Goal: Task Accomplishment & Management: Use online tool/utility

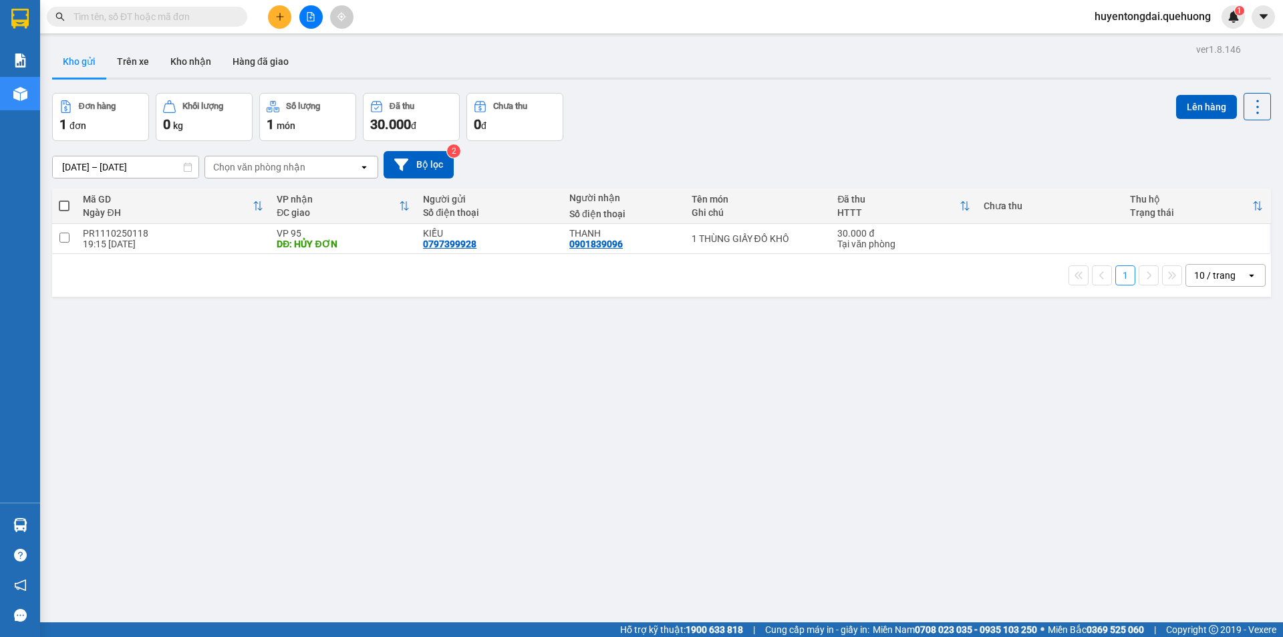
click at [307, 13] on icon "file-add" at bounding box center [310, 16] width 9 height 9
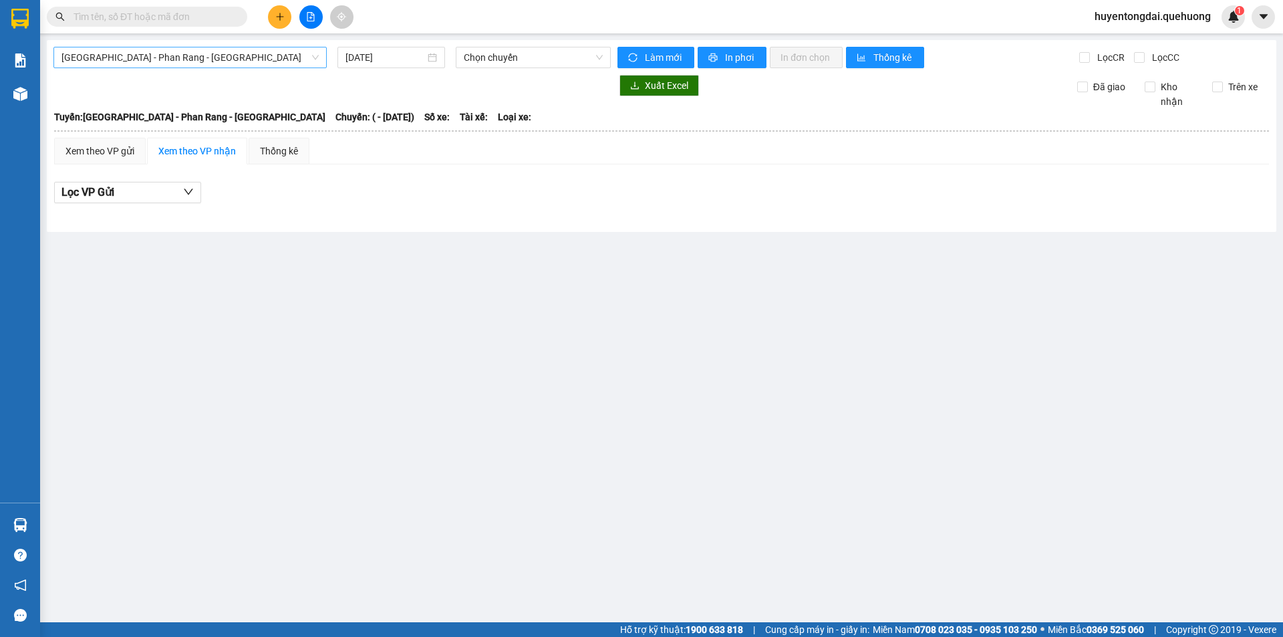
click at [235, 65] on span "Sài Gòn - Phan Rang - Ninh Sơn" at bounding box center [189, 57] width 257 height 20
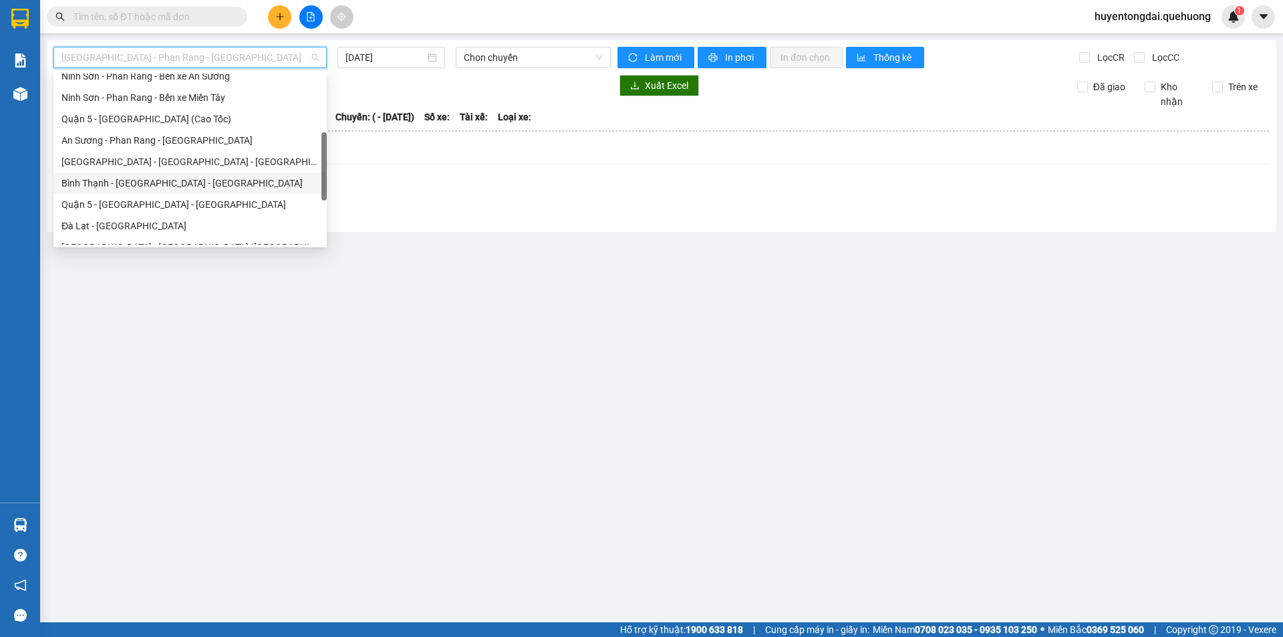
scroll to position [363, 0]
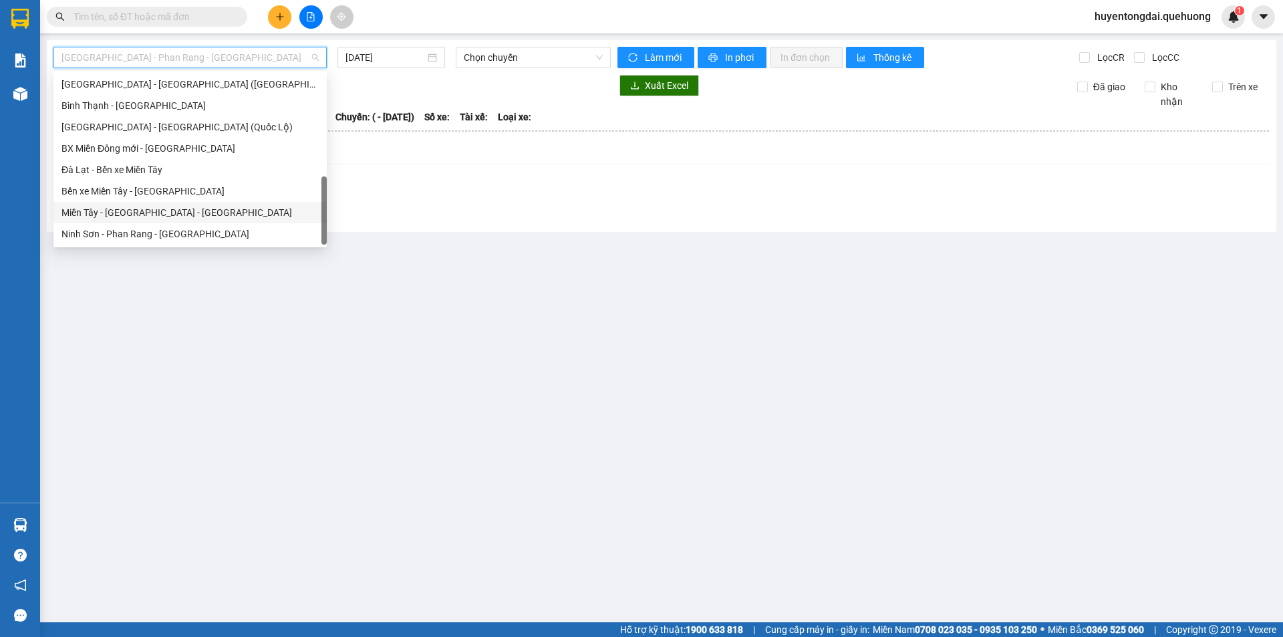
drag, startPoint x: 190, startPoint y: 216, endPoint x: 402, endPoint y: 98, distance: 242.3
click at [190, 215] on div "Miền Tây - Phan Rang - Ninh Sơn" at bounding box center [189, 212] width 257 height 15
type input "12/10/2025"
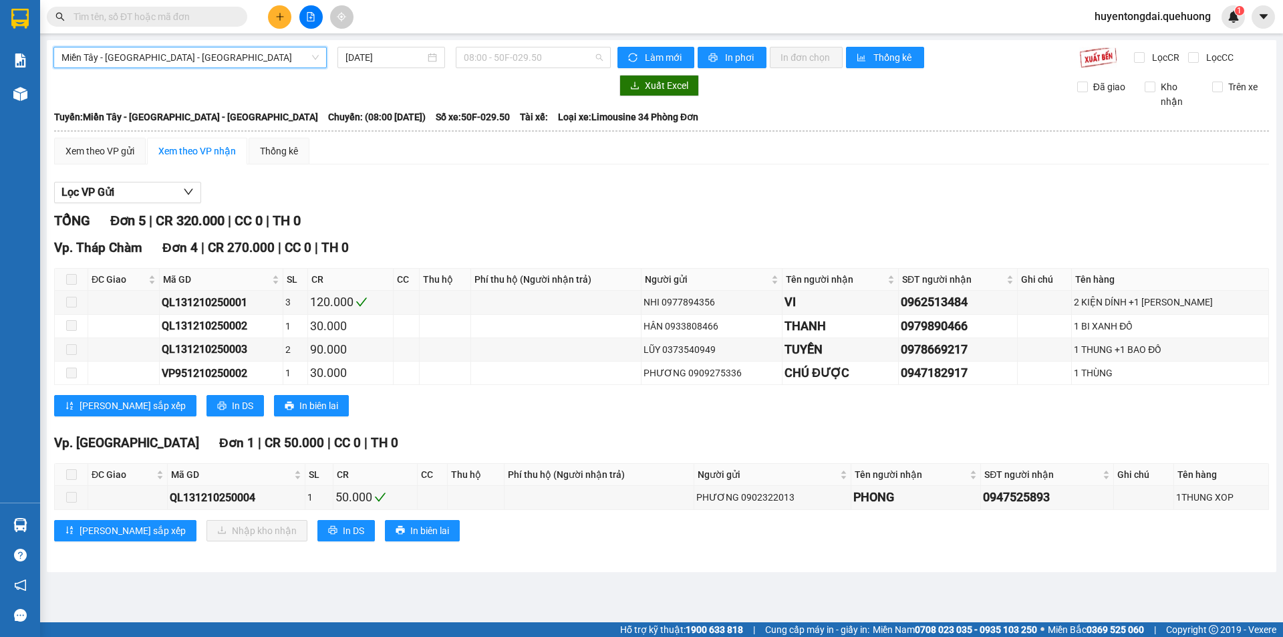
drag, startPoint x: 508, startPoint y: 56, endPoint x: 509, endPoint y: 142, distance: 85.5
click at [509, 63] on span "08:00 - 50F-029.50" at bounding box center [533, 57] width 139 height 20
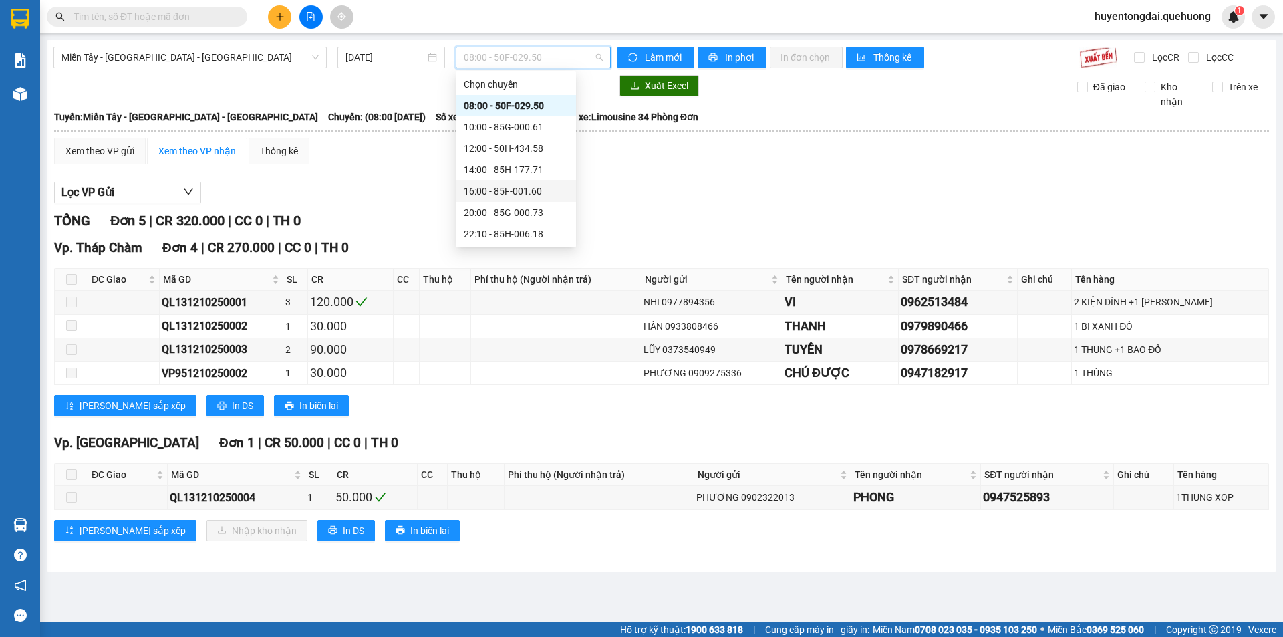
click at [484, 189] on div "16:00 - 85F-001.60" at bounding box center [516, 191] width 104 height 15
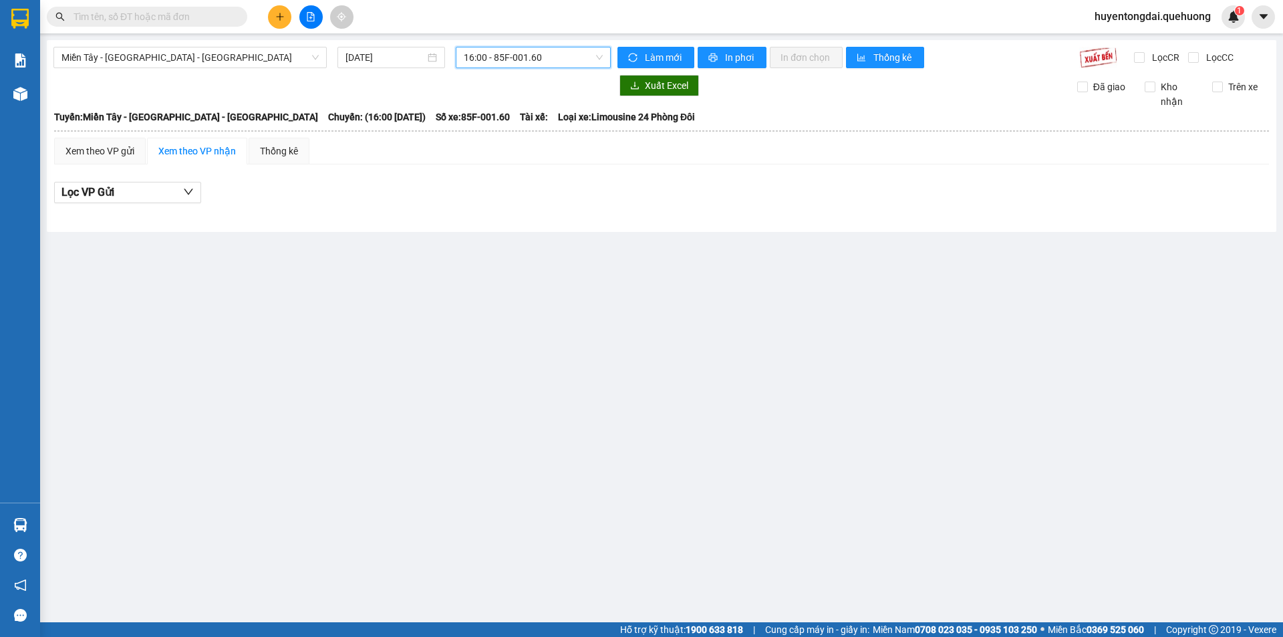
click at [518, 59] on span "16:00 - 85F-001.60" at bounding box center [533, 57] width 139 height 20
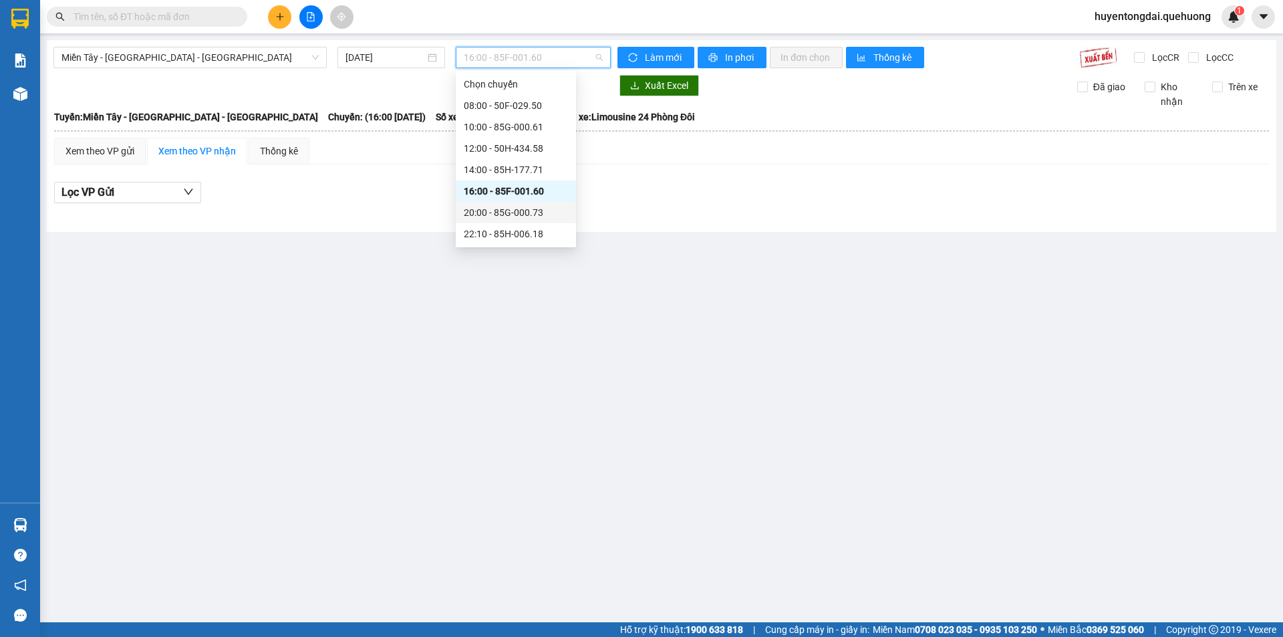
click at [496, 216] on div "20:00 - 85G-000.73" at bounding box center [516, 212] width 104 height 15
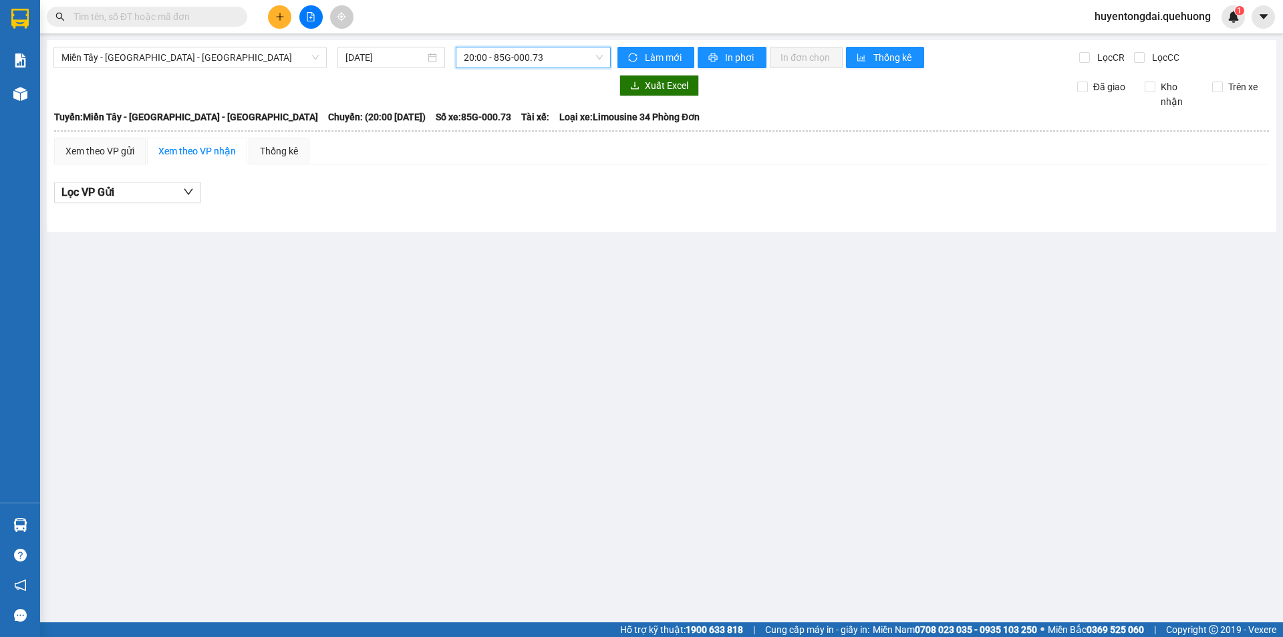
click at [516, 51] on span "20:00 - 85G-000.73" at bounding box center [533, 57] width 139 height 20
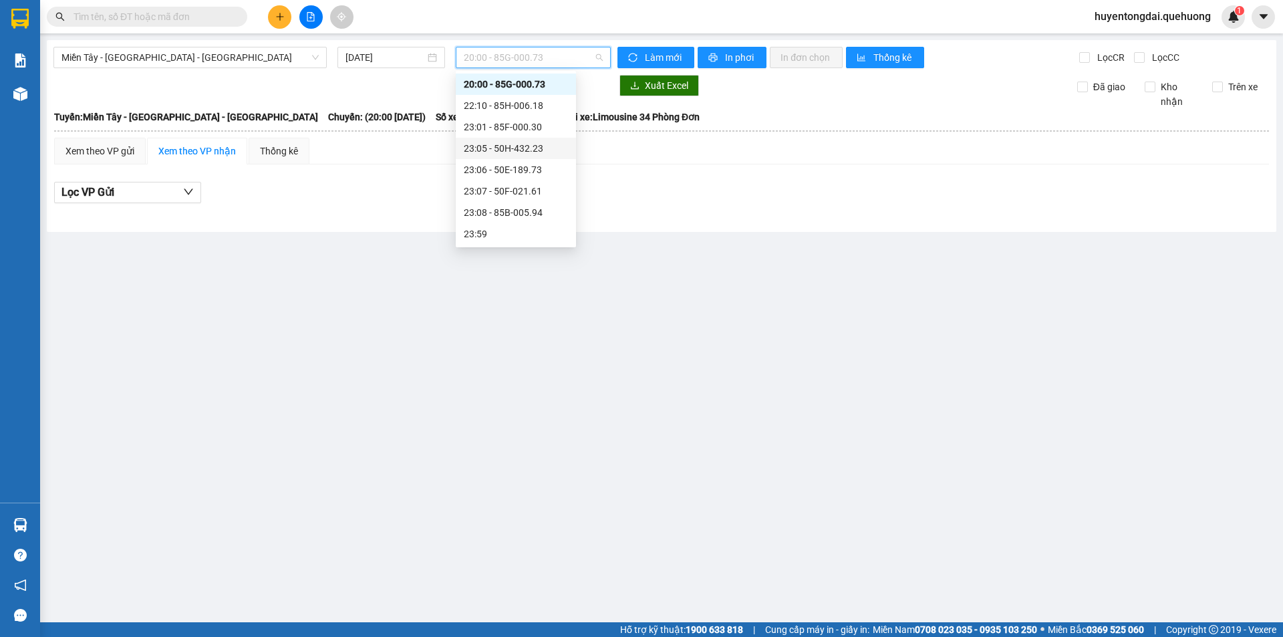
scroll to position [61, 0]
click at [496, 174] on div "22:10 - 85H-006.18" at bounding box center [516, 172] width 104 height 15
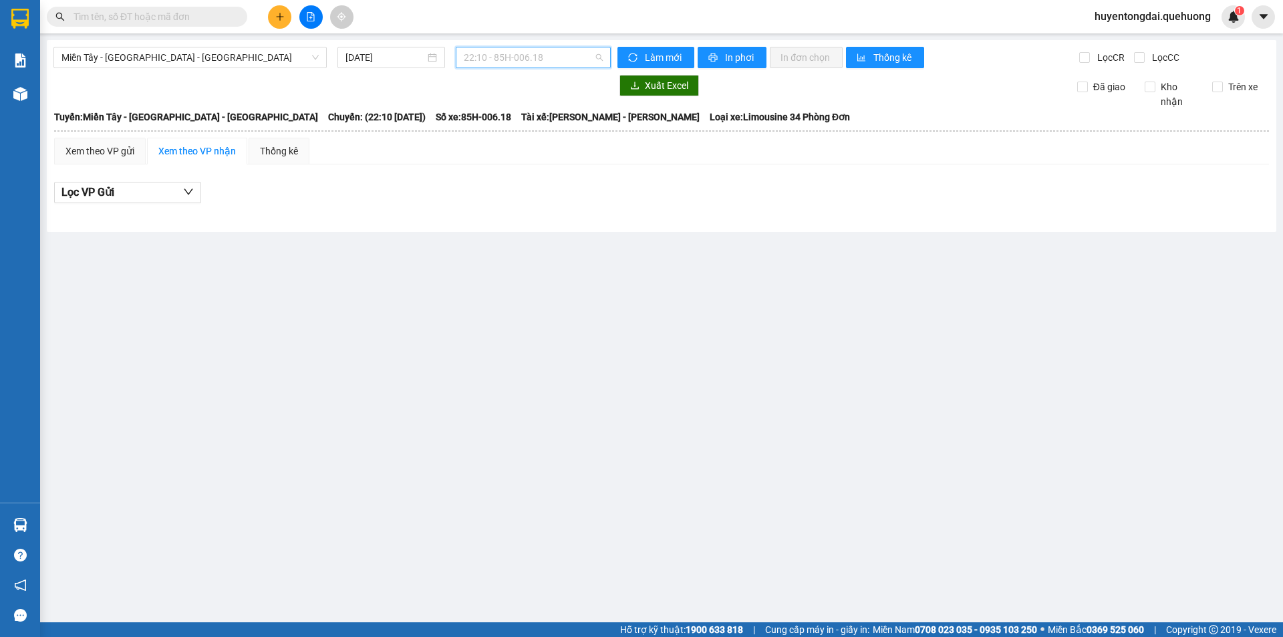
click at [509, 53] on span "22:10 - 85H-006.18" at bounding box center [533, 57] width 139 height 20
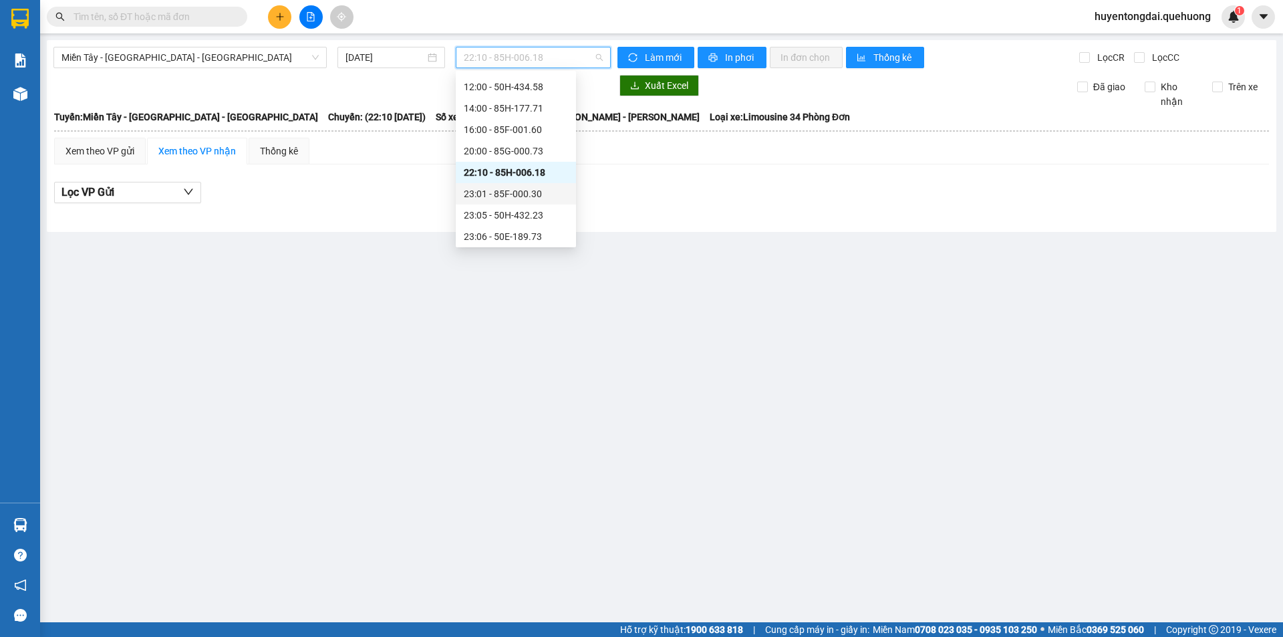
click at [507, 197] on div "23:01 - 85F-000.30" at bounding box center [516, 193] width 104 height 15
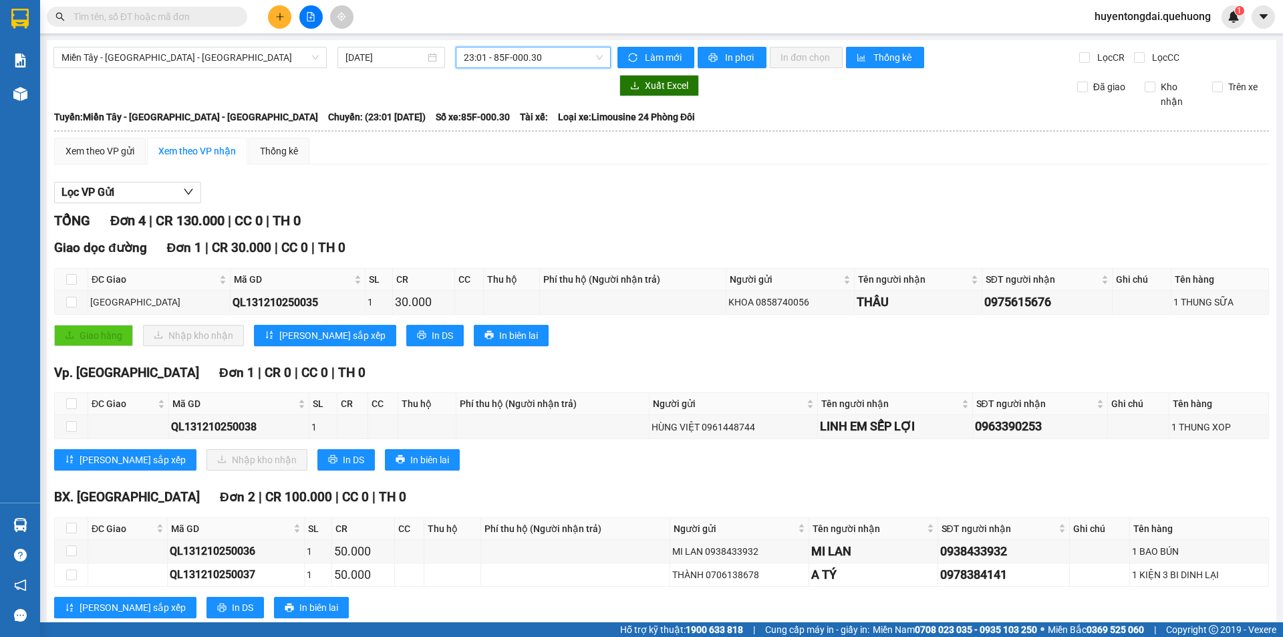
scroll to position [33, 0]
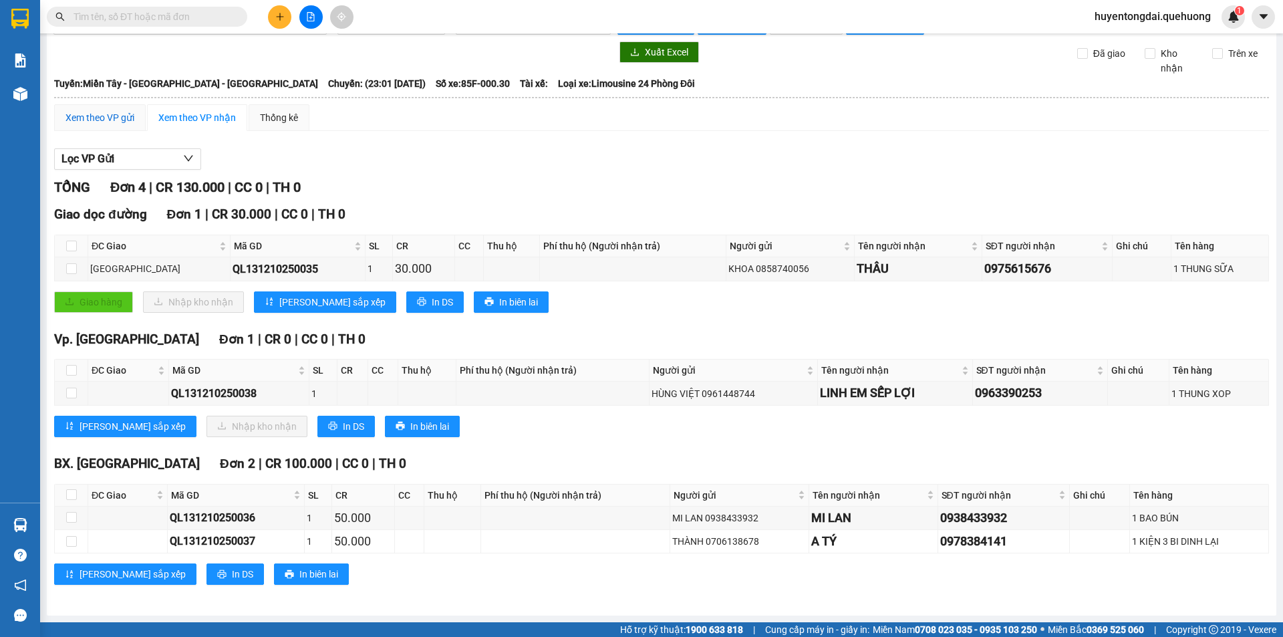
click at [124, 114] on div "Xem theo VP gửi" at bounding box center [99, 117] width 69 height 15
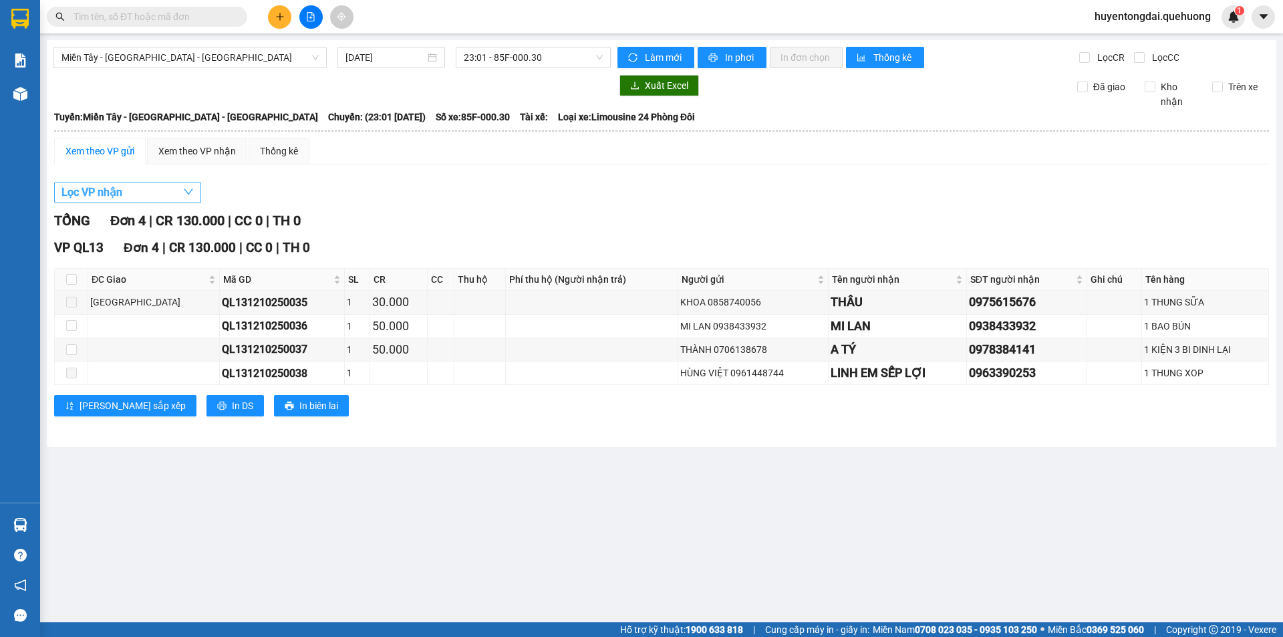
click at [140, 198] on button "Lọc VP nhận" at bounding box center [127, 192] width 147 height 21
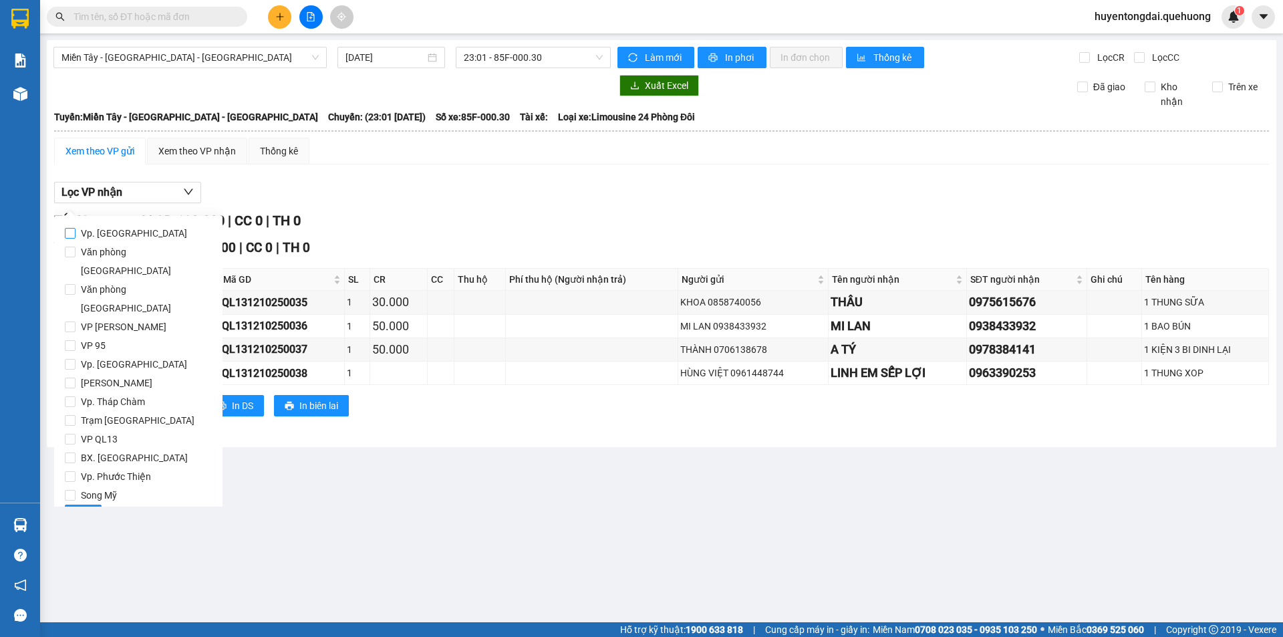
click at [71, 232] on input "Vp. Phan Rang" at bounding box center [70, 233] width 11 height 11
checkbox input "true"
click at [82, 508] on span "Lọc" at bounding box center [82, 515] width 15 height 15
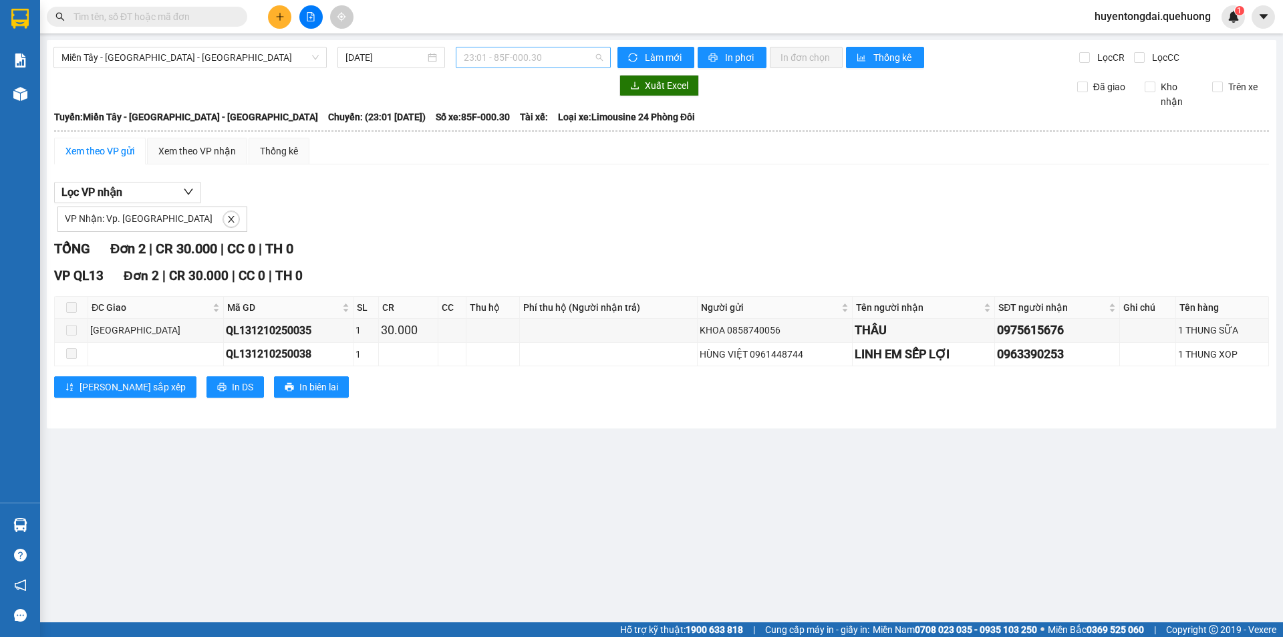
click at [517, 47] on span "23:01 - 85F-000.30" at bounding box center [533, 57] width 139 height 20
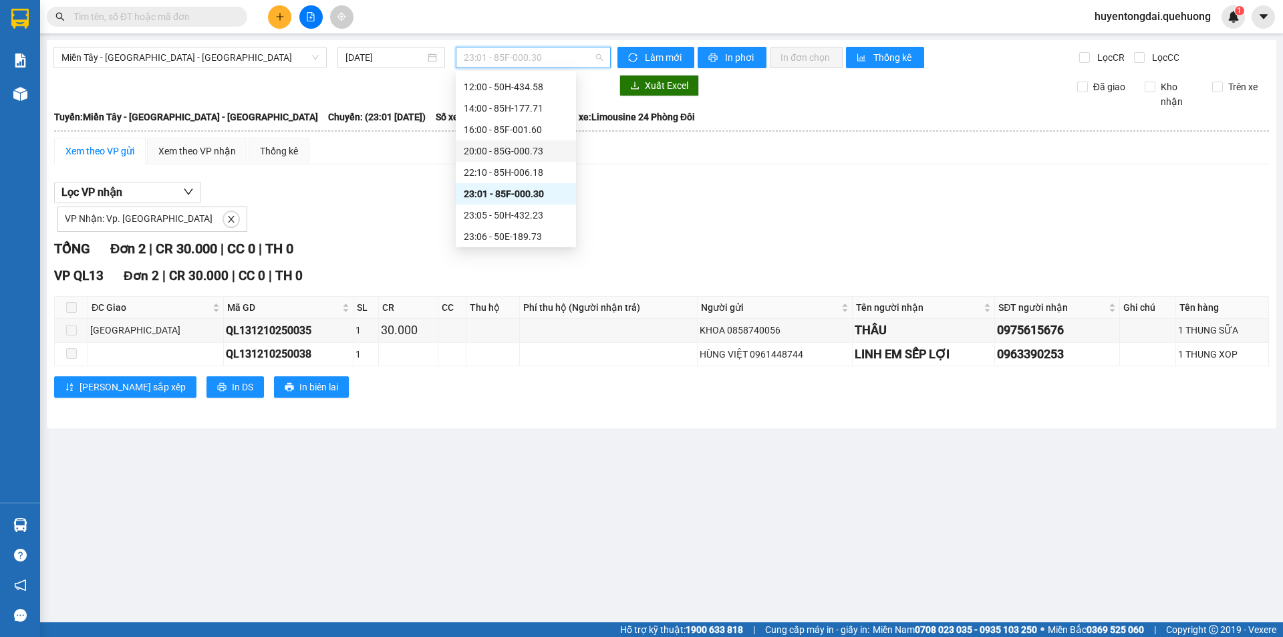
click at [506, 151] on div "20:00 - 85G-000.73" at bounding box center [516, 151] width 104 height 15
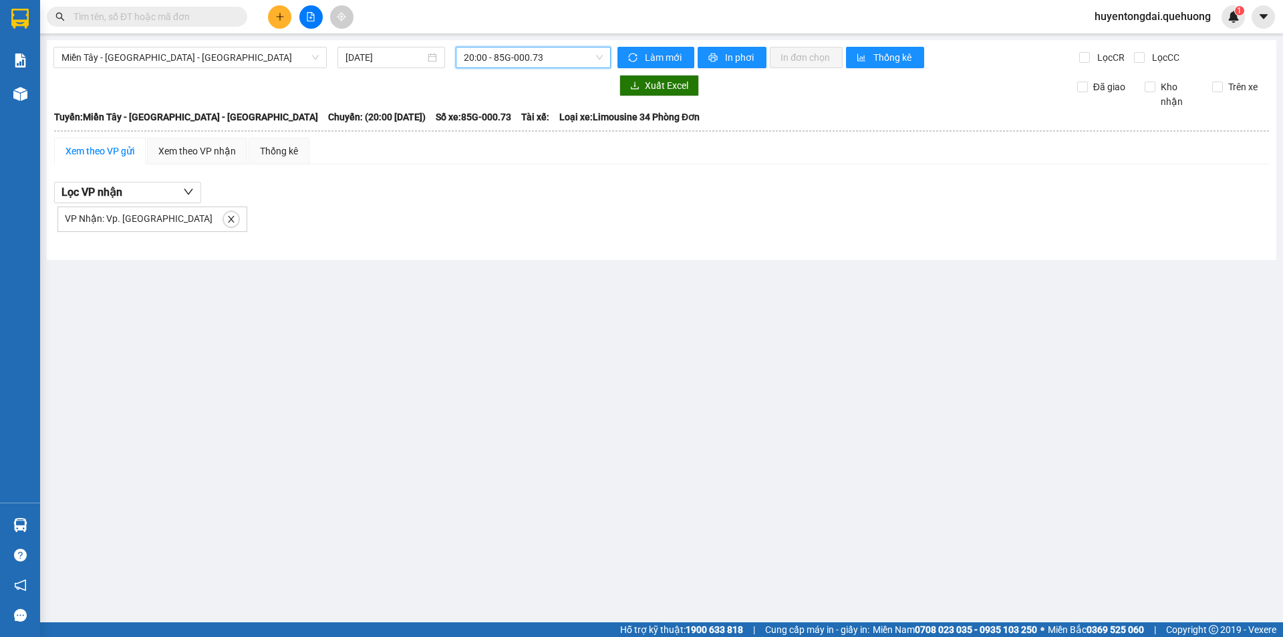
click at [510, 57] on span "20:00 - 85G-000.73" at bounding box center [533, 57] width 139 height 20
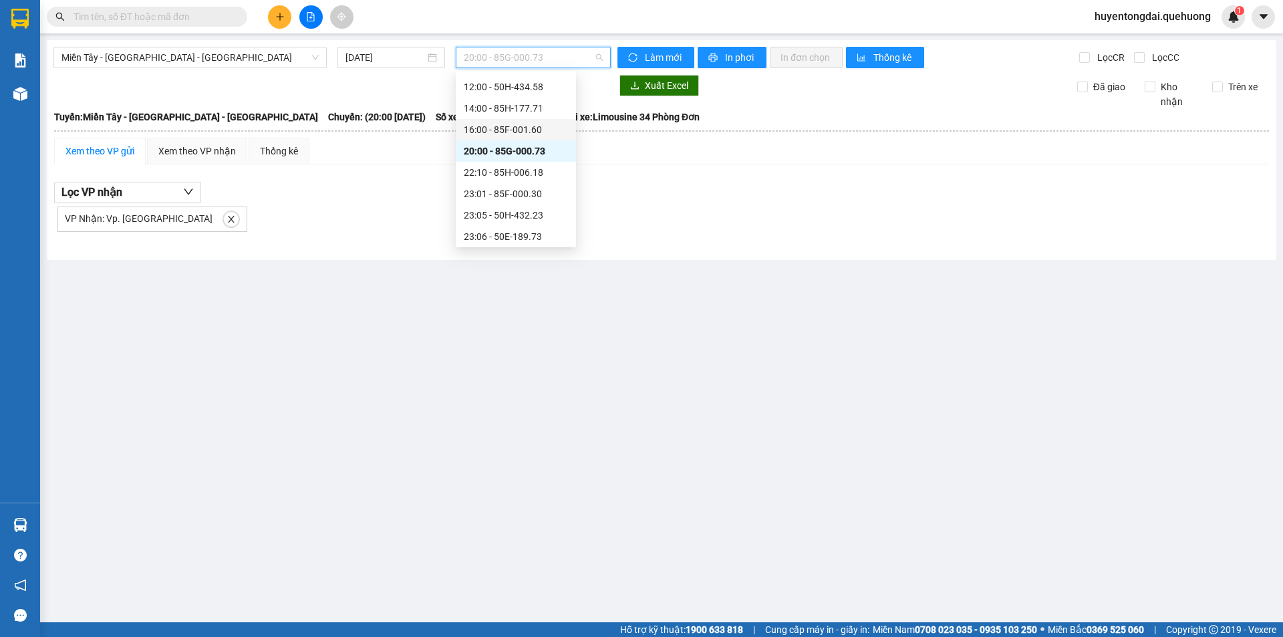
click at [494, 126] on div "16:00 - 85F-001.60" at bounding box center [516, 129] width 104 height 15
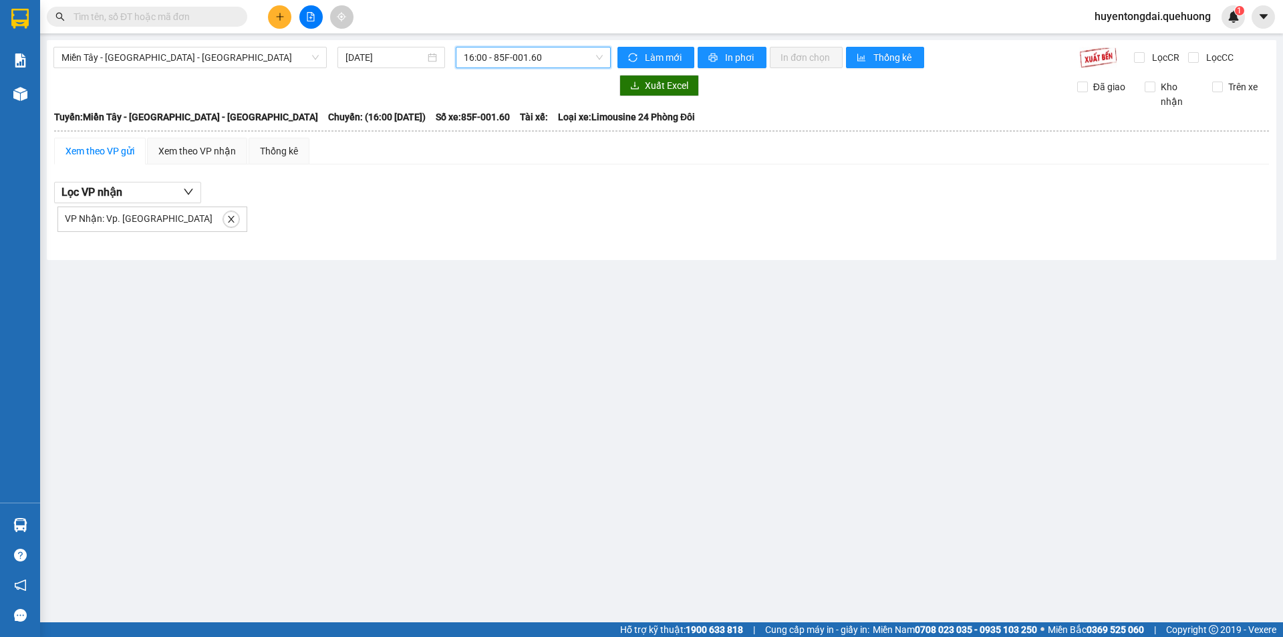
click at [511, 61] on span "16:00 - 85F-001.60" at bounding box center [533, 57] width 139 height 20
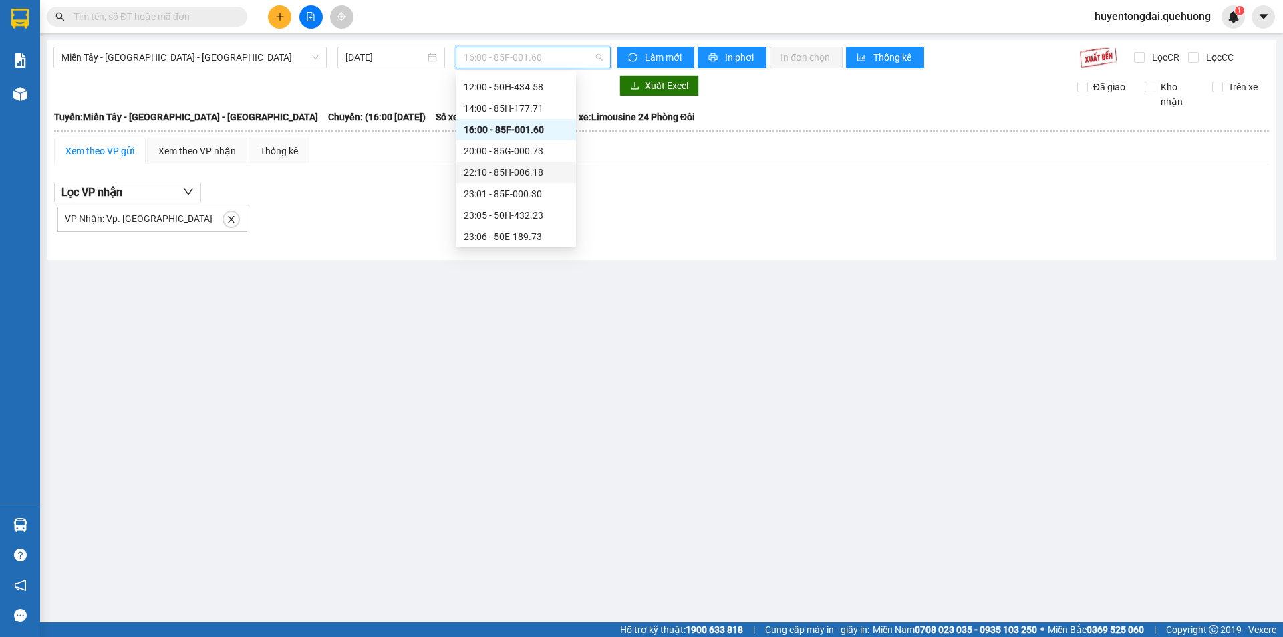
click at [487, 172] on div "22:10 - 85H-006.18" at bounding box center [516, 172] width 104 height 15
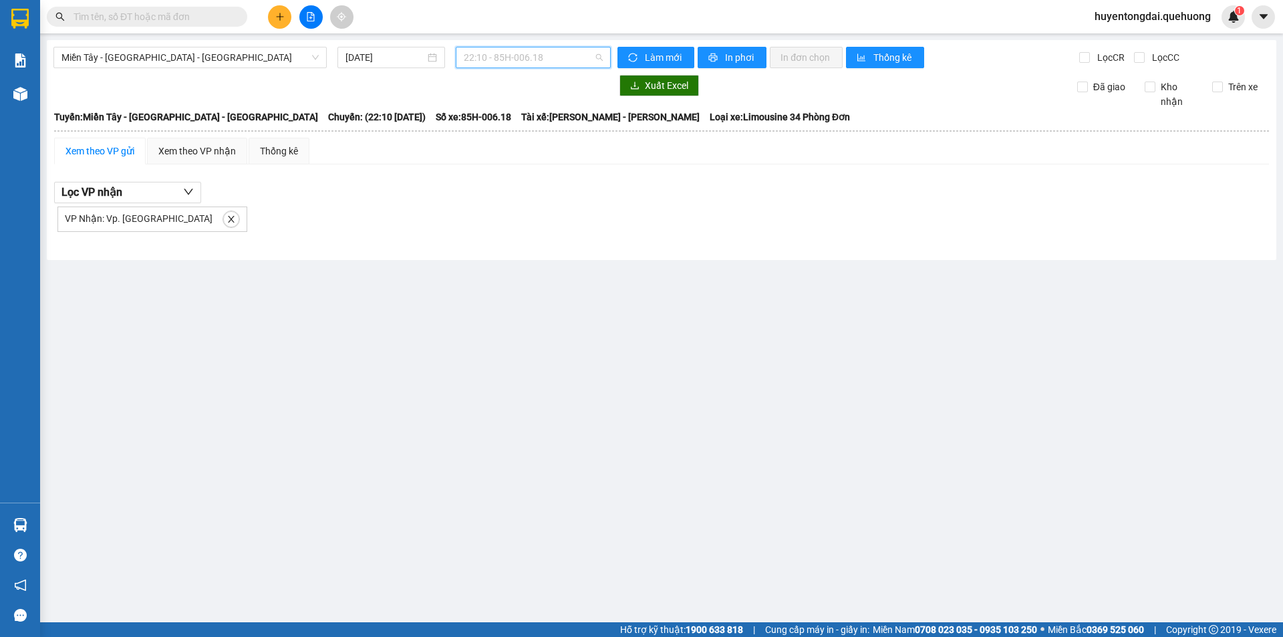
drag, startPoint x: 492, startPoint y: 58, endPoint x: 490, endPoint y: 175, distance: 116.9
click at [492, 71] on body "Kết quả tìm kiếm ( 0 ) Bộ lọc No Data huyentongdai.quehuong 1 Báo cáo 1. Doanh …" at bounding box center [641, 318] width 1283 height 637
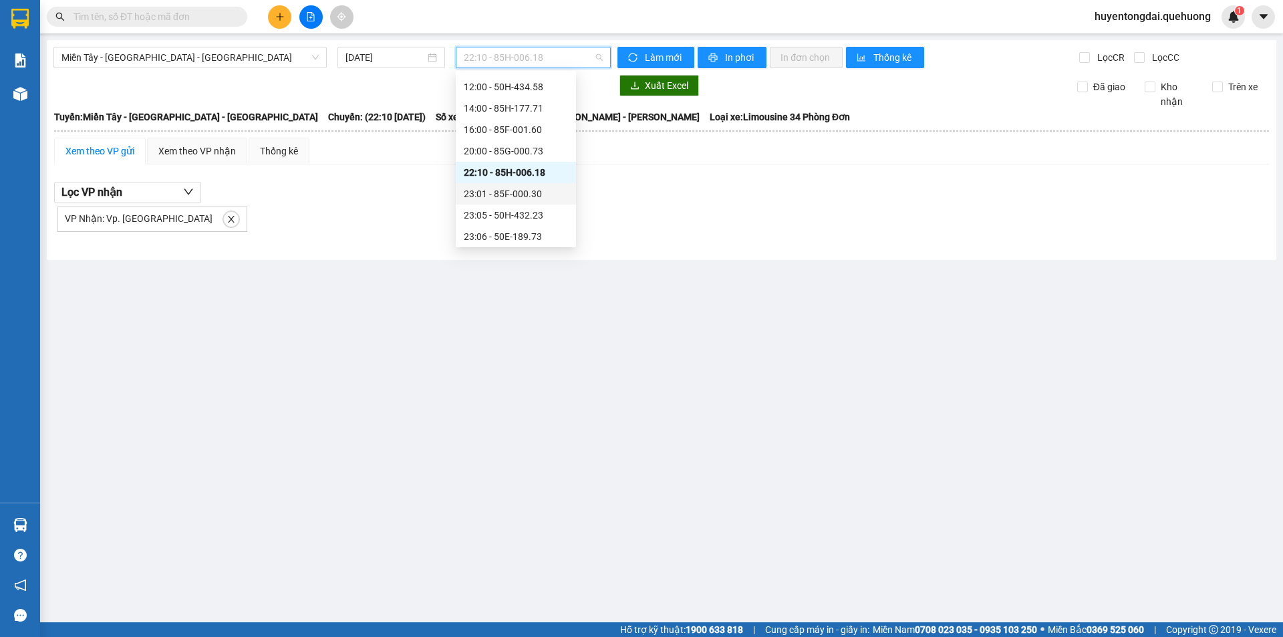
click at [476, 192] on div "23:01 - 85F-000.30" at bounding box center [516, 193] width 104 height 15
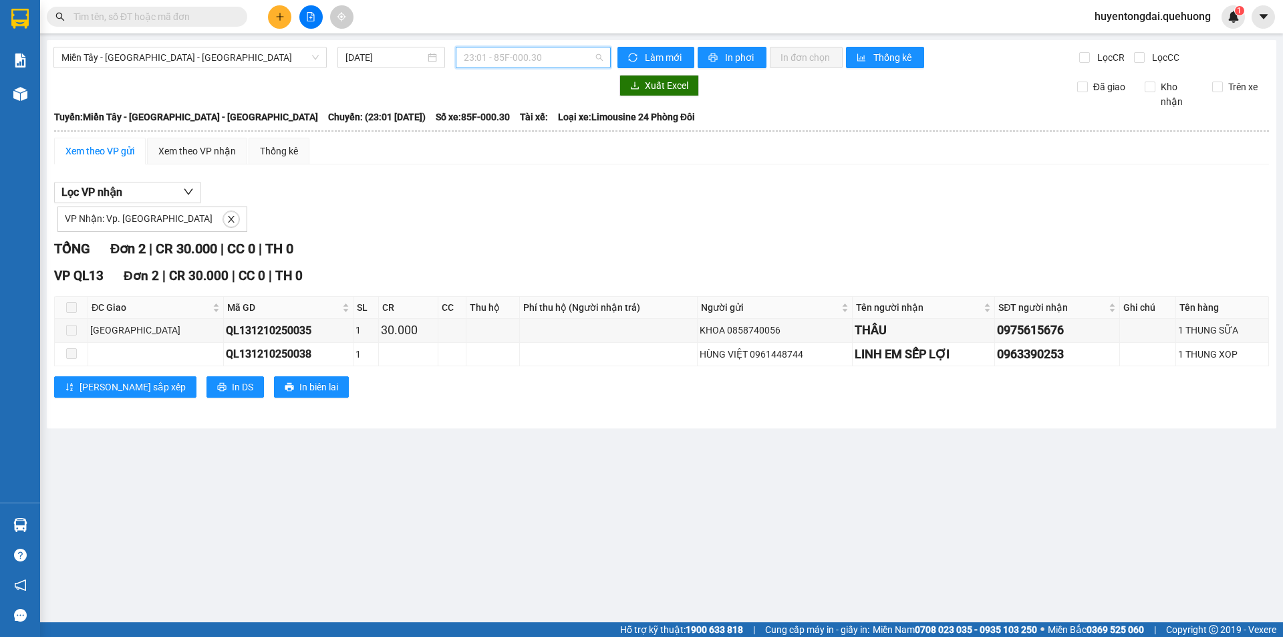
drag, startPoint x: 513, startPoint y: 49, endPoint x: 533, endPoint y: 78, distance: 34.5
click at [514, 49] on span "23:01 - 85F-000.30" at bounding box center [533, 57] width 139 height 20
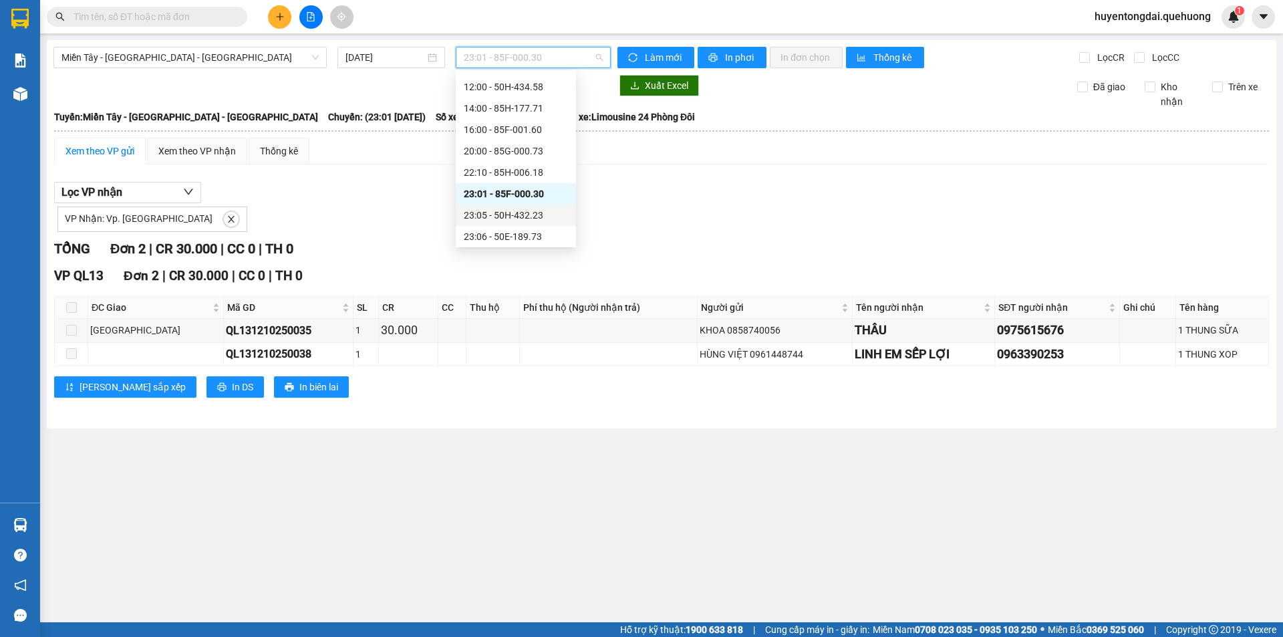
scroll to position [128, 0]
click at [501, 209] on div "23:08 - 85B-005.94" at bounding box center [516, 212] width 104 height 15
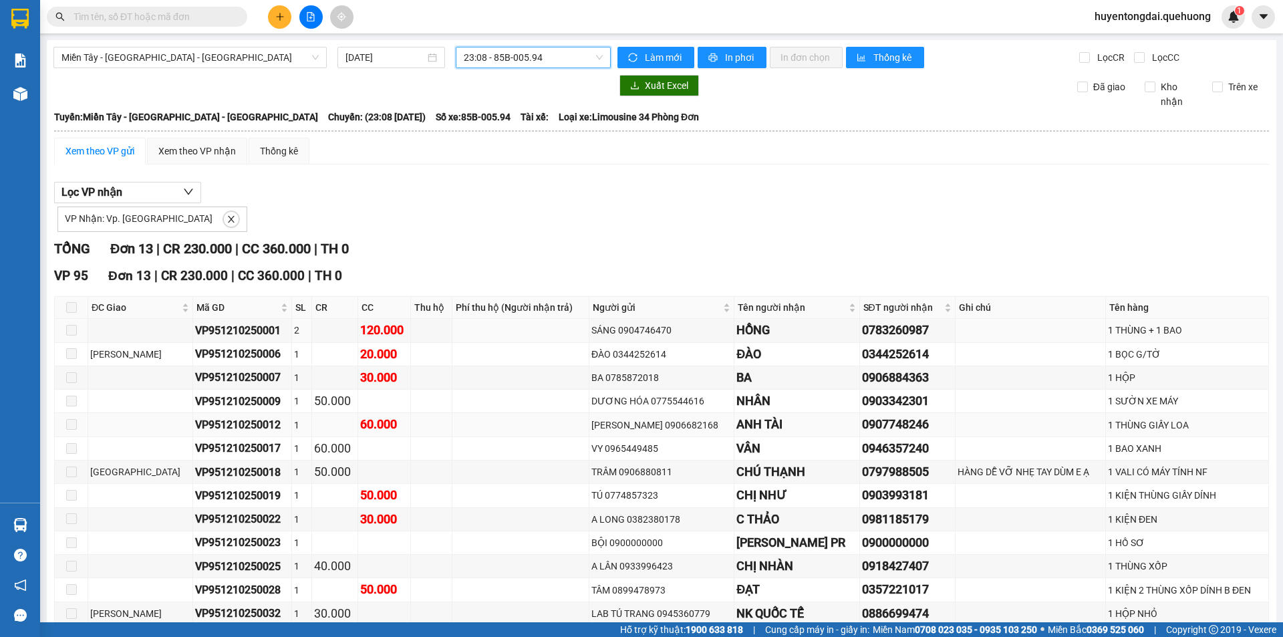
scroll to position [72, 0]
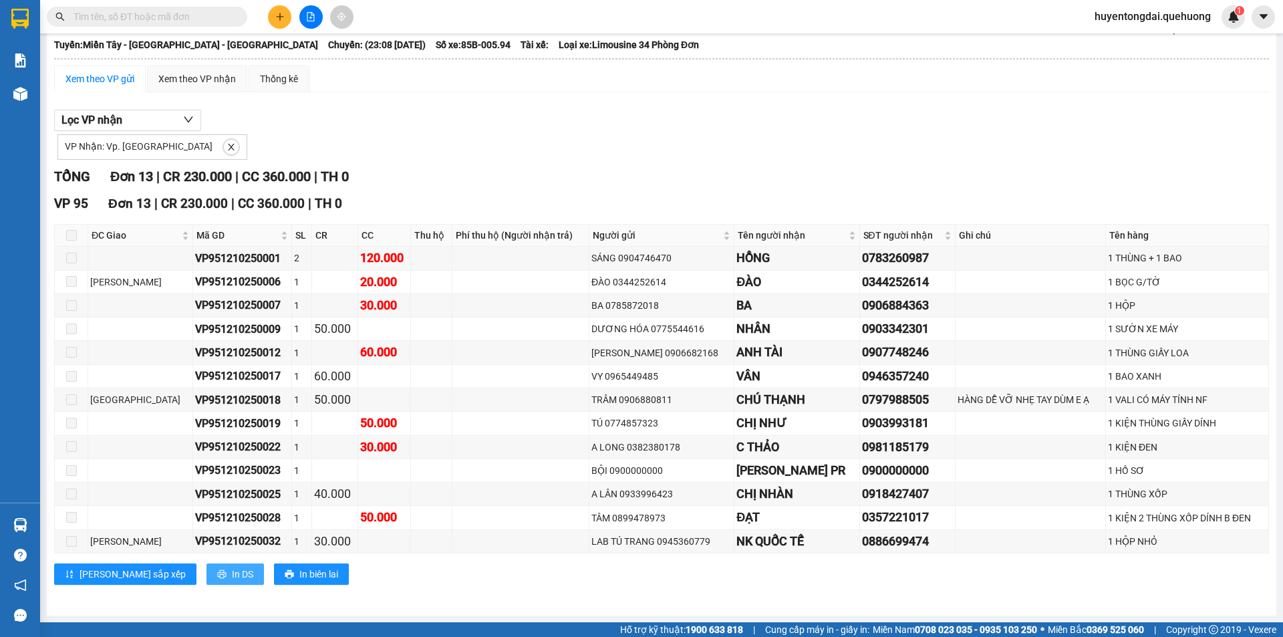
click at [232, 575] on span "In DS" at bounding box center [242, 574] width 21 height 15
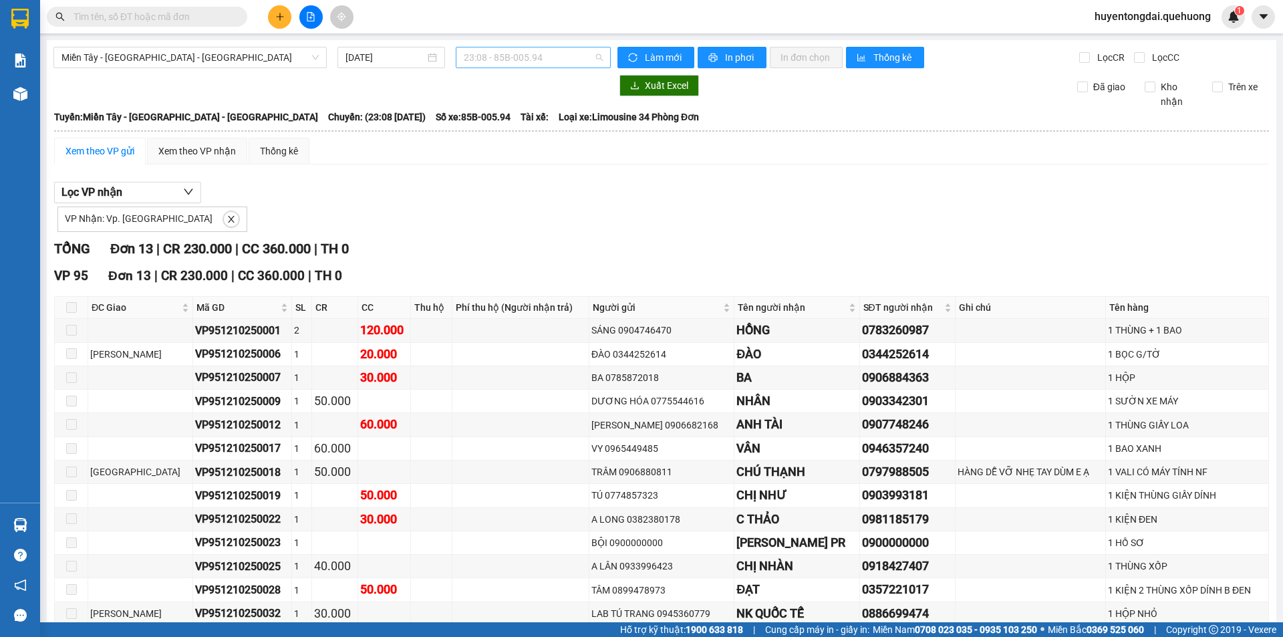
click at [493, 60] on span "23:08 - 85B-005.94" at bounding box center [533, 57] width 139 height 20
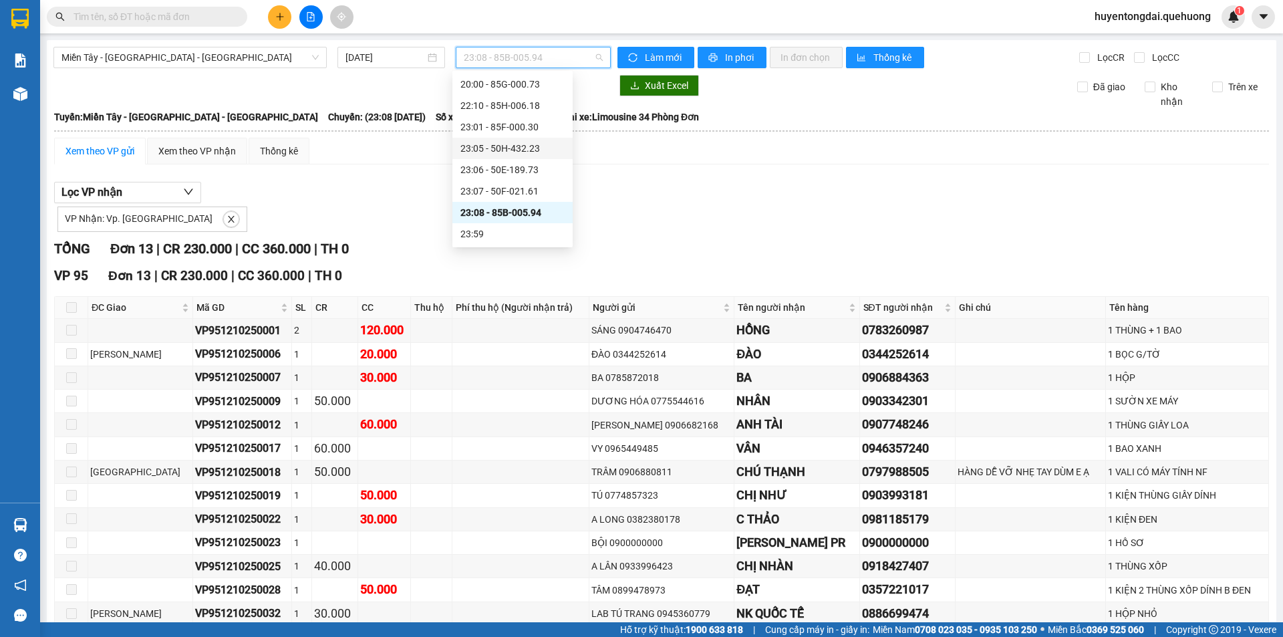
click at [522, 143] on div "23:05 - 50H-432.23" at bounding box center [512, 148] width 104 height 15
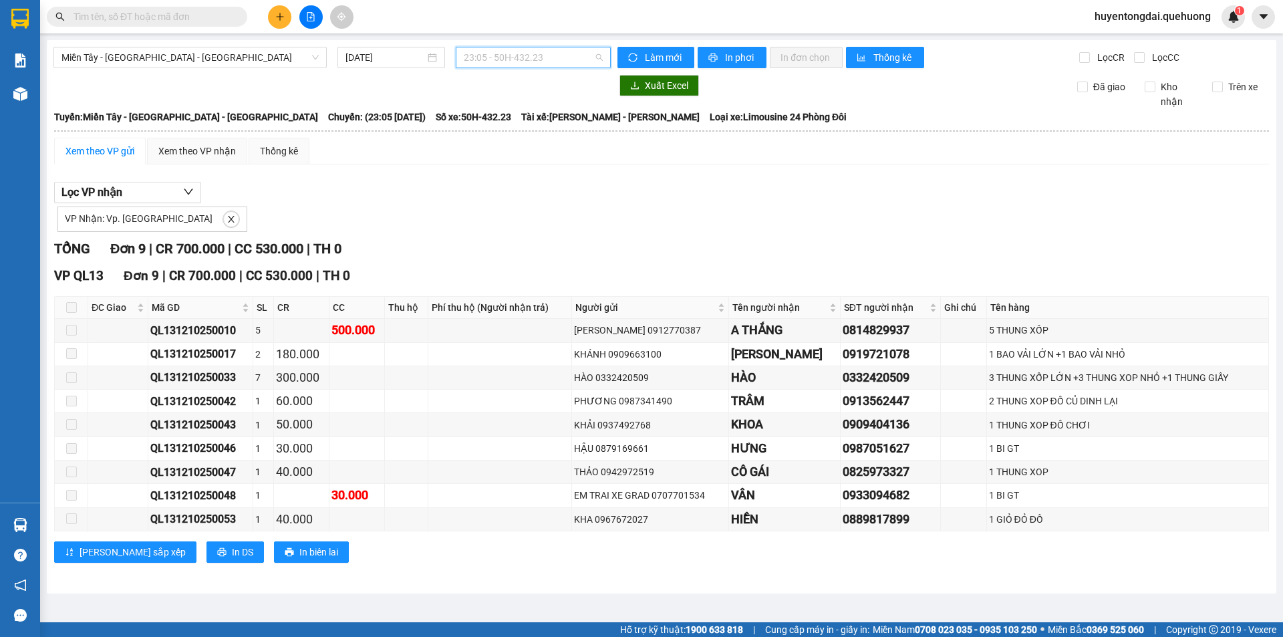
click at [514, 63] on span "23:05 - 50H-432.23" at bounding box center [533, 57] width 139 height 20
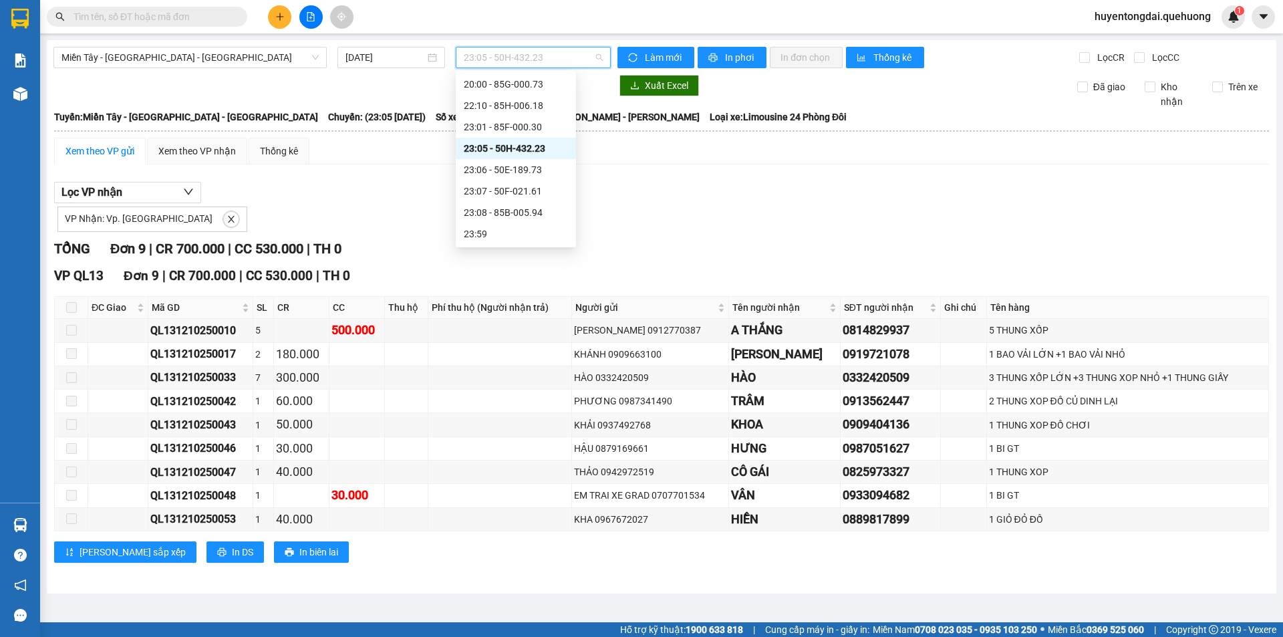
click at [497, 138] on div "23:05 - 50H-432.23" at bounding box center [516, 148] width 120 height 21
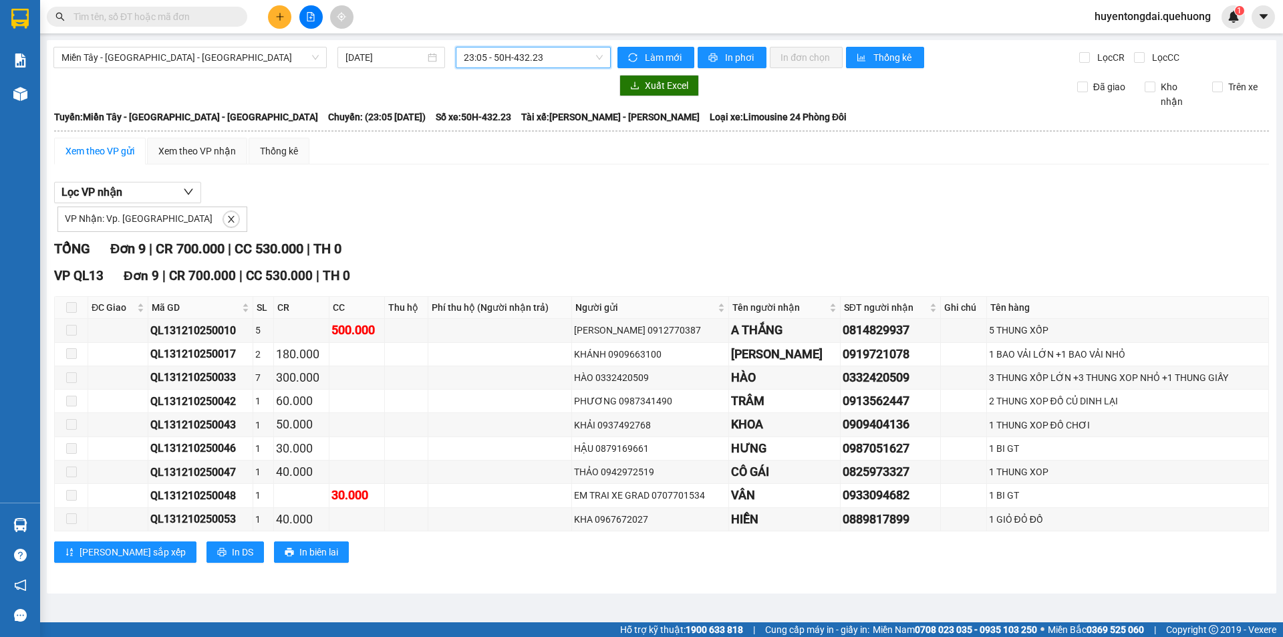
click at [494, 57] on span "23:05 - 50H-432.23" at bounding box center [533, 57] width 139 height 20
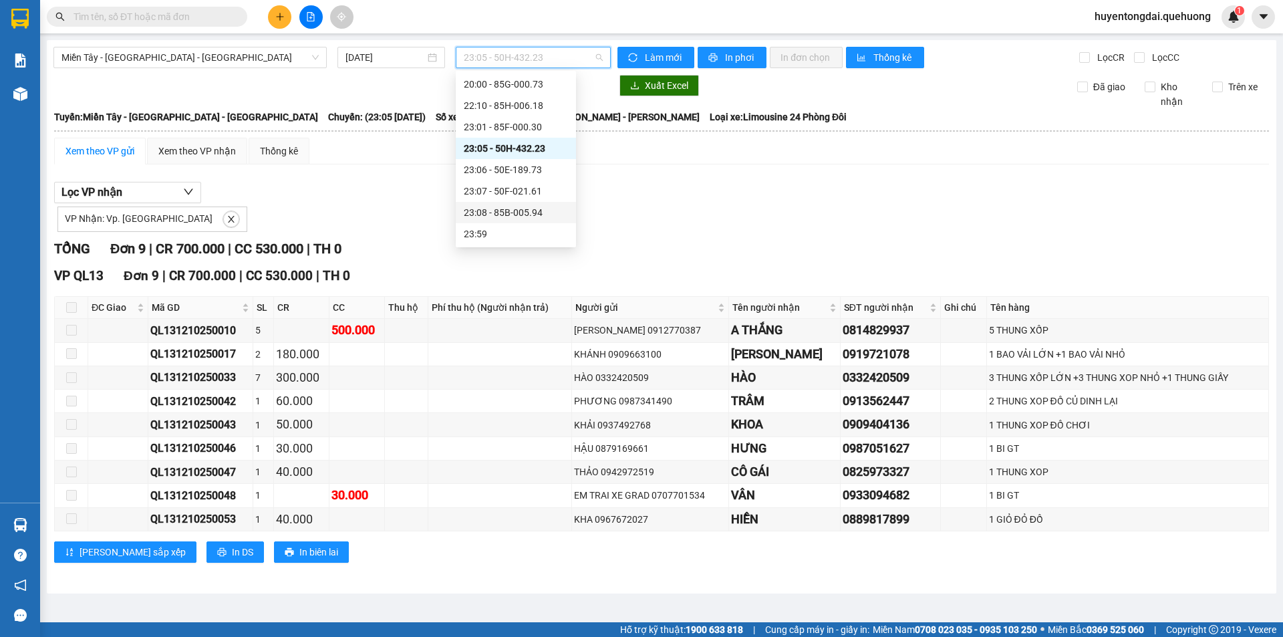
click at [499, 207] on div "23:08 - 85B-005.94" at bounding box center [516, 212] width 104 height 15
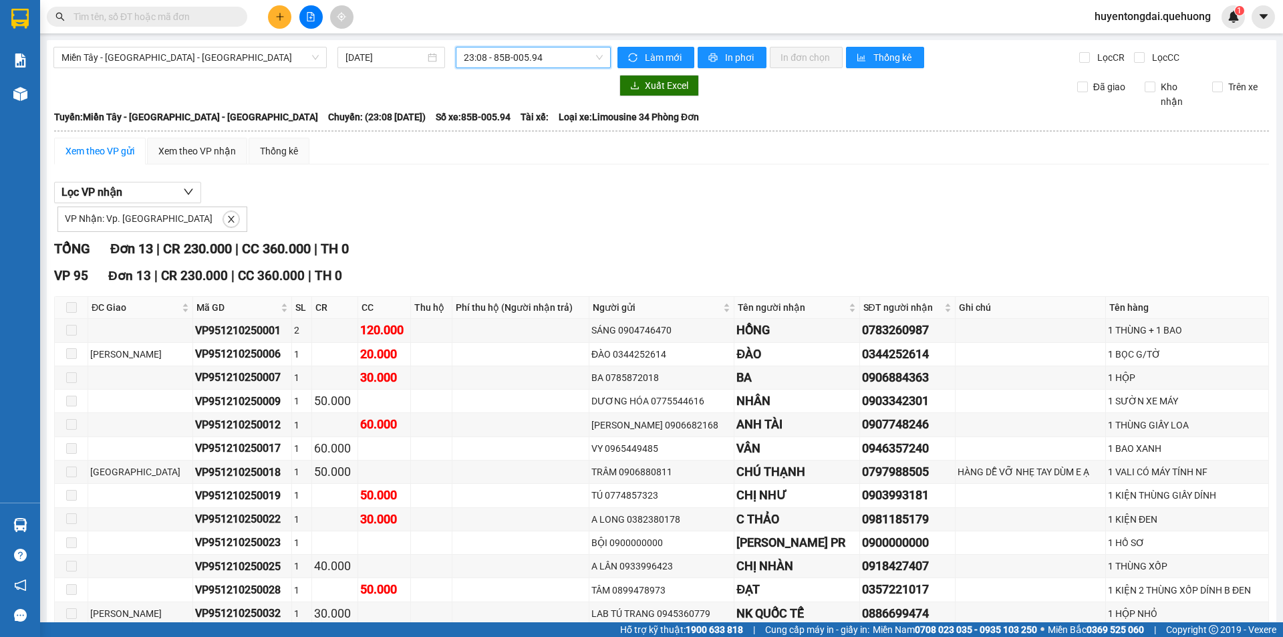
click at [556, 57] on span "23:08 - 85B-005.94" at bounding box center [533, 57] width 139 height 20
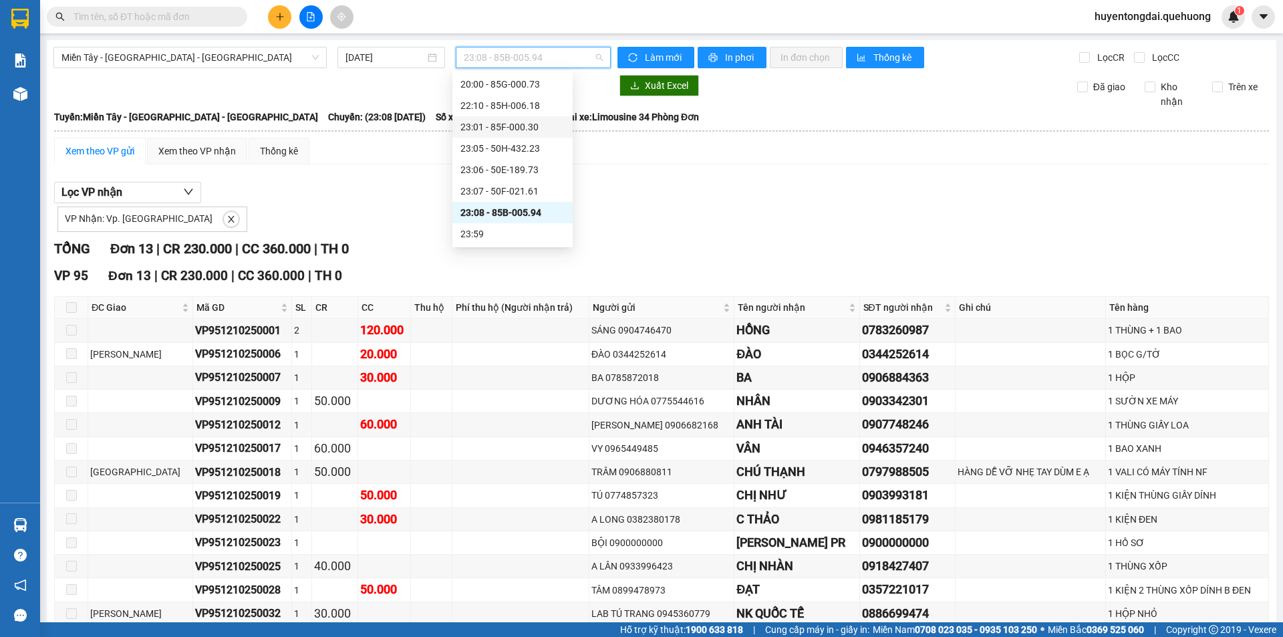
click at [500, 128] on div "23:01 - 85F-000.30" at bounding box center [512, 127] width 104 height 15
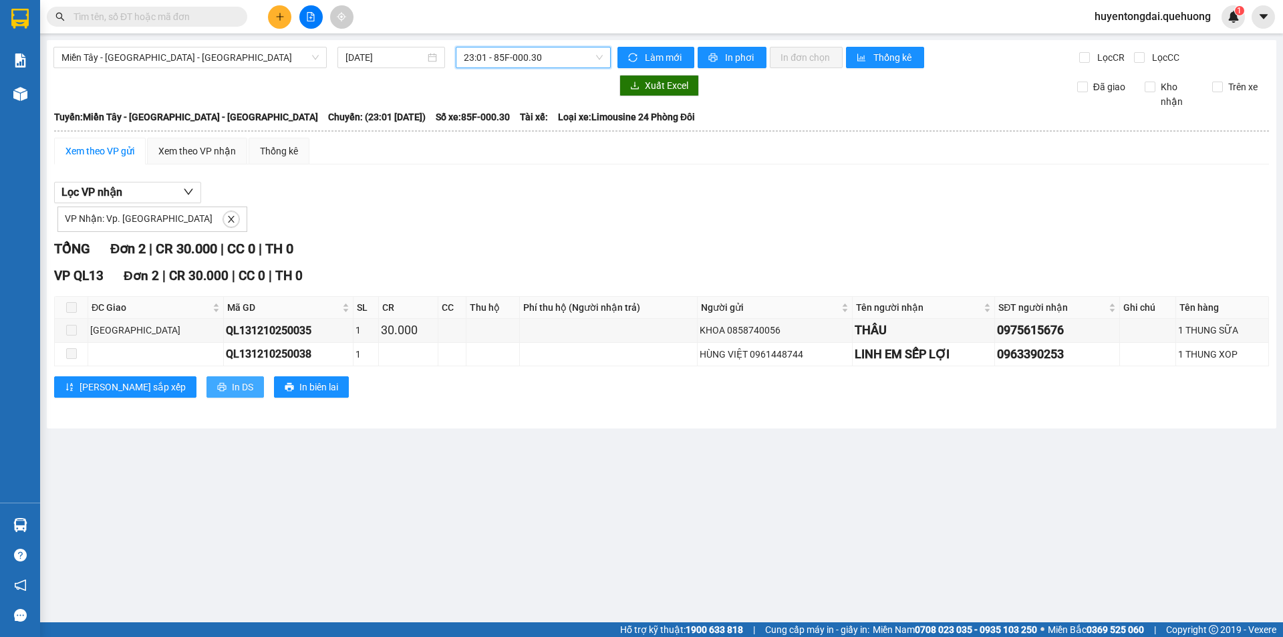
click at [232, 381] on span "In DS" at bounding box center [242, 387] width 21 height 15
click at [531, 57] on span "23:01 - 85F-000.30" at bounding box center [533, 57] width 139 height 20
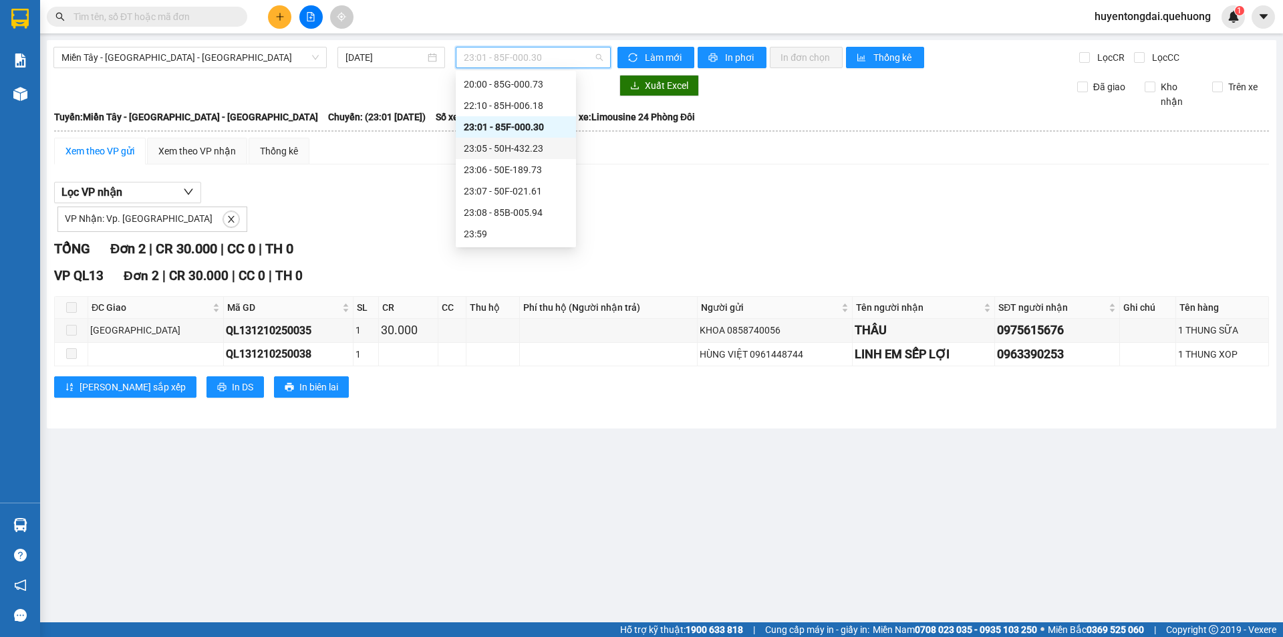
click at [524, 148] on div "23:05 - 50H-432.23" at bounding box center [516, 148] width 104 height 15
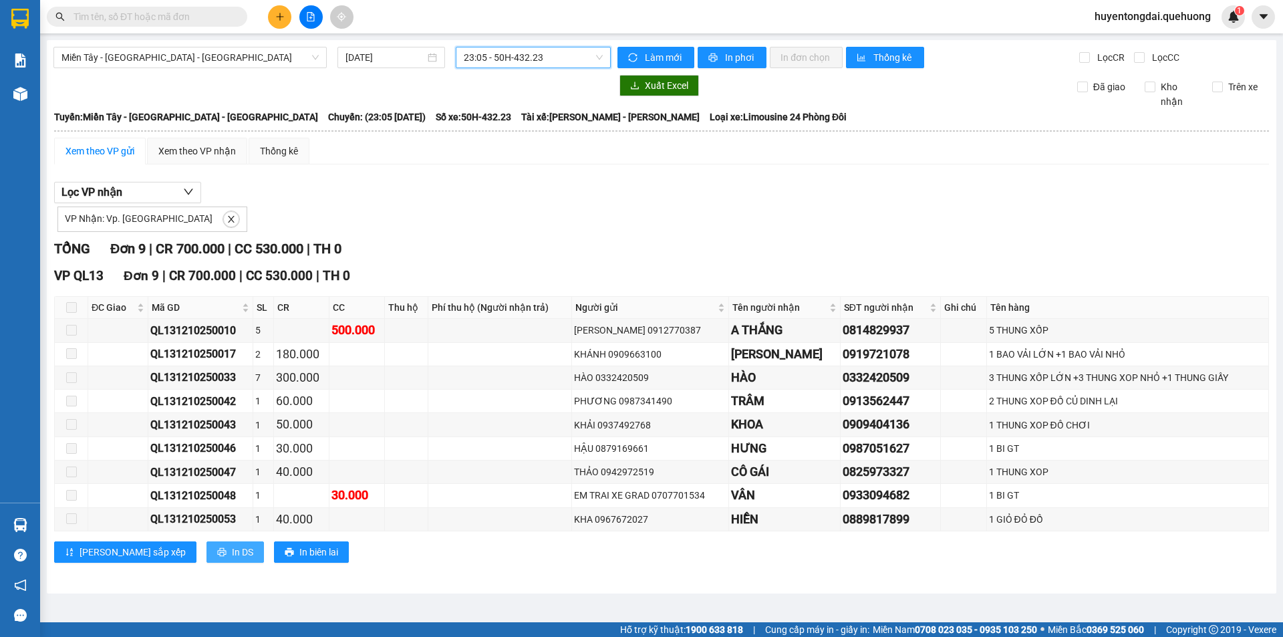
drag, startPoint x: 188, startPoint y: 546, endPoint x: 191, endPoint y: 534, distance: 12.5
click at [232, 546] on span "In DS" at bounding box center [242, 552] width 21 height 15
click at [499, 56] on span "23:05 - 50H-432.23" at bounding box center [533, 57] width 139 height 20
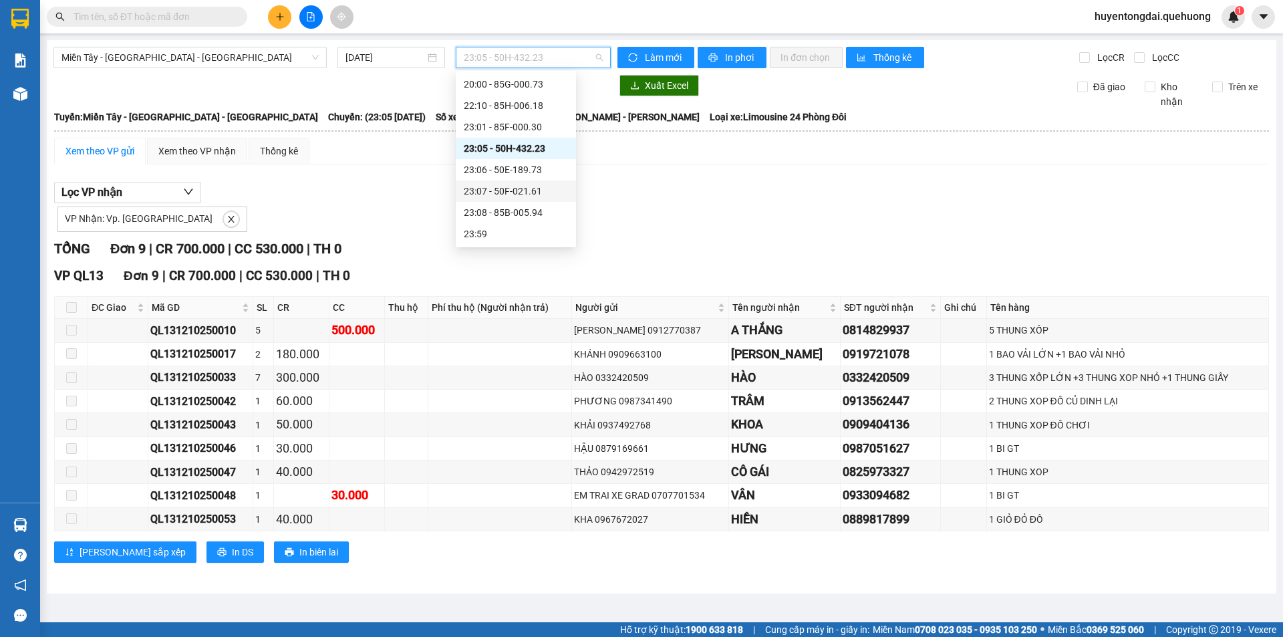
click at [516, 194] on div "23:07 - 50F-021.61" at bounding box center [516, 191] width 104 height 15
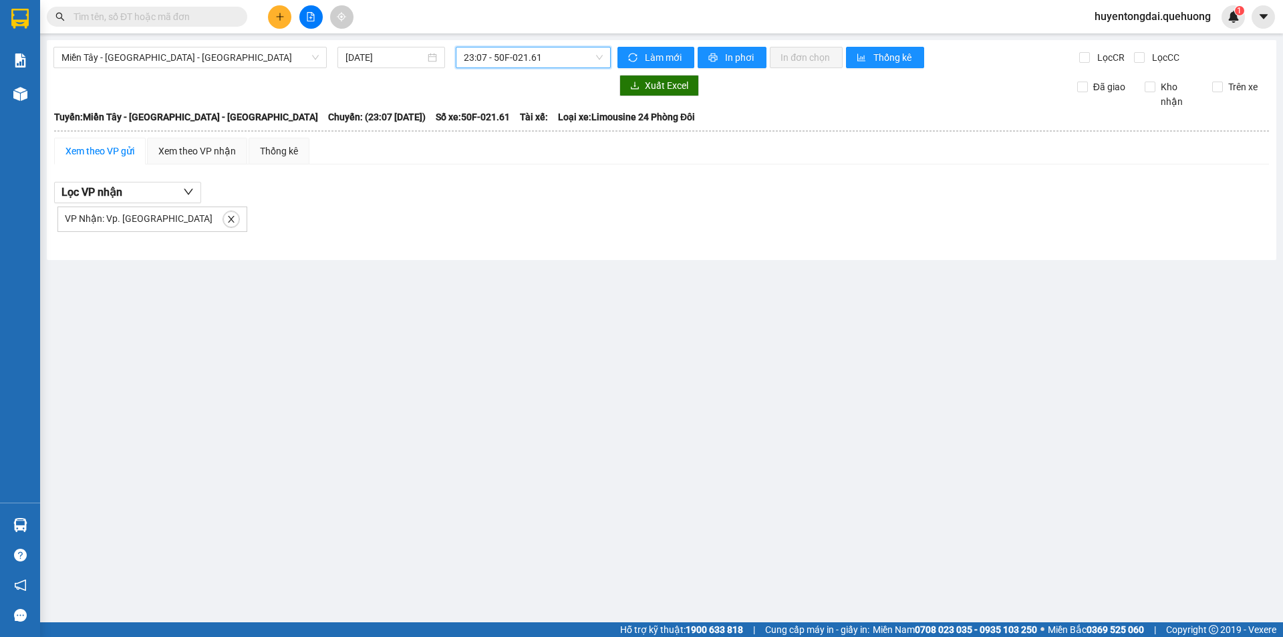
drag, startPoint x: 525, startPoint y: 59, endPoint x: 518, endPoint y: 112, distance: 53.2
click at [525, 60] on span "23:07 - 50F-021.61" at bounding box center [533, 57] width 139 height 20
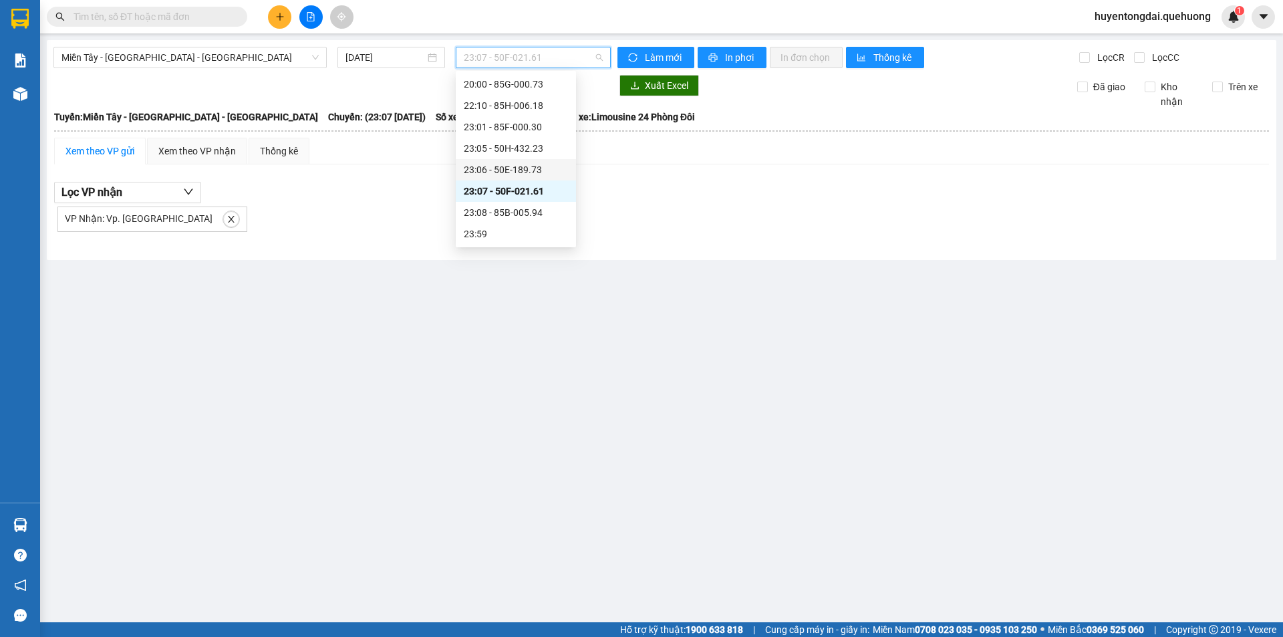
click at [506, 172] on div "23:06 - 50E-189.73" at bounding box center [516, 169] width 104 height 15
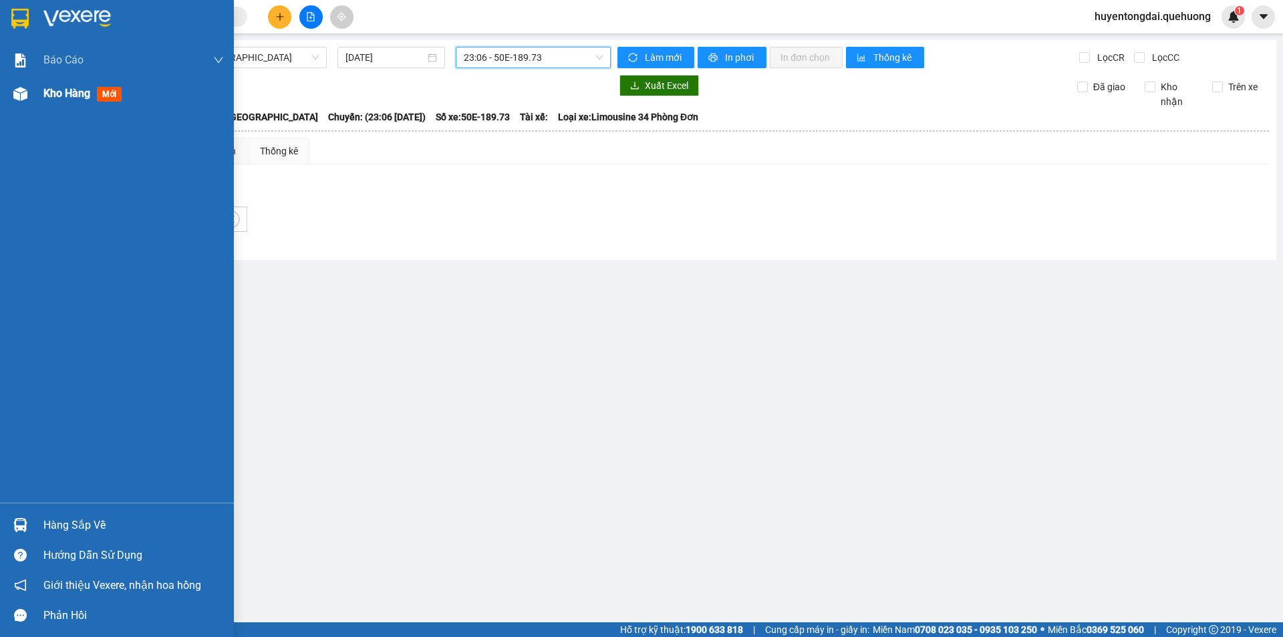
click at [64, 95] on span "Kho hàng" at bounding box center [66, 93] width 47 height 13
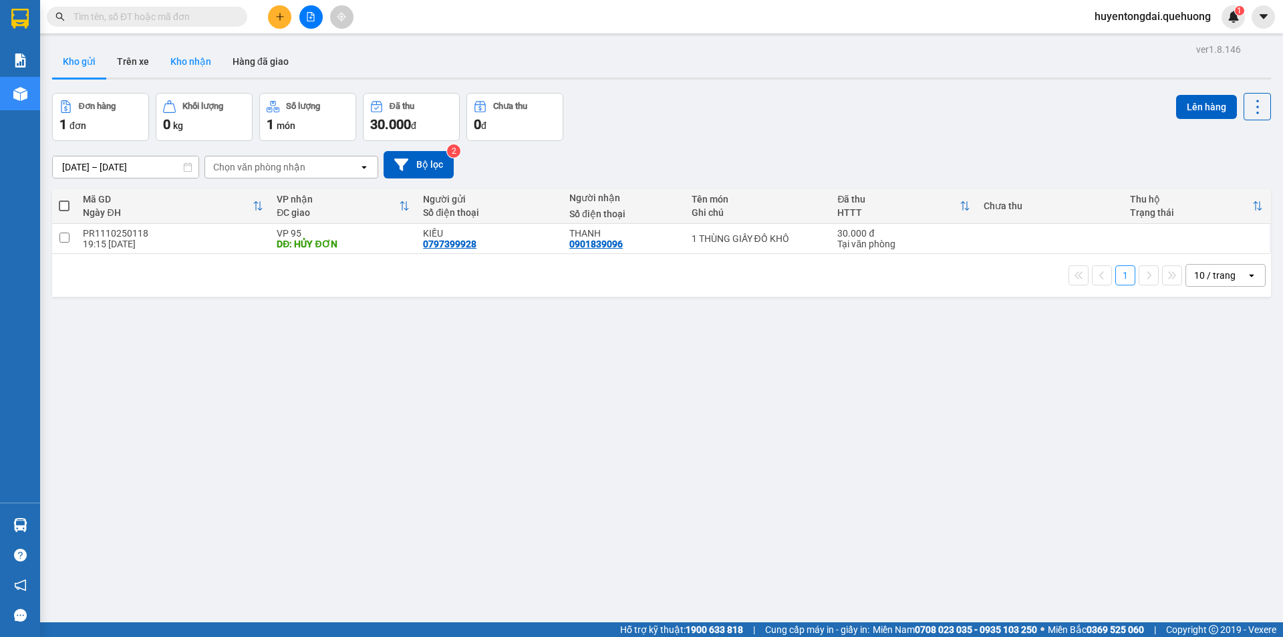
click at [208, 59] on button "Kho nhận" at bounding box center [191, 61] width 62 height 32
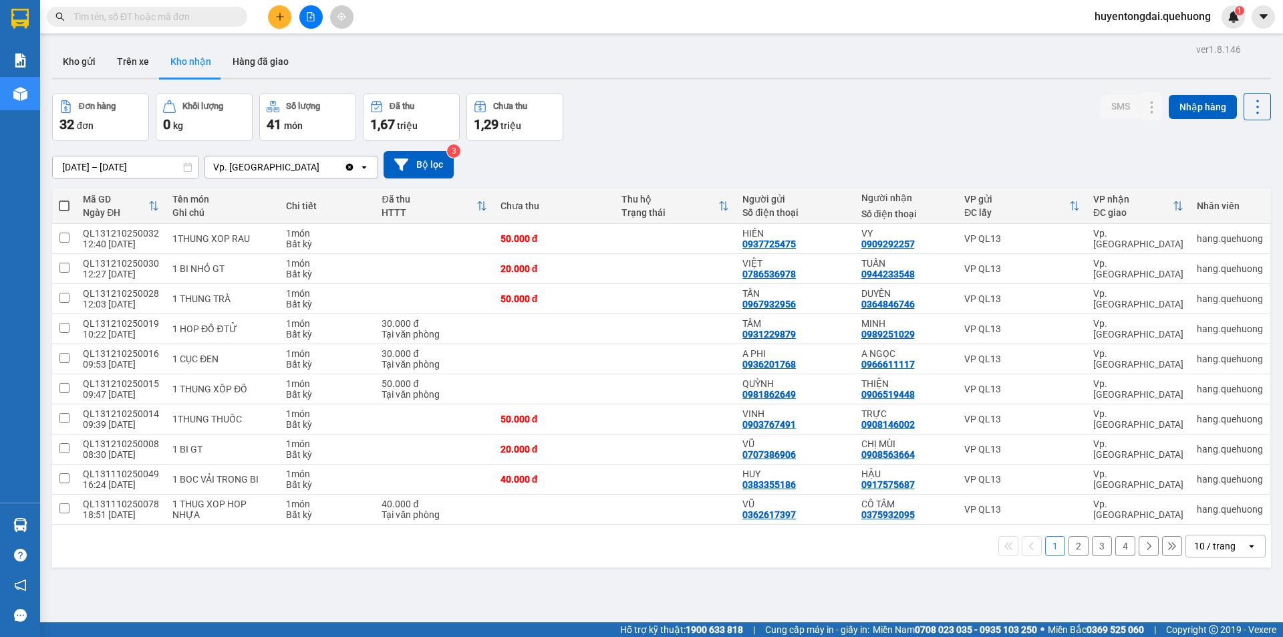
click at [1206, 544] on div "10 / trang" at bounding box center [1214, 545] width 41 height 13
click at [1195, 524] on div "100 / trang" at bounding box center [1215, 516] width 80 height 24
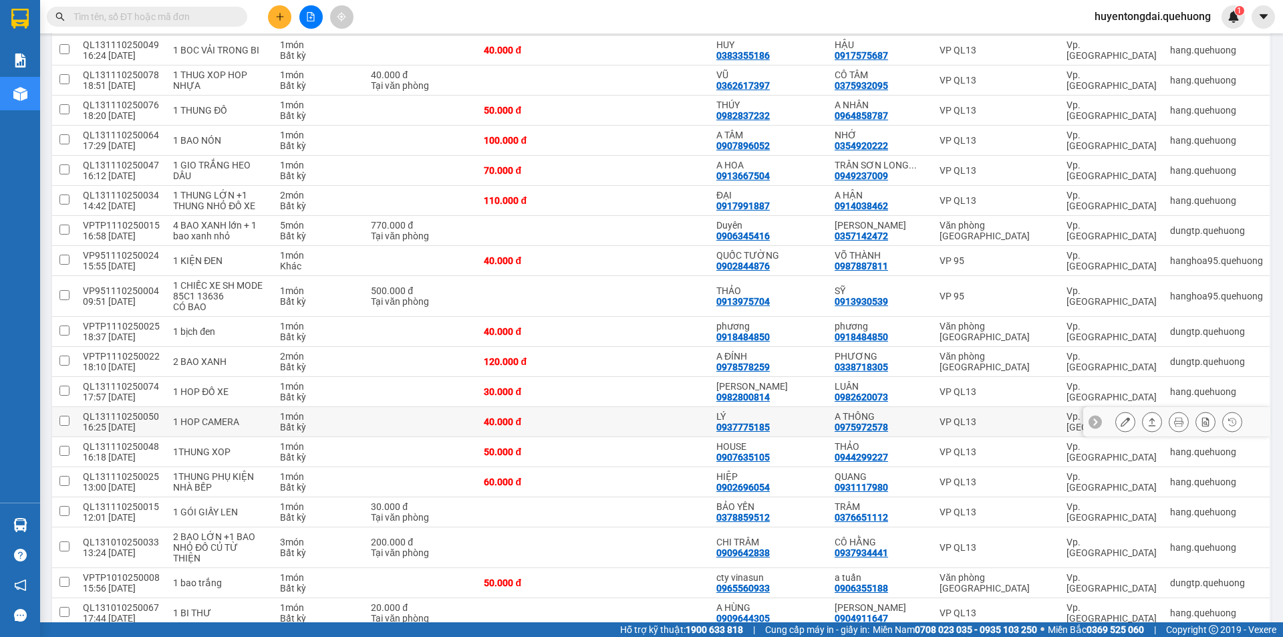
scroll to position [295, 0]
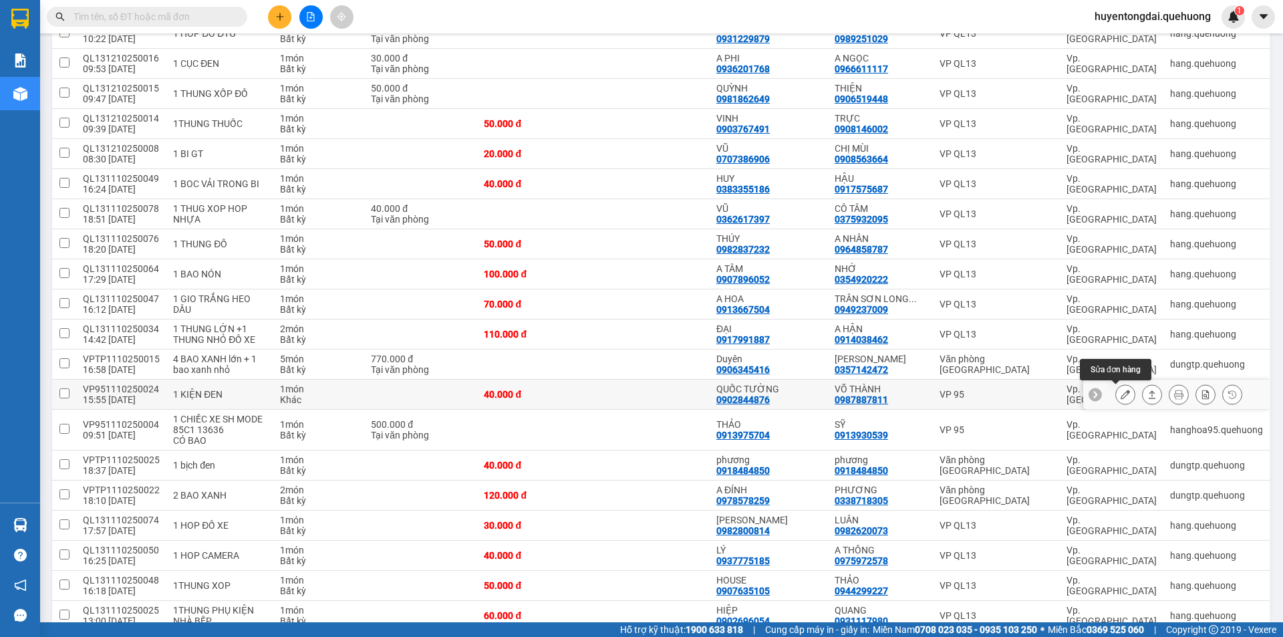
click at [1118, 388] on button at bounding box center [1125, 394] width 19 height 23
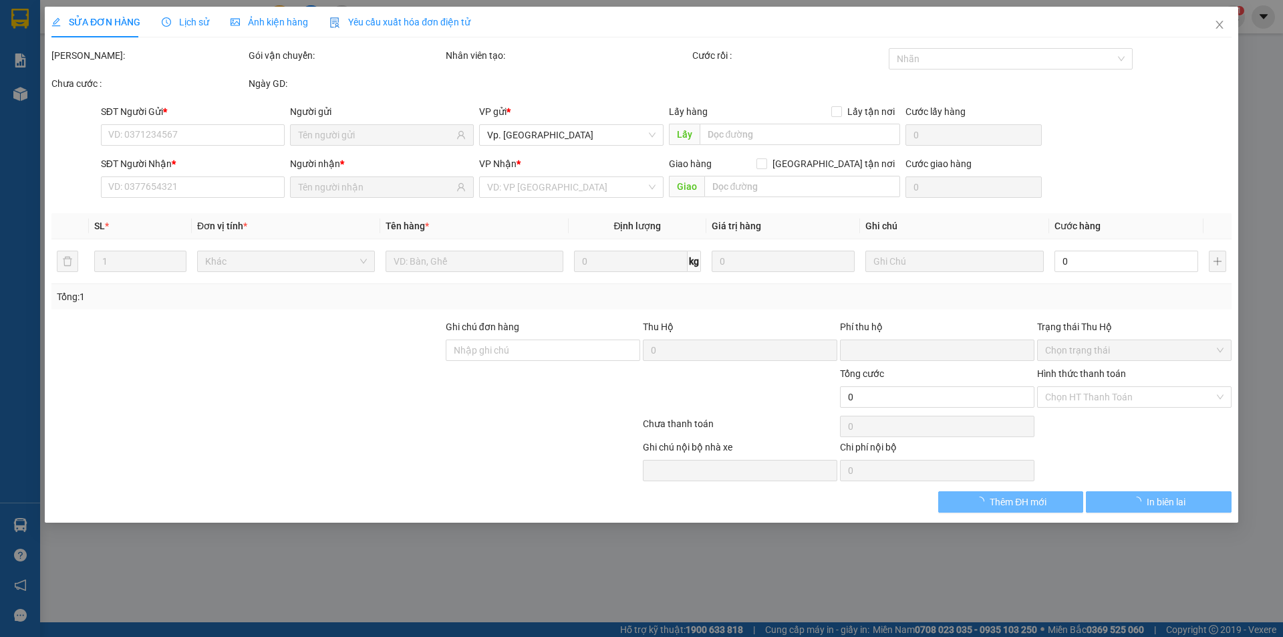
type input "0902844876"
type input "QUỐC TƯỜNG"
type input "0987887811"
type input "VÕ THÀNH"
type input "0"
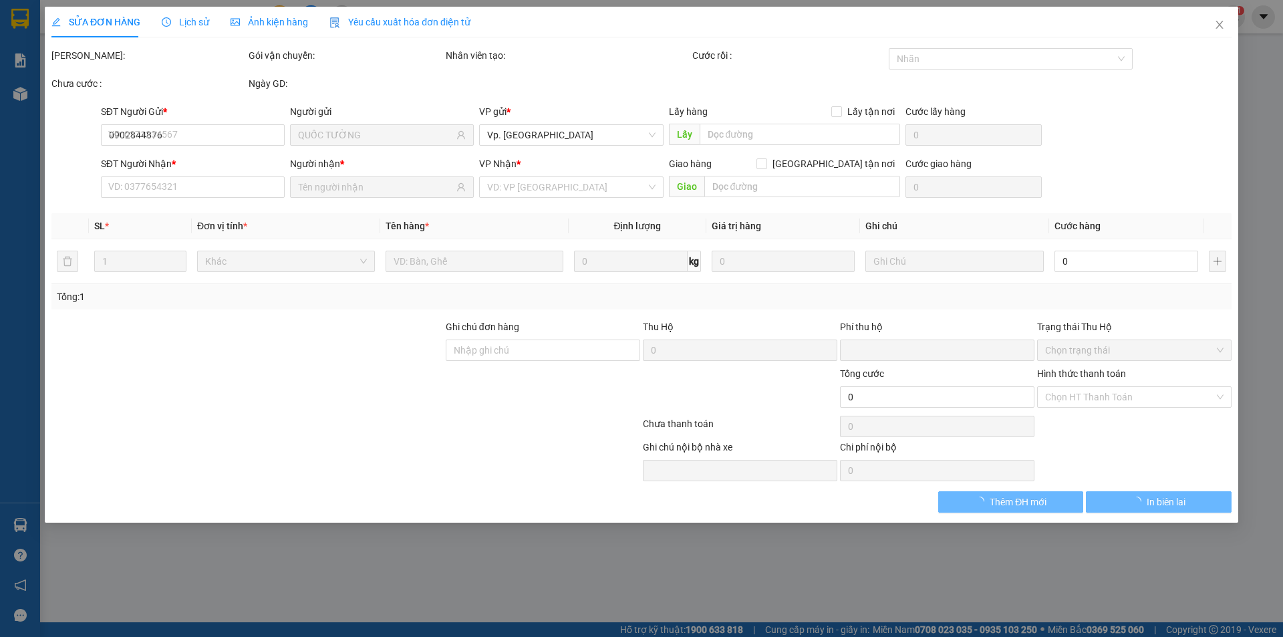
type input "40.000"
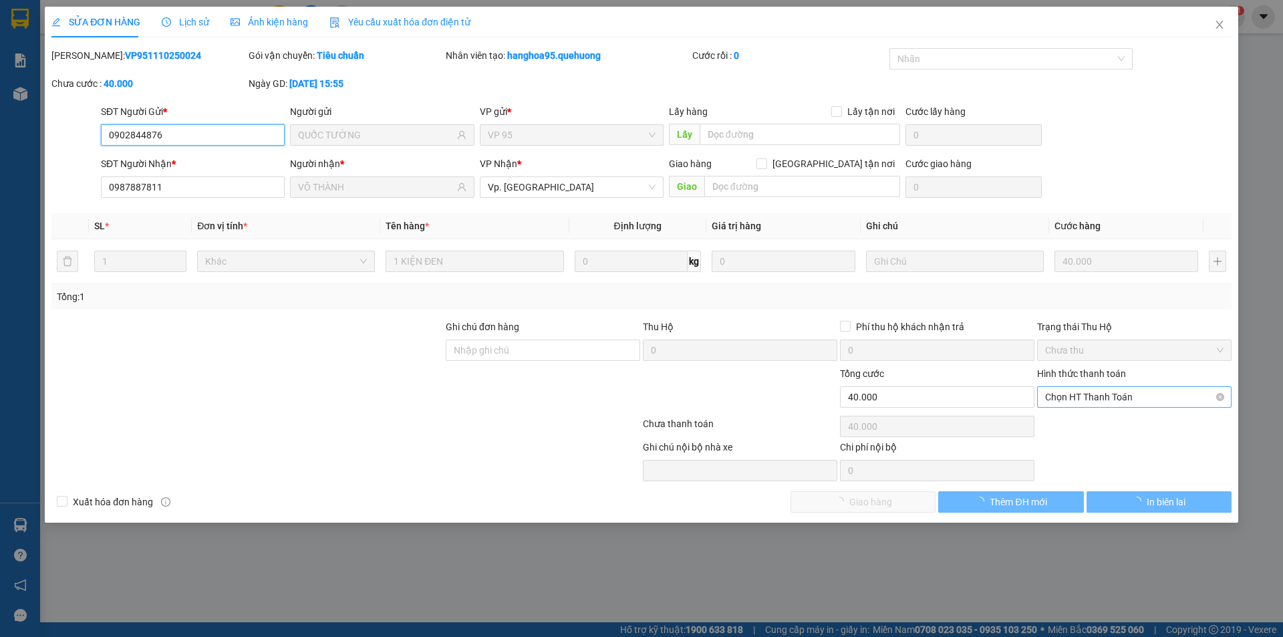
click at [1116, 399] on span "Chọn HT Thanh Toán" at bounding box center [1134, 397] width 178 height 20
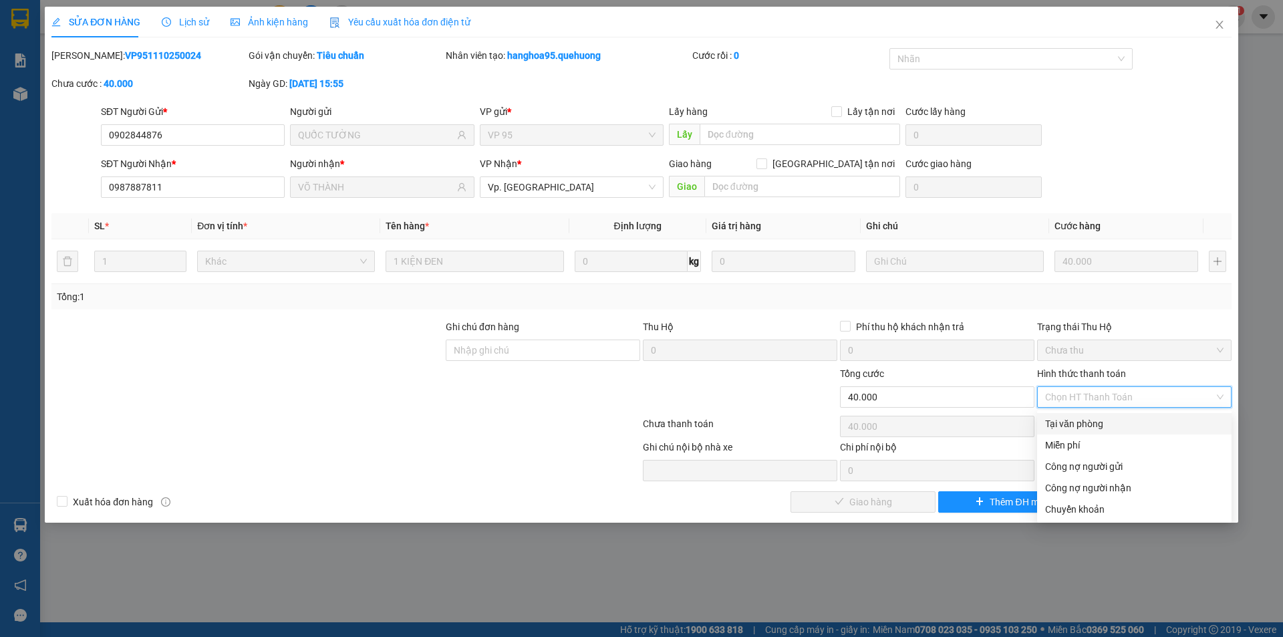
click at [1104, 420] on div "Tại văn phòng" at bounding box center [1134, 423] width 178 height 15
type input "0"
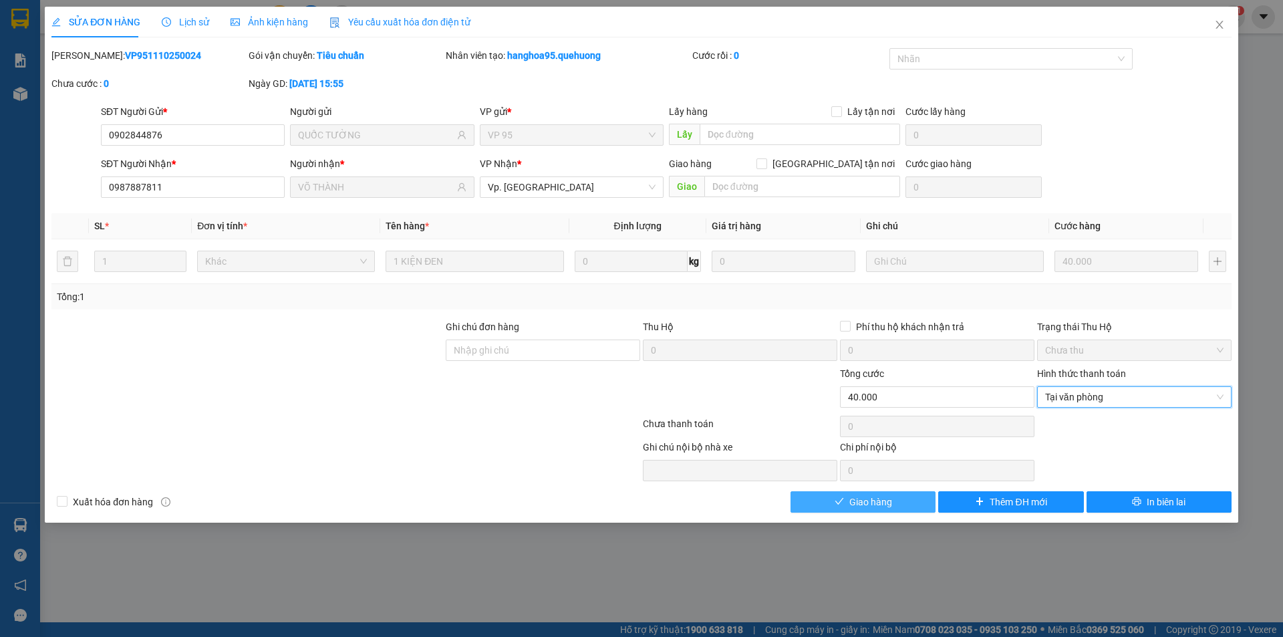
click at [865, 500] on span "Giao hàng" at bounding box center [870, 501] width 43 height 15
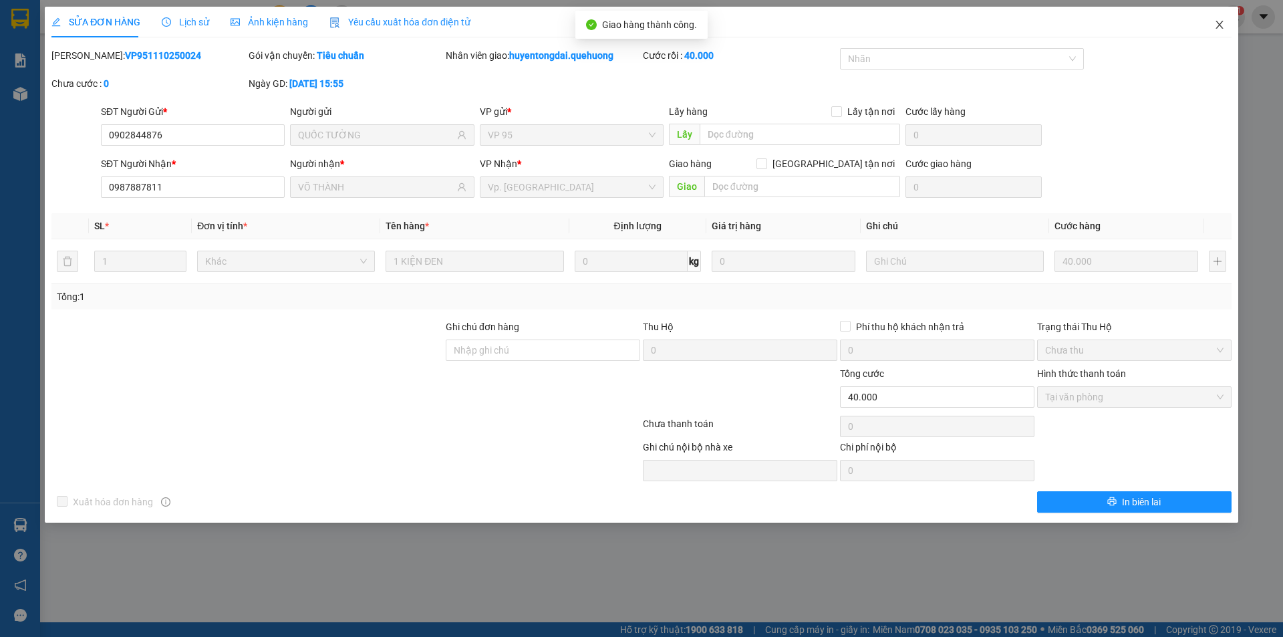
click at [1219, 28] on icon "close" at bounding box center [1219, 24] width 11 height 11
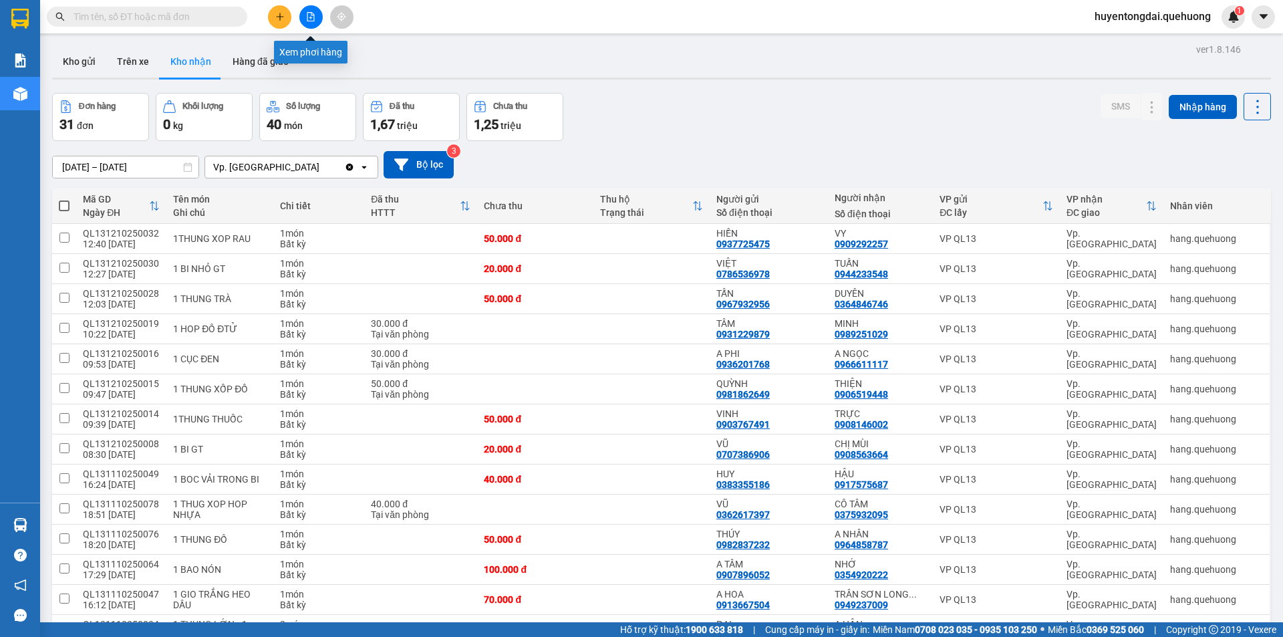
click at [312, 11] on button at bounding box center [310, 16] width 23 height 23
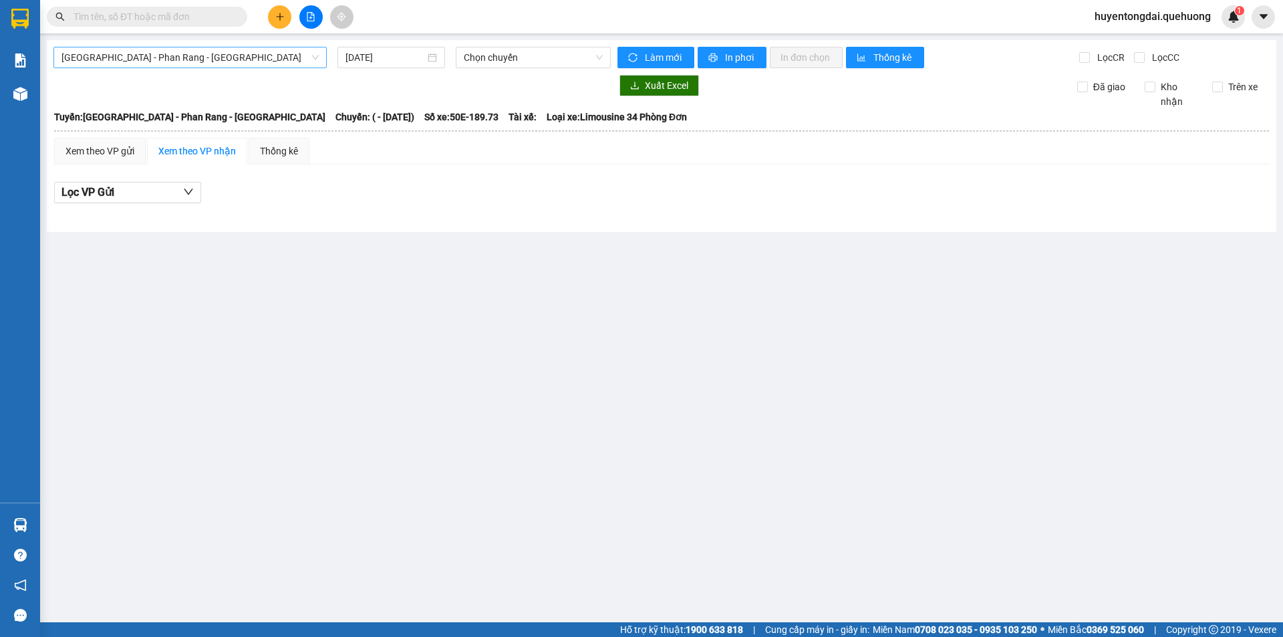
click at [214, 55] on span "Sài Gòn - Phan Rang - Ninh Sơn" at bounding box center [189, 57] width 257 height 20
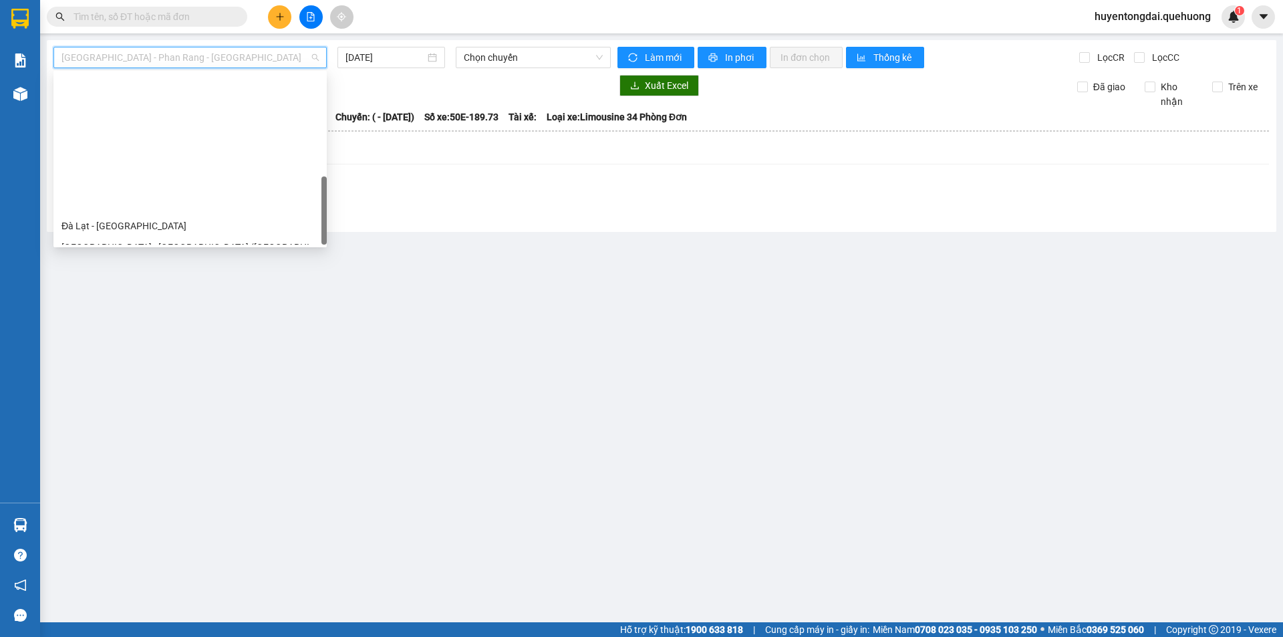
scroll to position [363, 0]
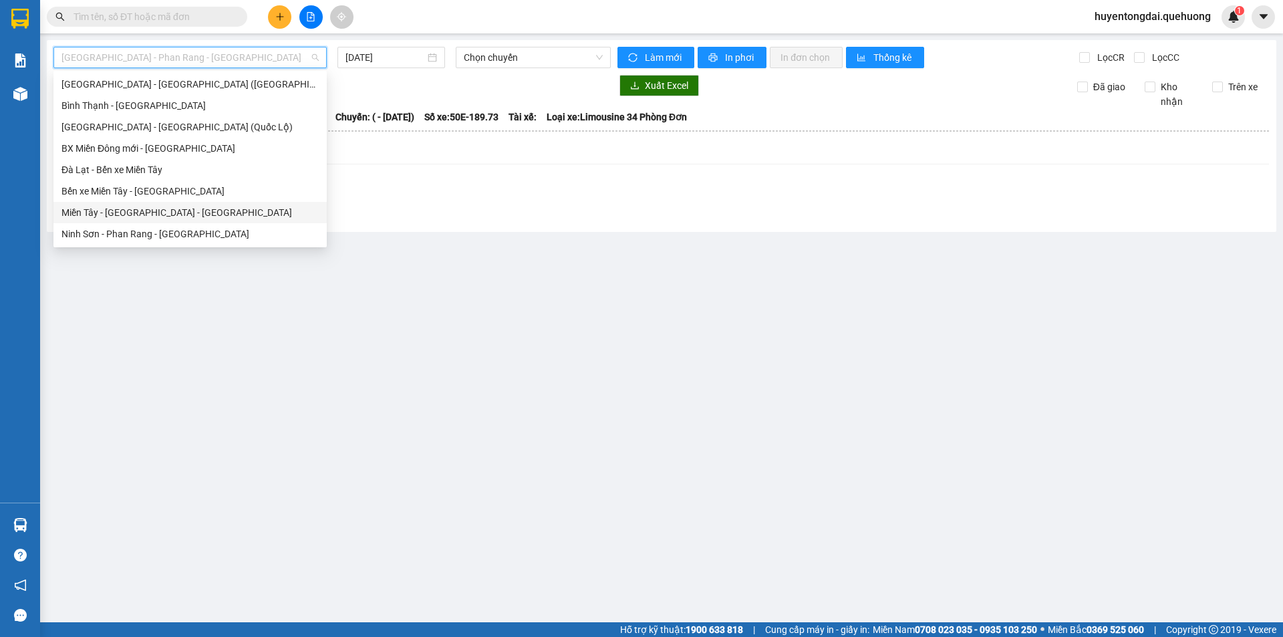
click at [163, 214] on div "Miền Tây - Phan Rang - Ninh Sơn" at bounding box center [189, 212] width 257 height 15
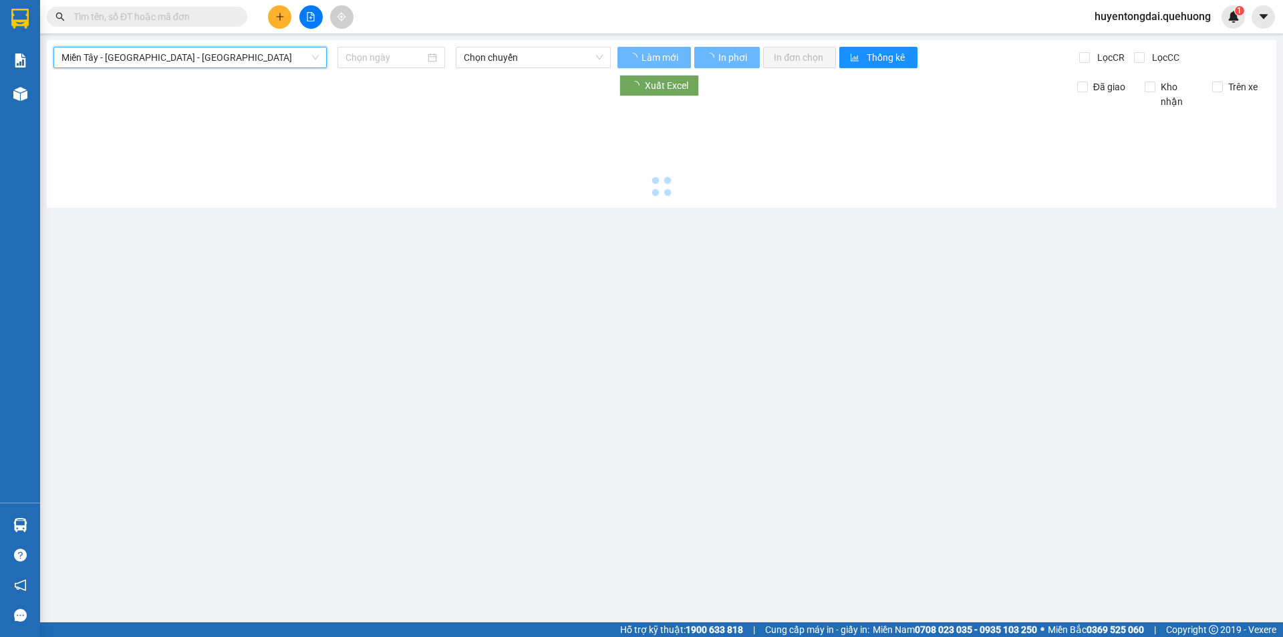
type input "12/10/2025"
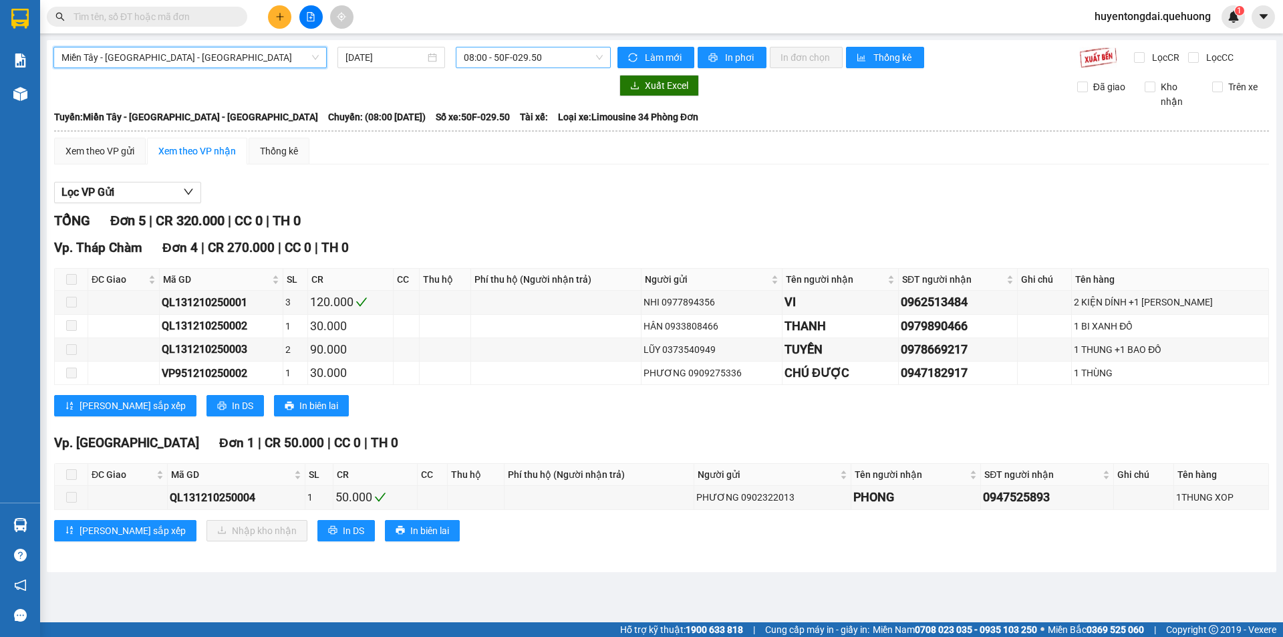
click at [534, 58] on span "08:00 - 50F-029.50" at bounding box center [533, 57] width 139 height 20
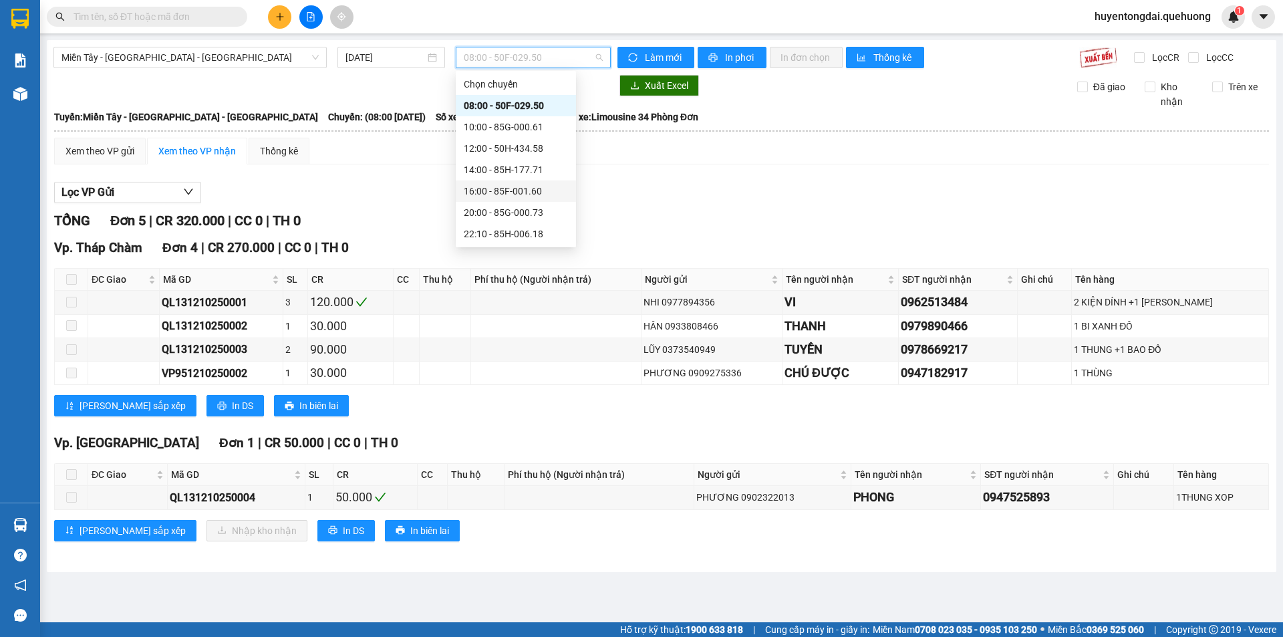
scroll to position [128, 0]
click at [494, 174] on div "23:06 - 50E-189.73" at bounding box center [516, 169] width 104 height 15
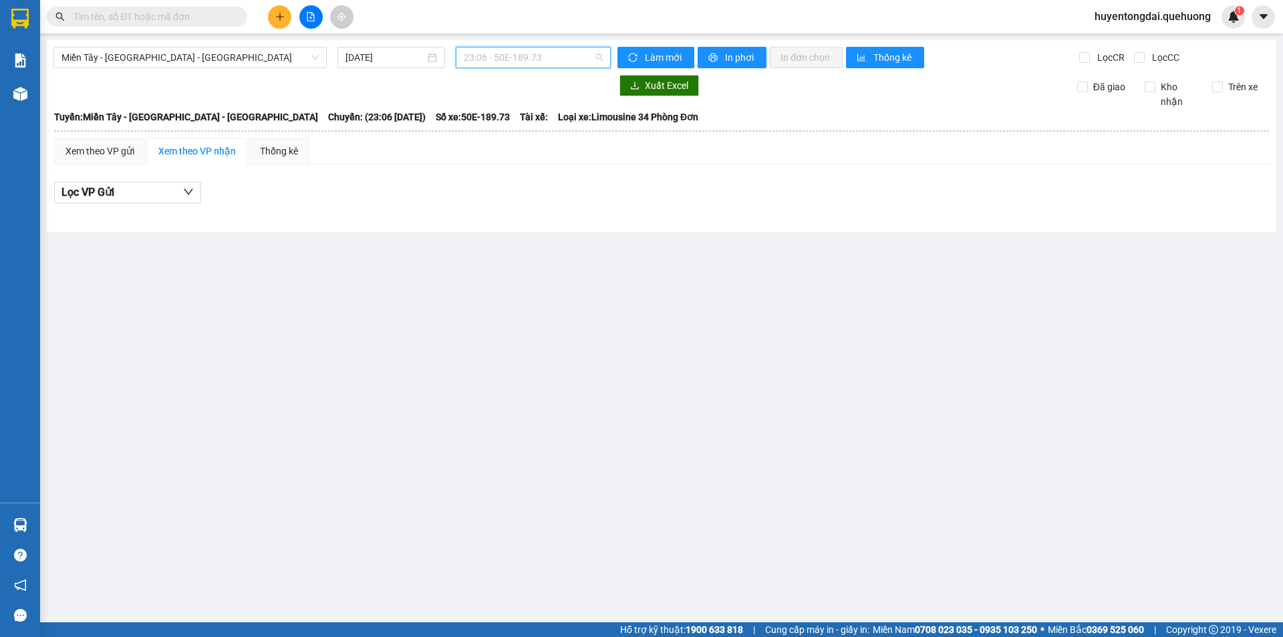
click at [503, 49] on span "23:06 - 50E-189.73" at bounding box center [533, 57] width 139 height 20
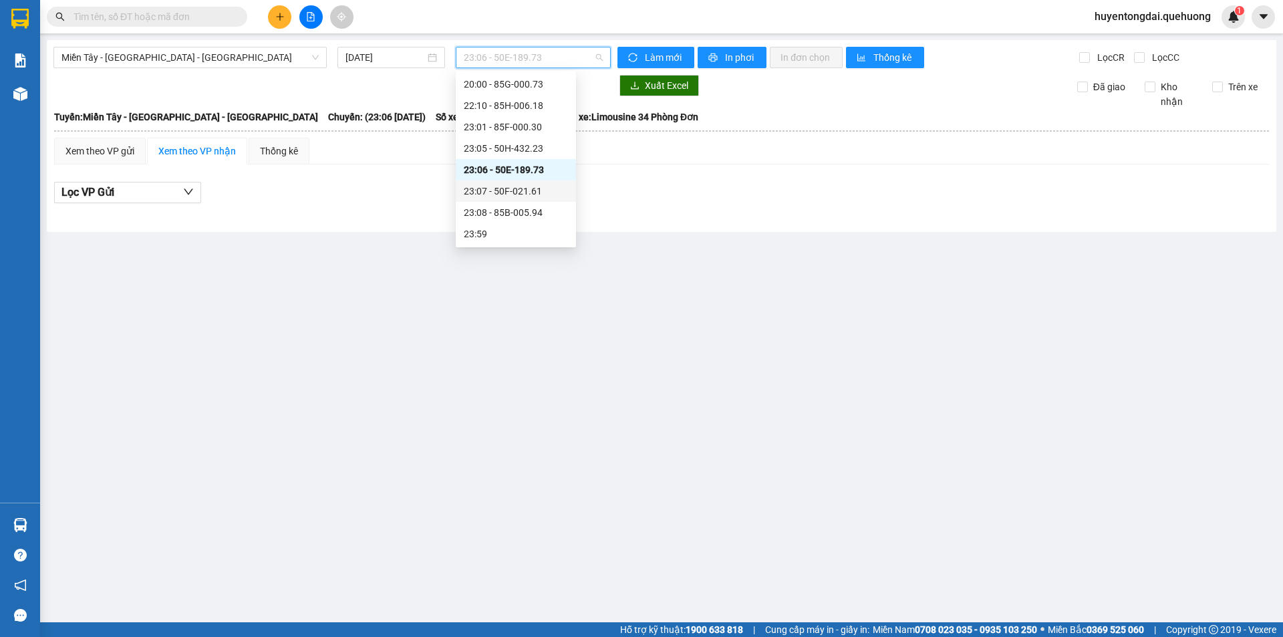
click at [513, 187] on div "23:07 - 50F-021.61" at bounding box center [516, 191] width 104 height 15
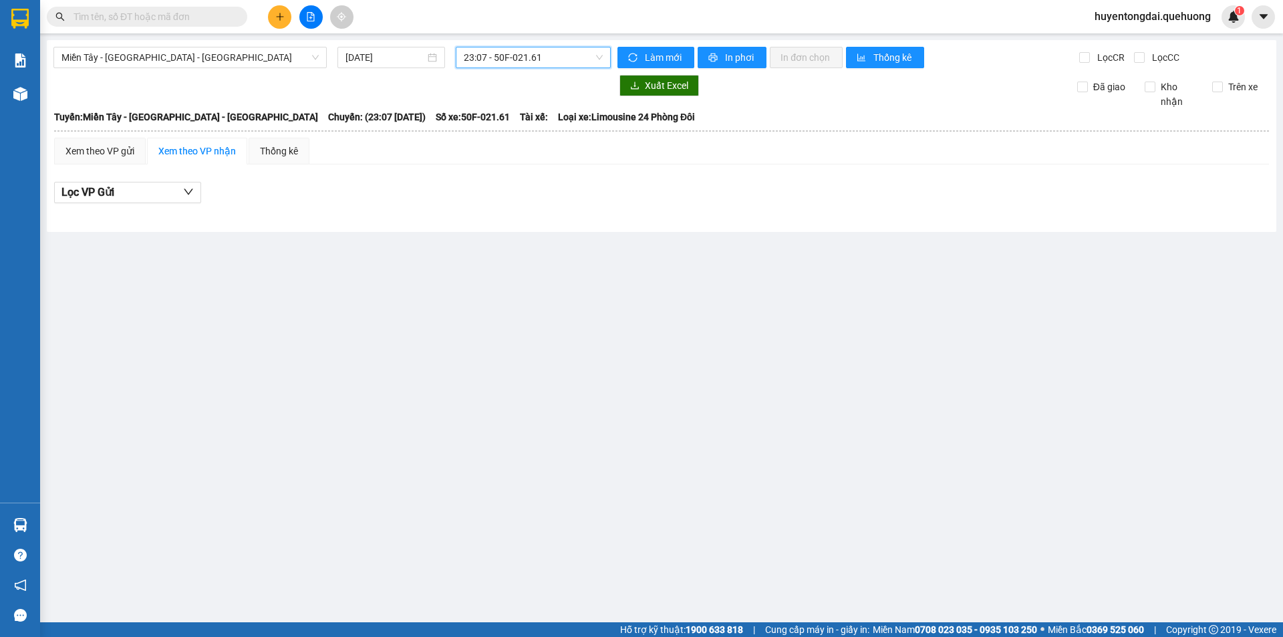
click at [518, 59] on span "23:07 - 50F-021.61" at bounding box center [533, 57] width 139 height 20
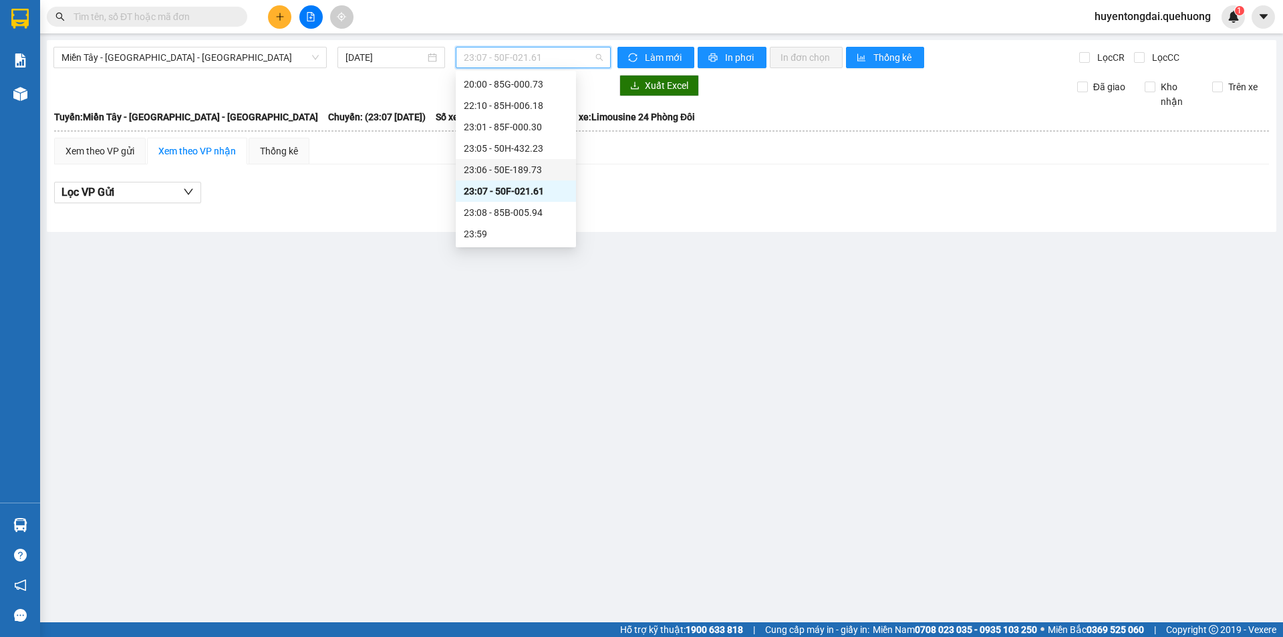
click at [510, 167] on div "23:06 - 50E-189.73" at bounding box center [516, 169] width 104 height 15
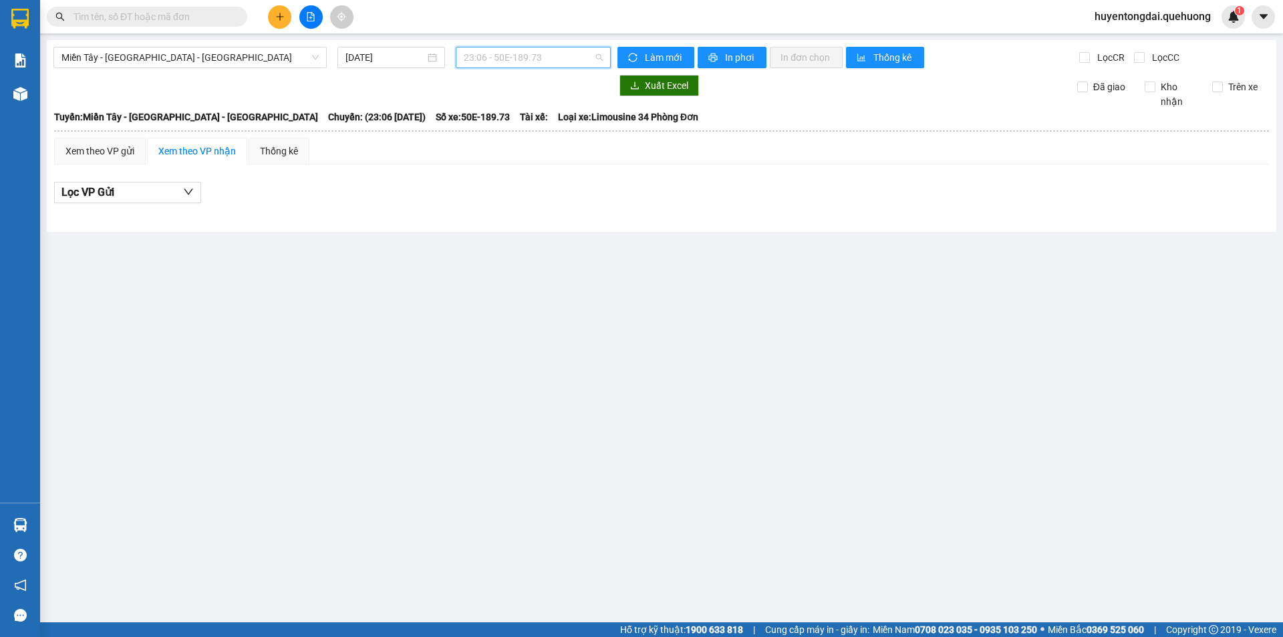
click at [527, 61] on span "23:06 - 50E-189.73" at bounding box center [533, 57] width 139 height 20
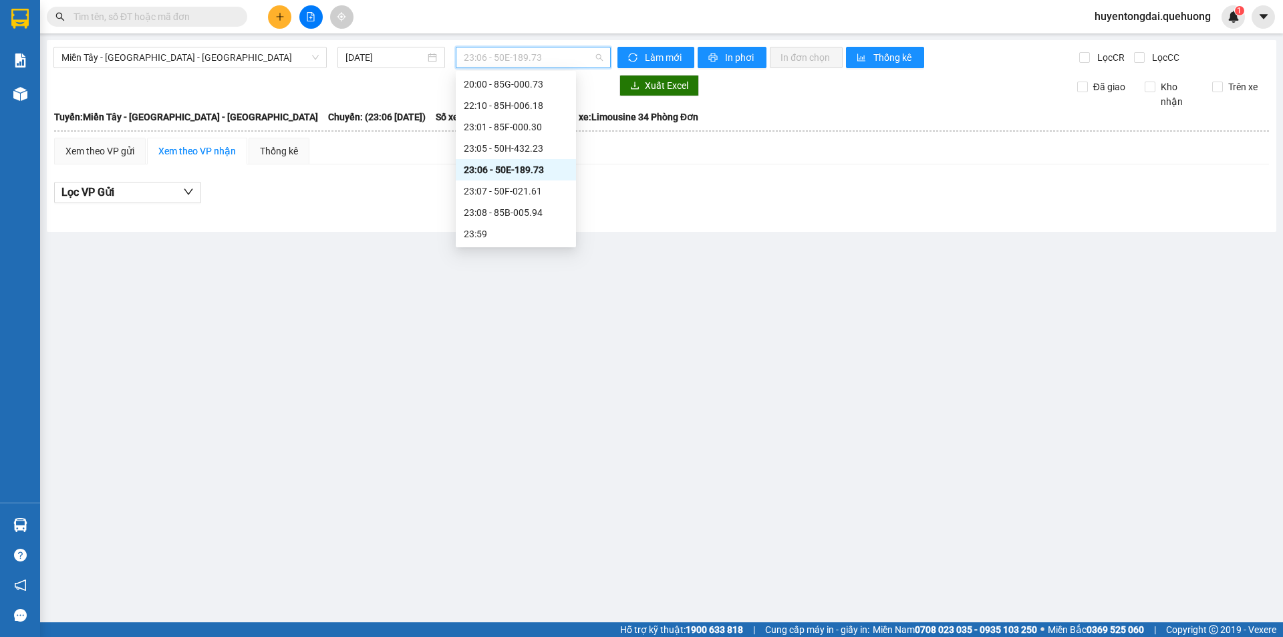
click at [516, 170] on div "23:06 - 50E-189.73" at bounding box center [516, 169] width 104 height 15
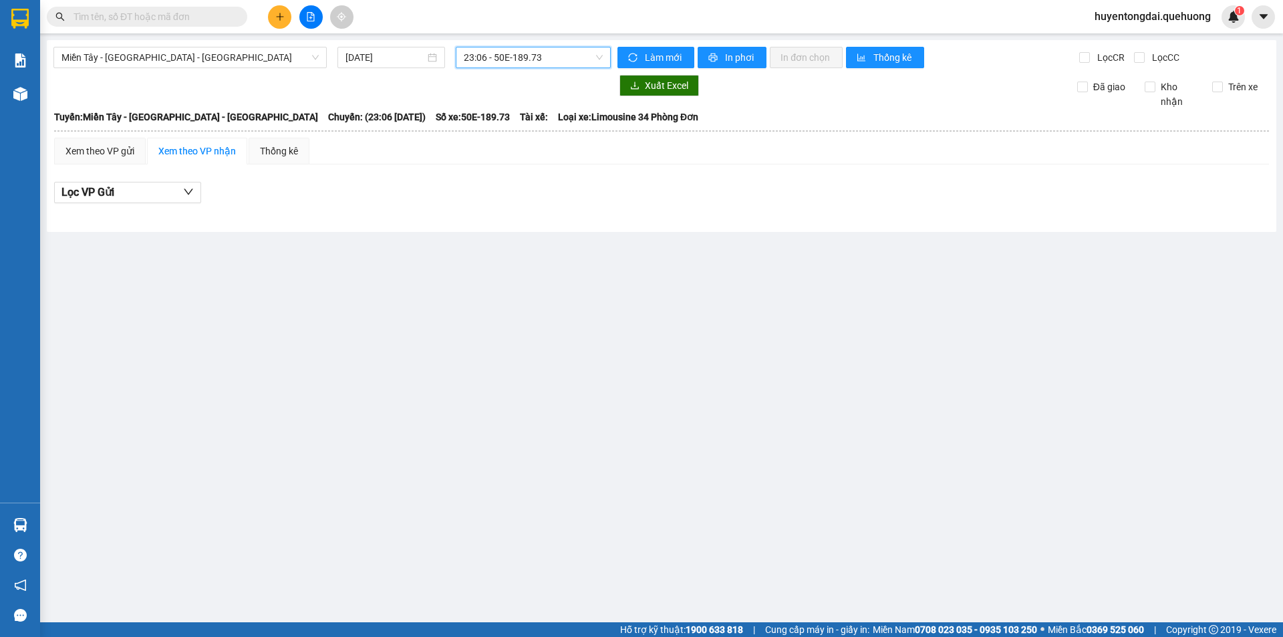
click at [509, 61] on span "23:06 - 50E-189.73" at bounding box center [533, 57] width 139 height 20
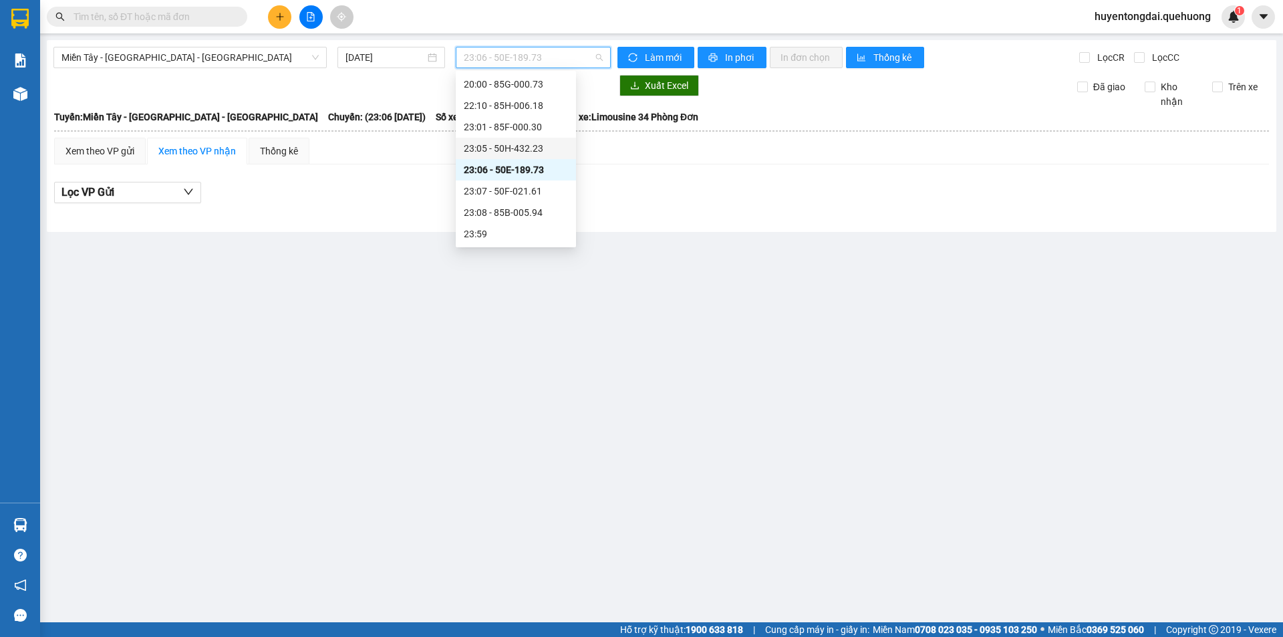
click at [510, 150] on div "23:05 - 50H-432.23" at bounding box center [516, 148] width 104 height 15
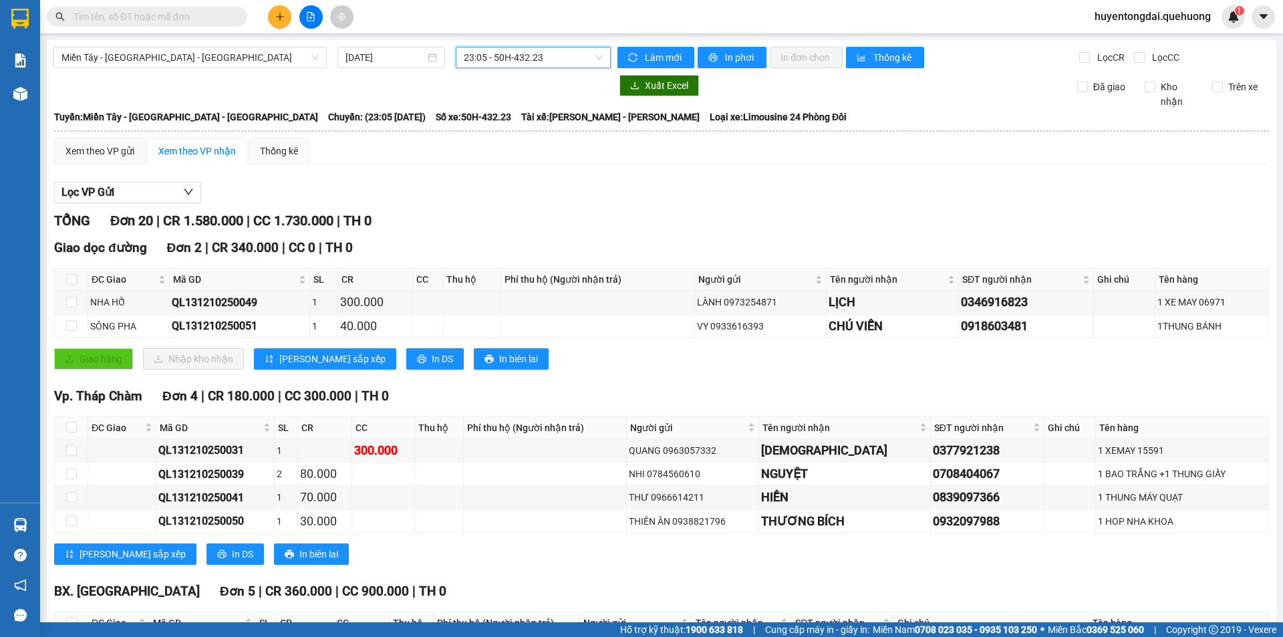
click at [524, 57] on span "23:05 - 50H-432.23" at bounding box center [533, 57] width 139 height 20
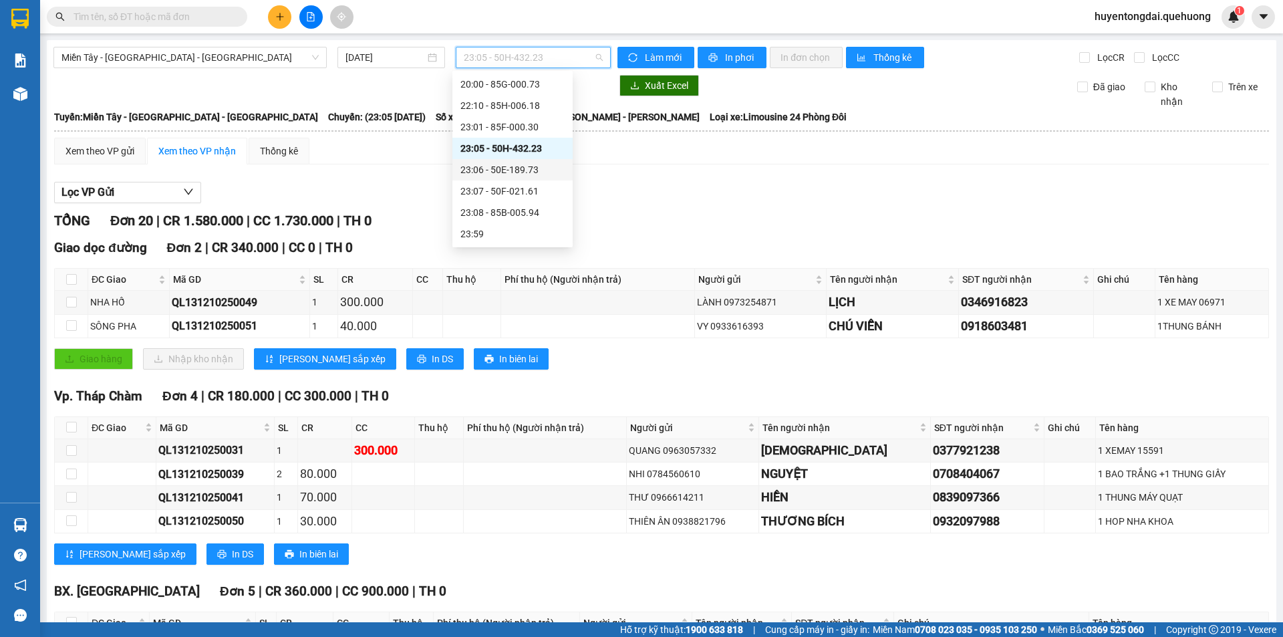
click at [505, 172] on div "23:06 - 50E-189.73" at bounding box center [512, 169] width 104 height 15
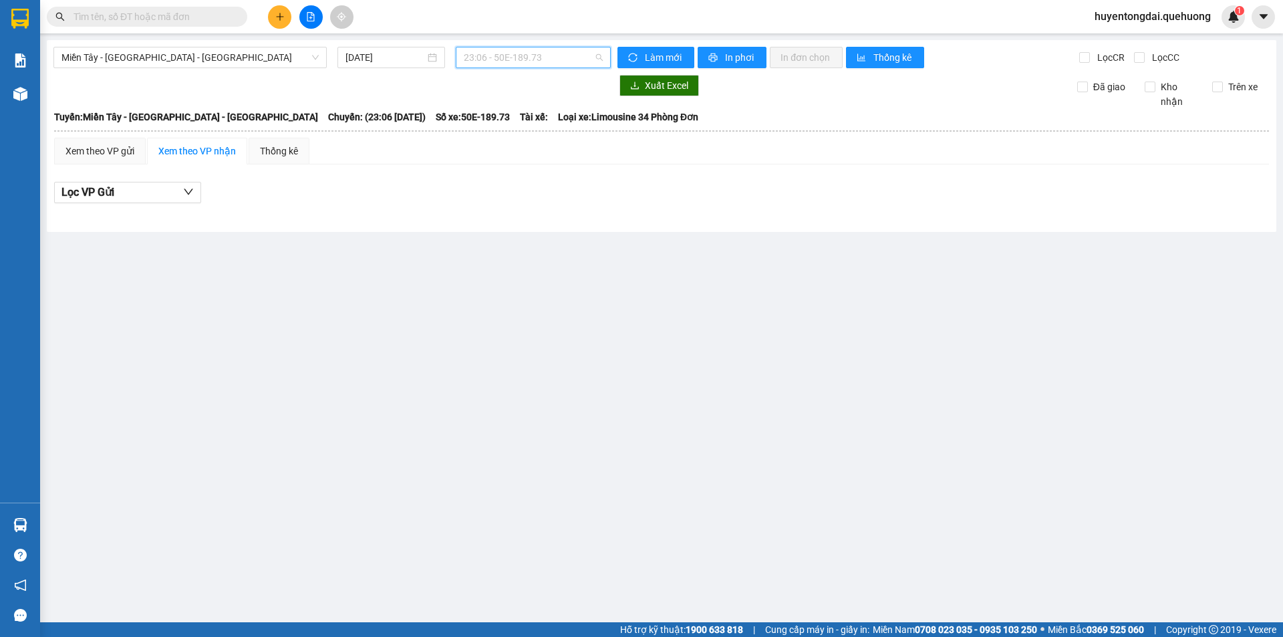
click at [478, 63] on span "23:06 - 50E-189.73" at bounding box center [533, 57] width 139 height 20
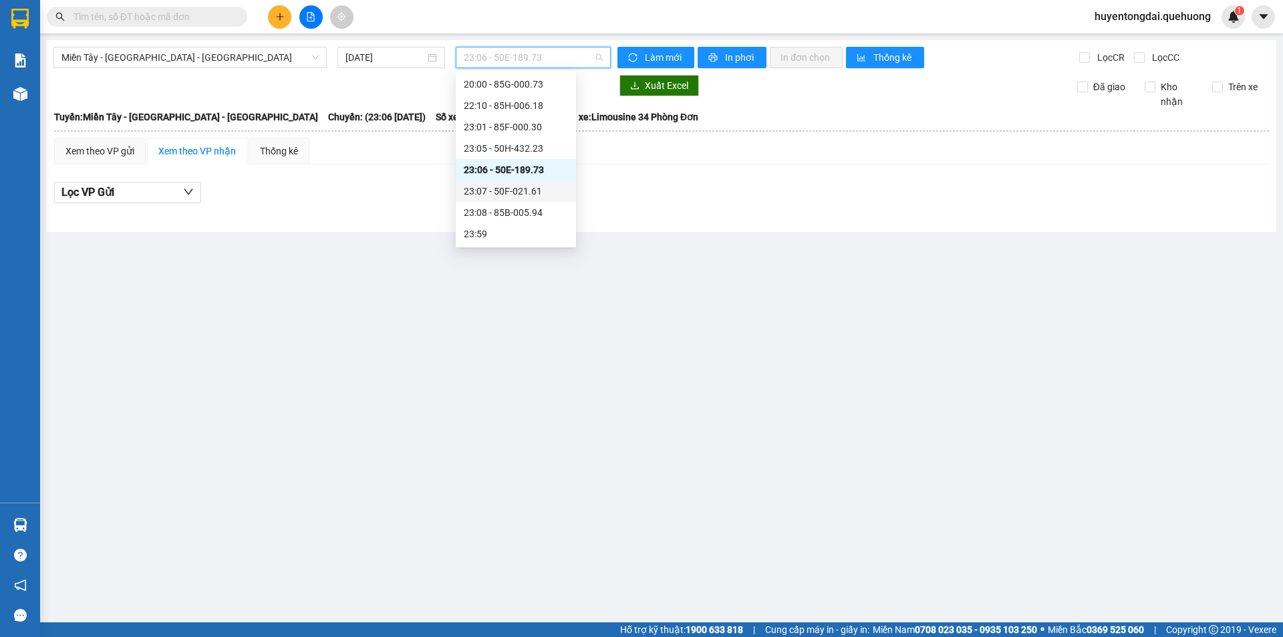
click at [508, 190] on div "23:07 - 50F-021.61" at bounding box center [516, 191] width 104 height 15
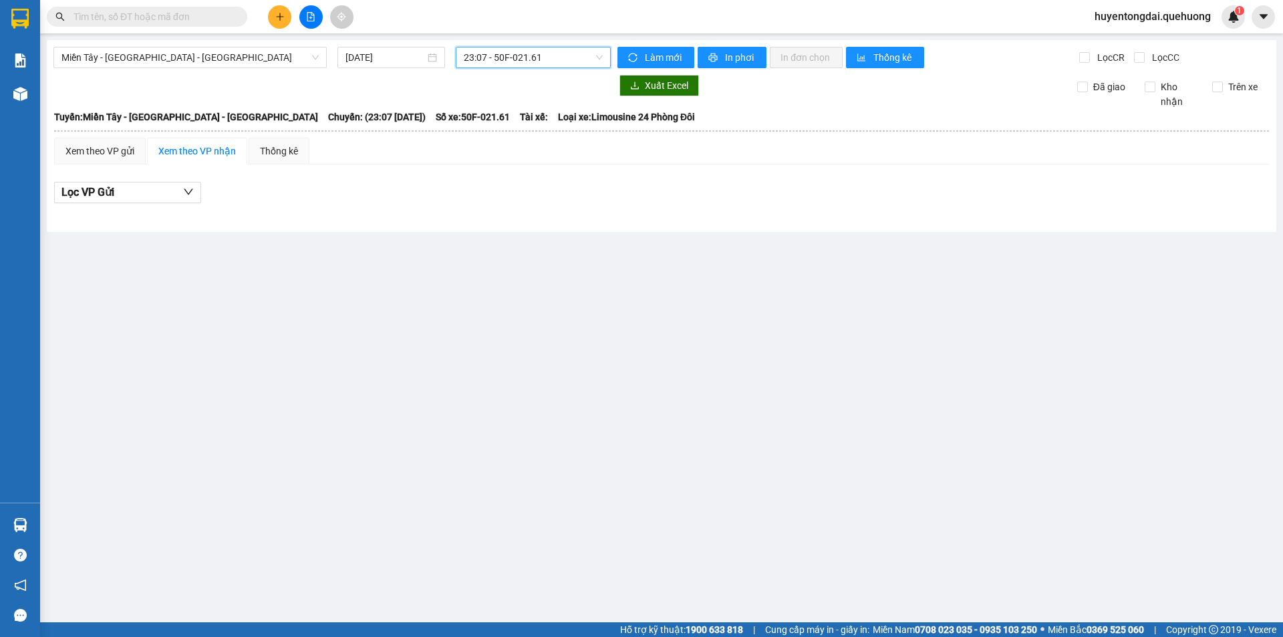
click at [537, 51] on span "23:07 - 50F-021.61" at bounding box center [533, 57] width 139 height 20
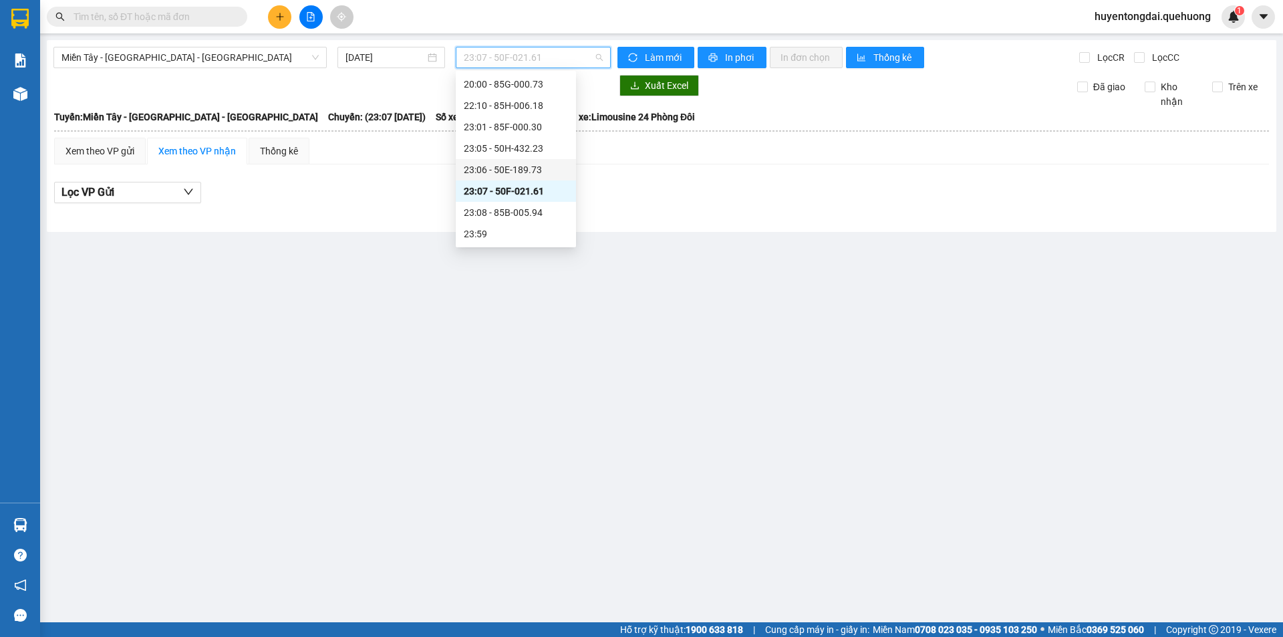
click at [501, 179] on div "23:06 - 50E-189.73" at bounding box center [516, 169] width 120 height 21
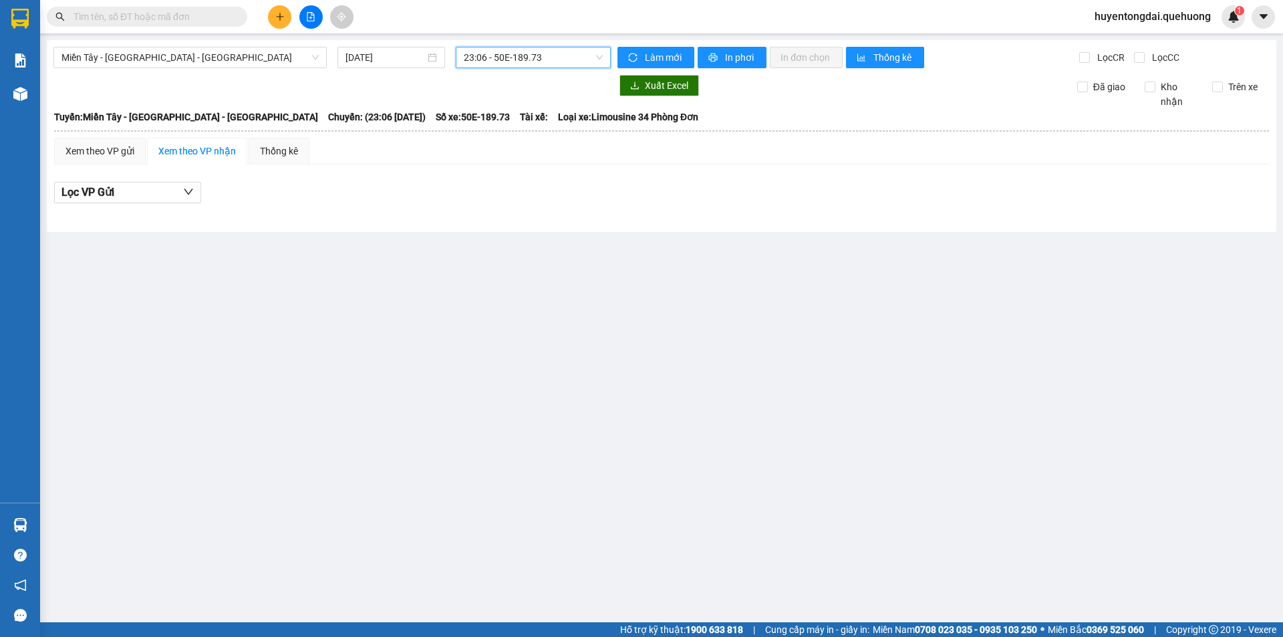
click at [530, 62] on span "23:06 - 50E-189.73" at bounding box center [533, 57] width 139 height 20
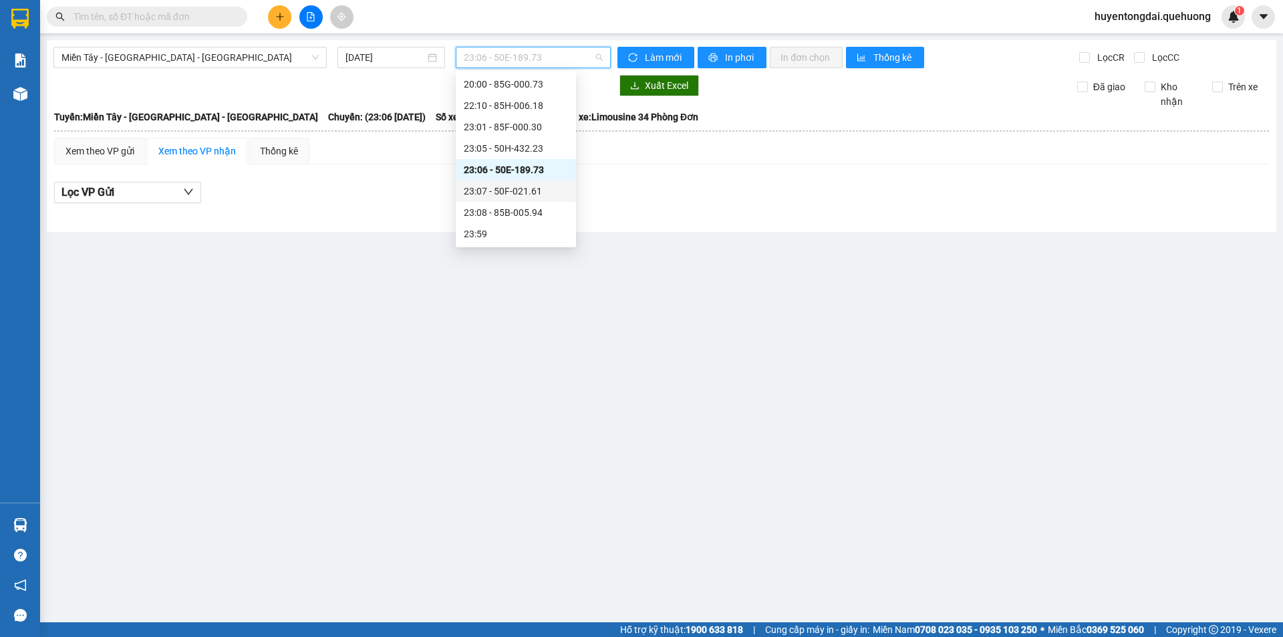
click at [525, 189] on div "23:07 - 50F-021.61" at bounding box center [516, 191] width 104 height 15
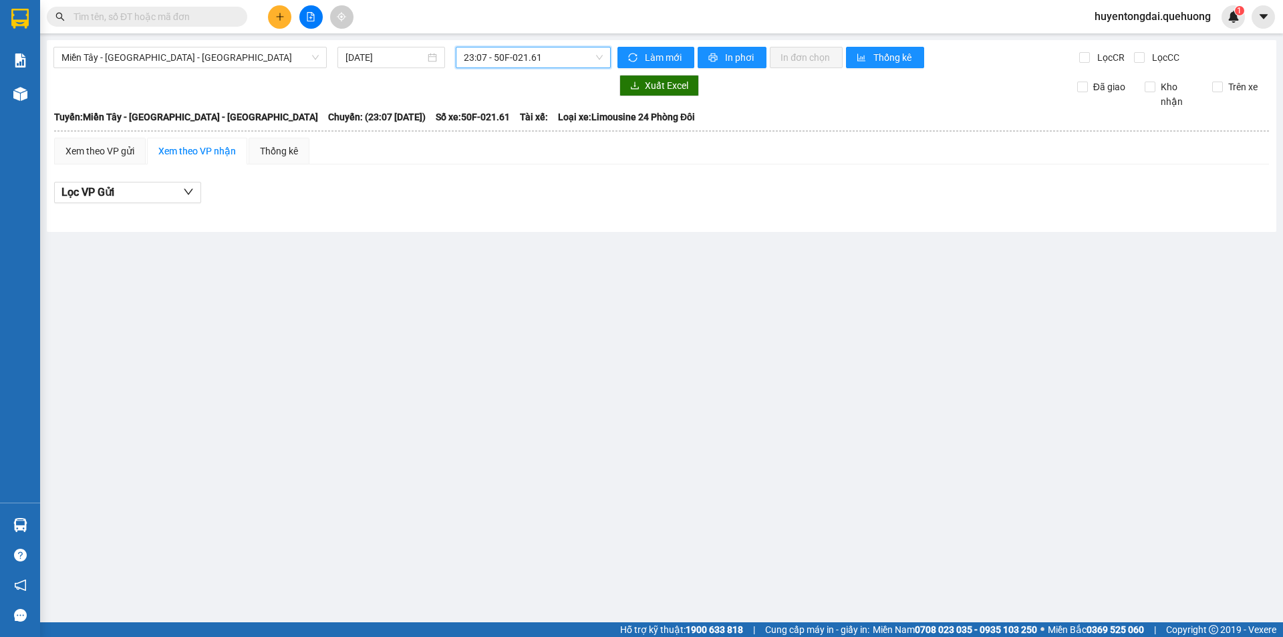
click at [528, 67] on span "23:07 - 50F-021.61" at bounding box center [533, 57] width 139 height 20
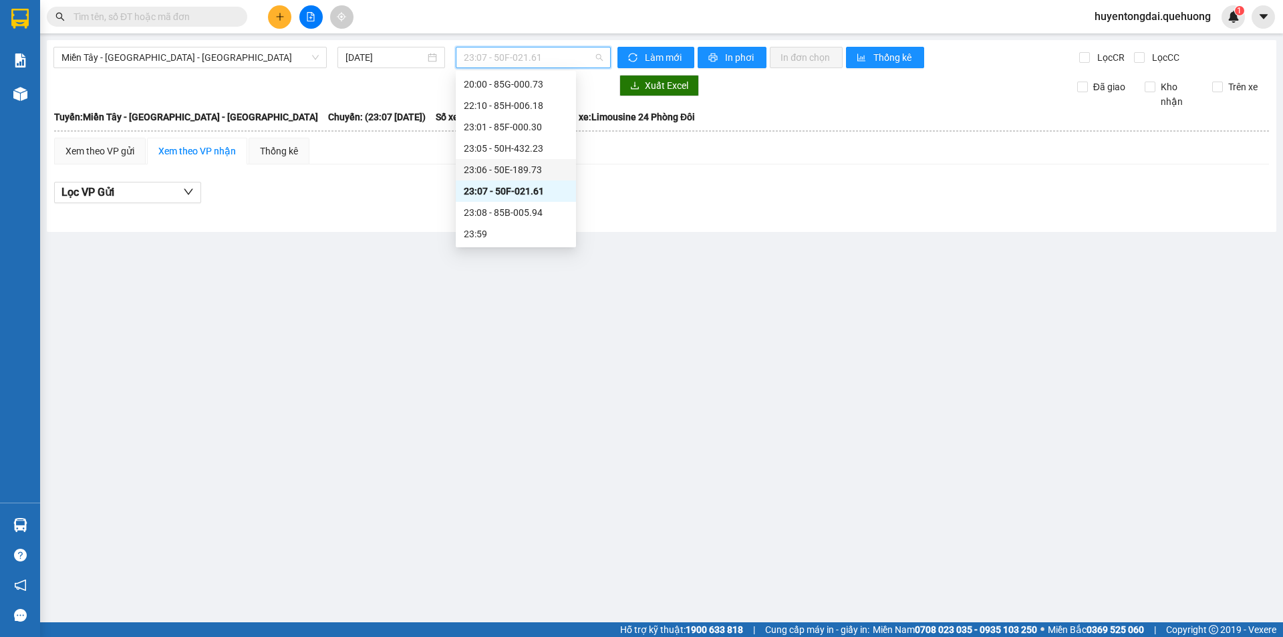
click at [500, 177] on div "23:06 - 50E-189.73" at bounding box center [516, 169] width 120 height 21
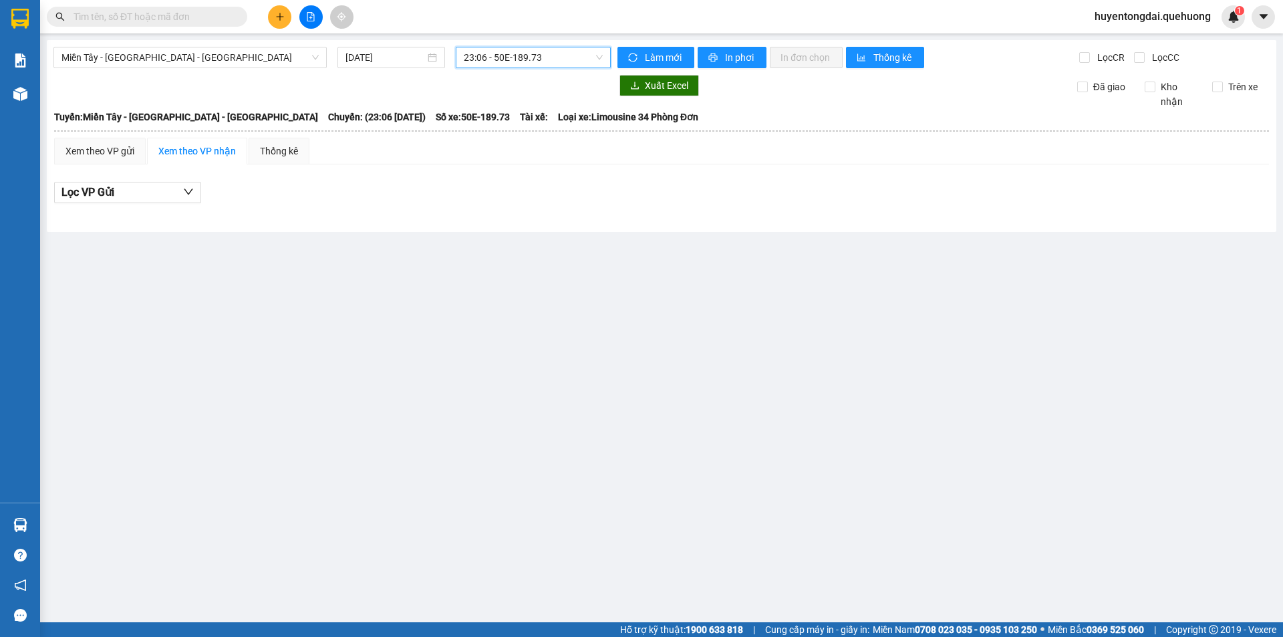
click at [520, 60] on span "23:06 - 50E-189.73" at bounding box center [533, 57] width 139 height 20
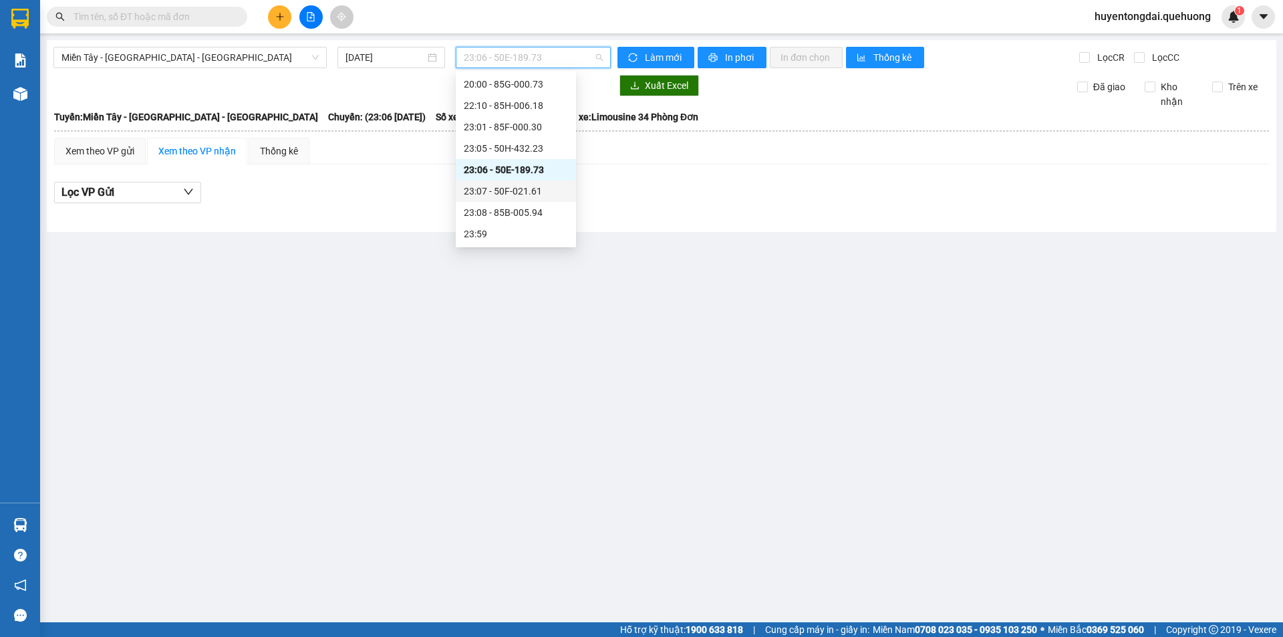
click at [484, 190] on div "23:07 - 50F-021.61" at bounding box center [516, 191] width 104 height 15
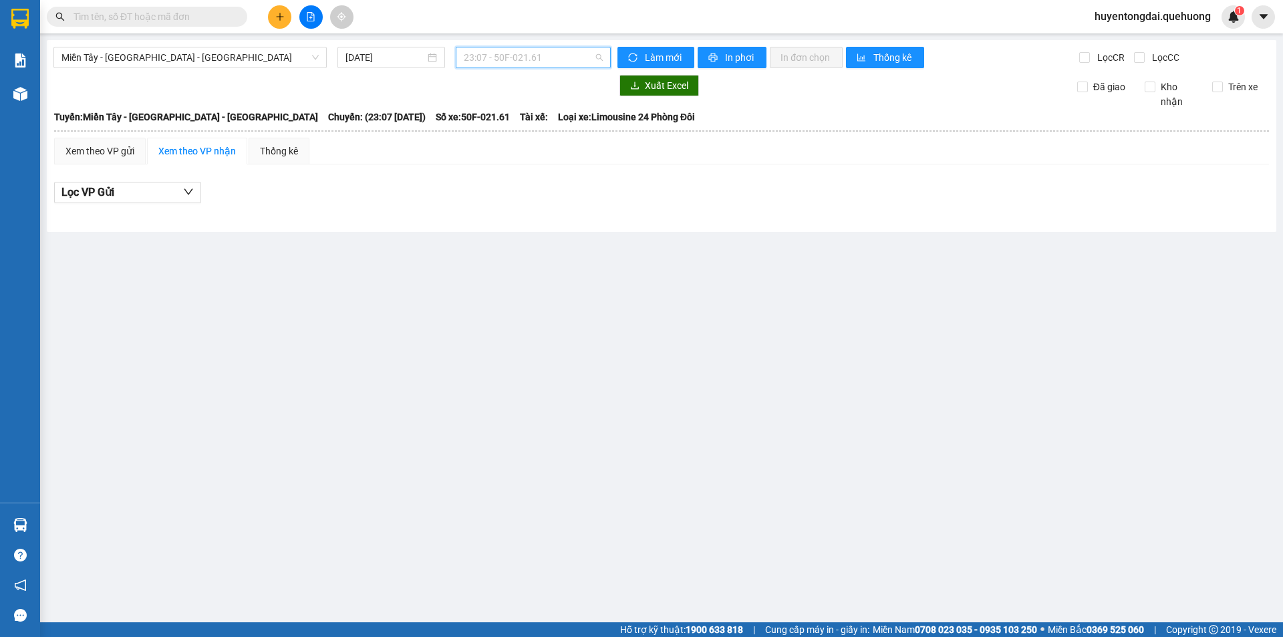
click at [493, 60] on span "23:07 - 50F-021.61" at bounding box center [533, 57] width 139 height 20
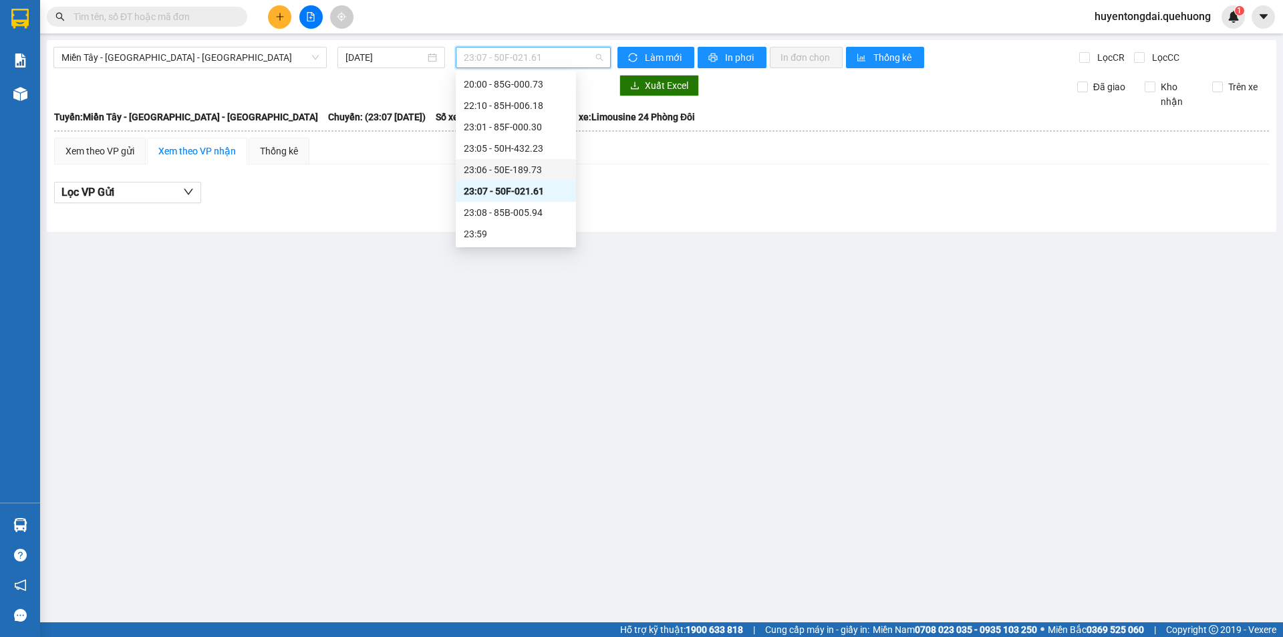
click at [474, 174] on div "23:06 - 50E-189.73" at bounding box center [516, 169] width 104 height 15
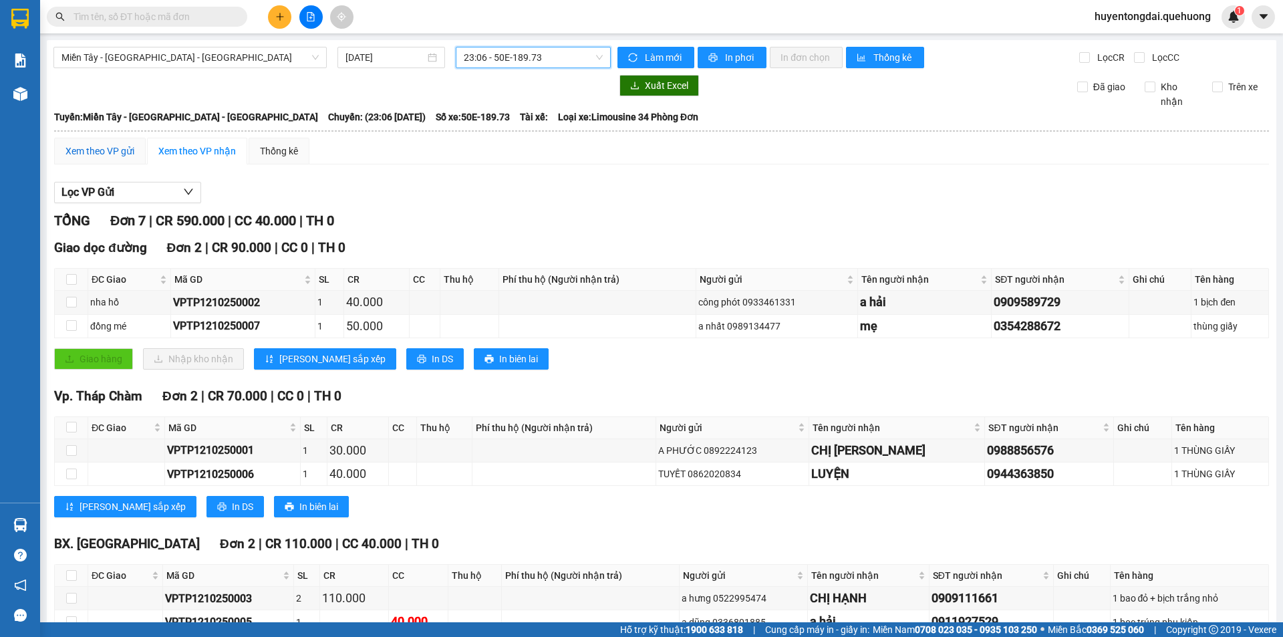
click at [110, 150] on div "Xem theo VP gửi" at bounding box center [99, 151] width 69 height 15
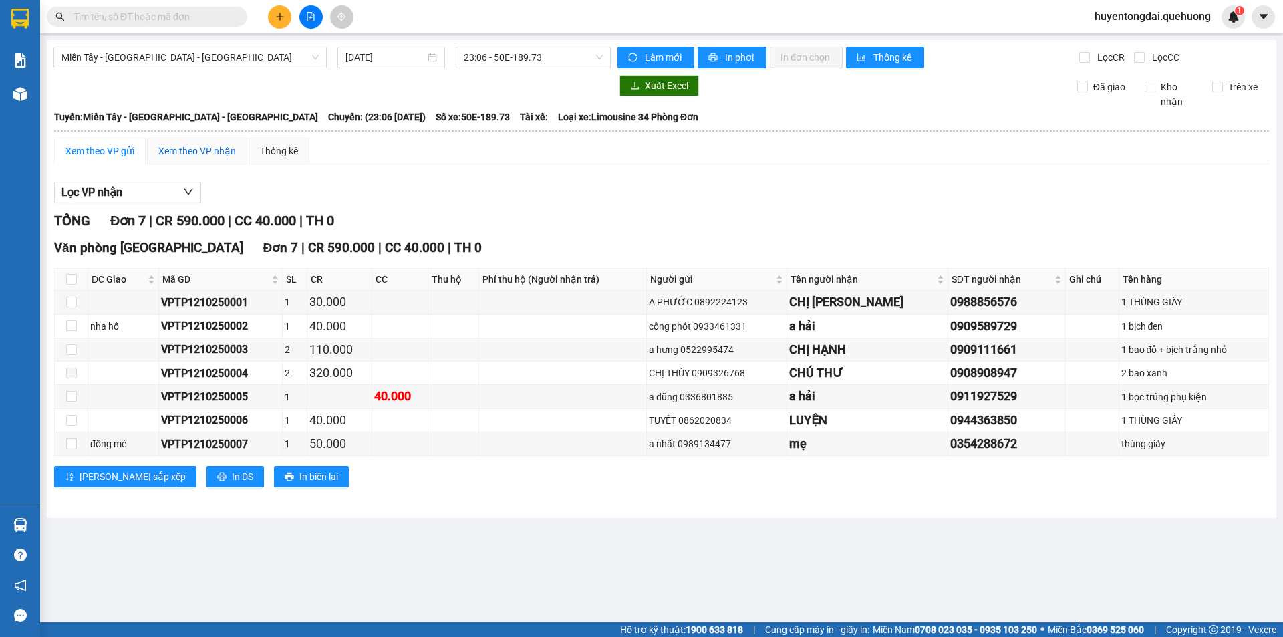
click at [205, 148] on div "Xem theo VP nhận" at bounding box center [197, 151] width 78 height 15
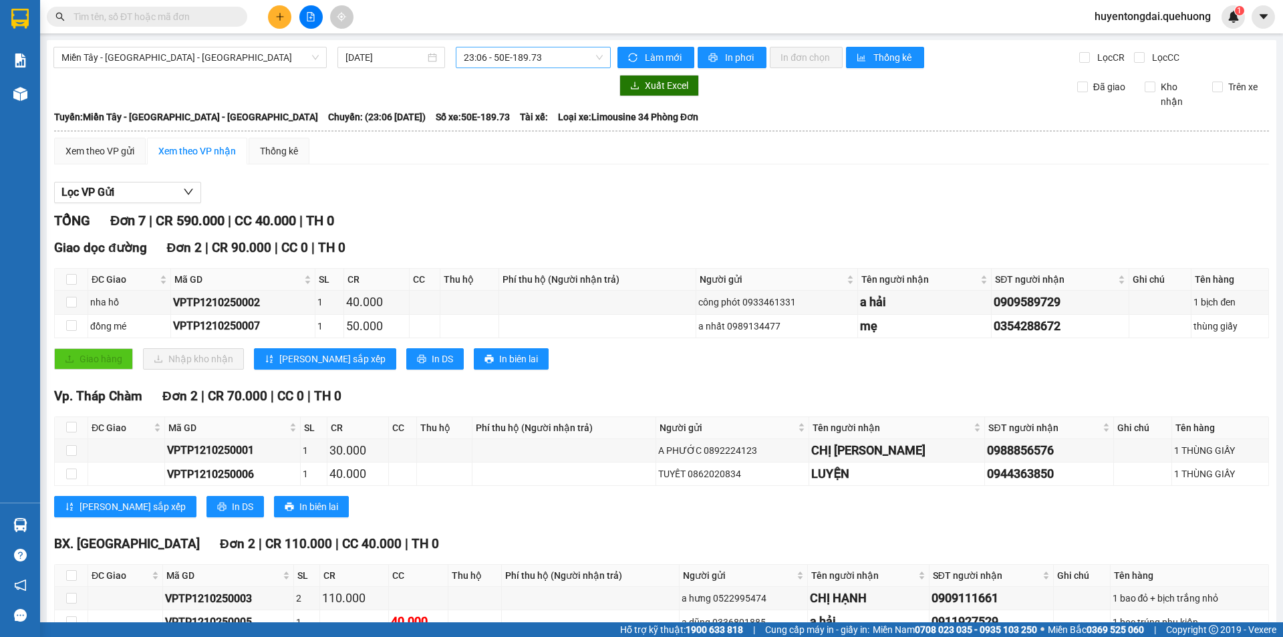
click at [571, 54] on span "23:06 - 50E-189.73" at bounding box center [533, 57] width 139 height 20
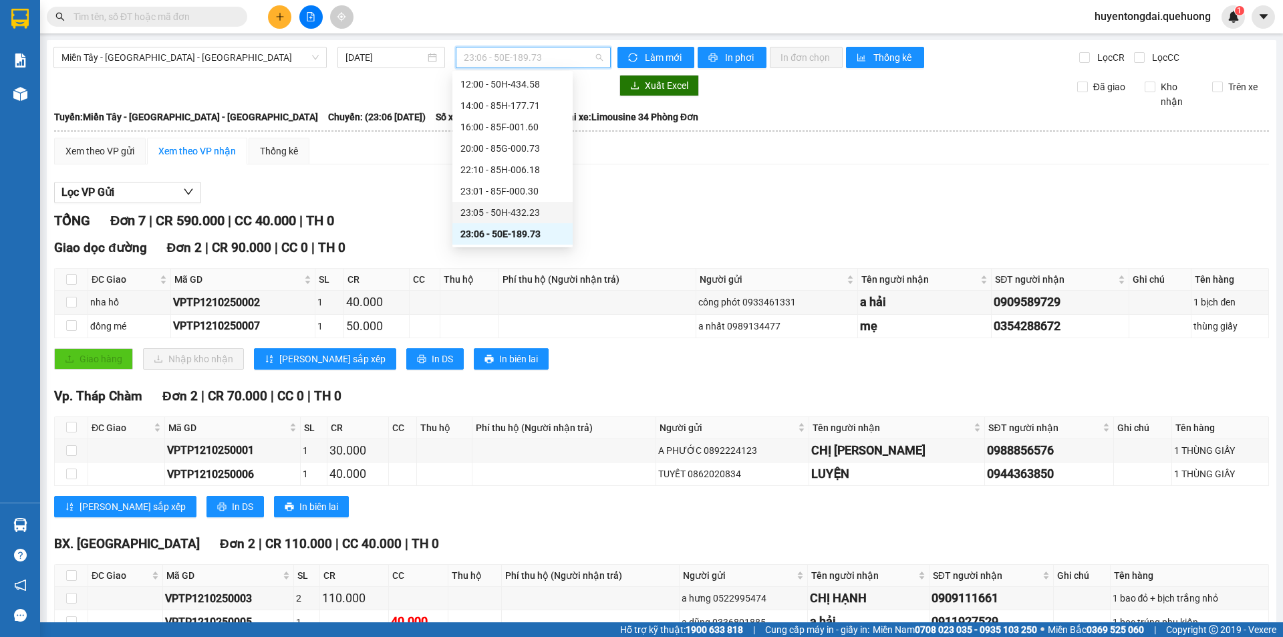
scroll to position [128, 0]
click at [495, 146] on div "23:05 - 50H-432.23" at bounding box center [512, 148] width 104 height 15
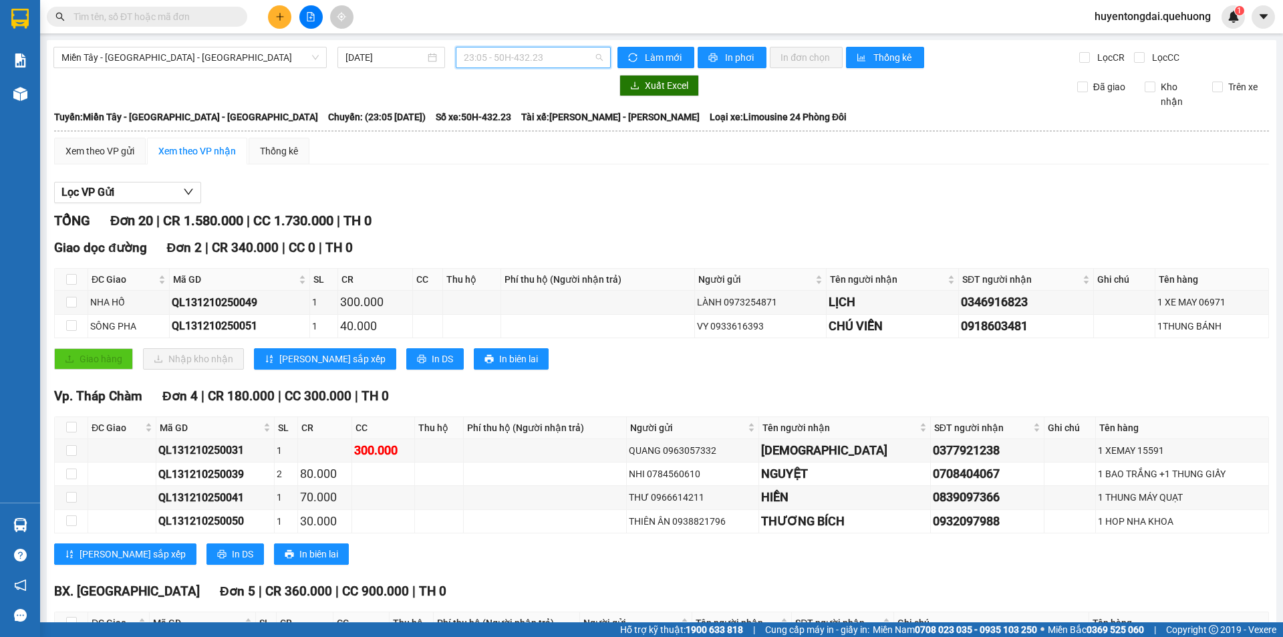
click at [507, 63] on span "23:05 - 50H-432.23" at bounding box center [533, 57] width 139 height 20
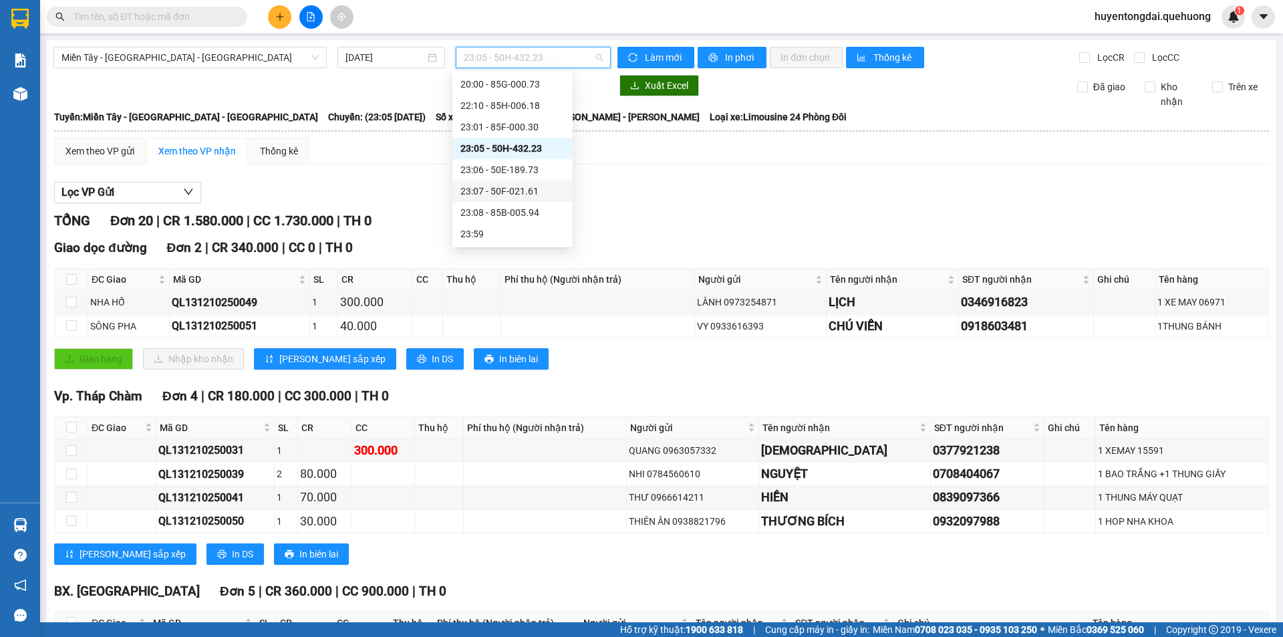
click at [481, 194] on div "23:07 - 50F-021.61" at bounding box center [512, 191] width 104 height 15
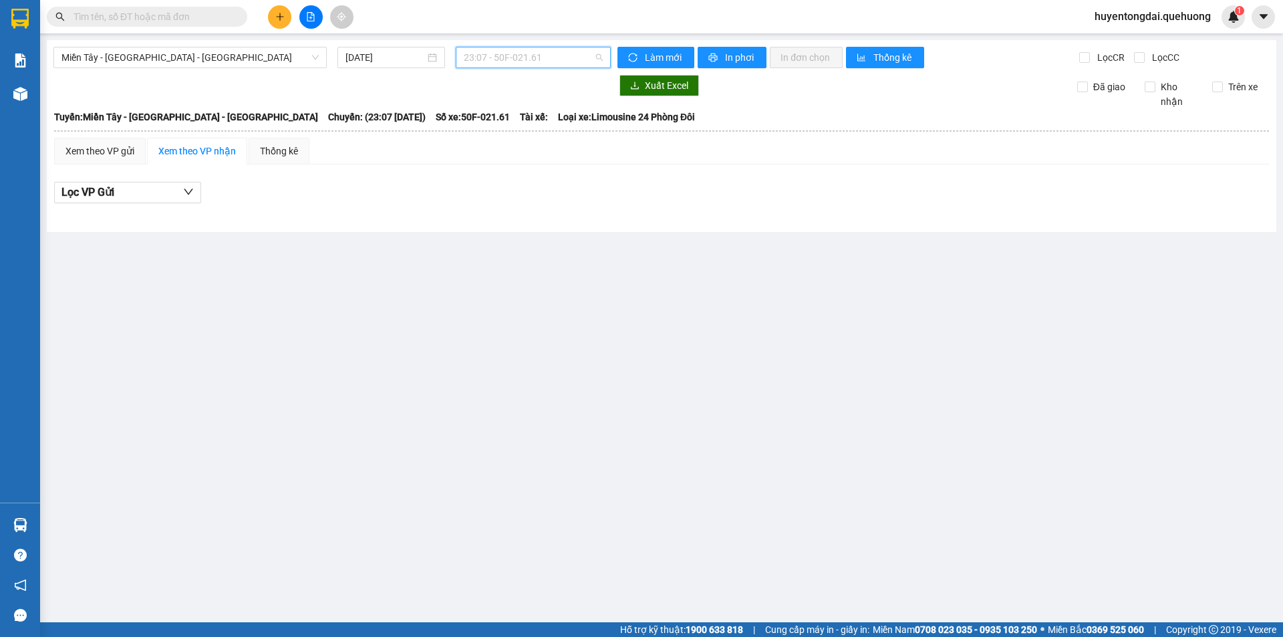
click at [506, 59] on span "23:07 - 50F-021.61" at bounding box center [533, 57] width 139 height 20
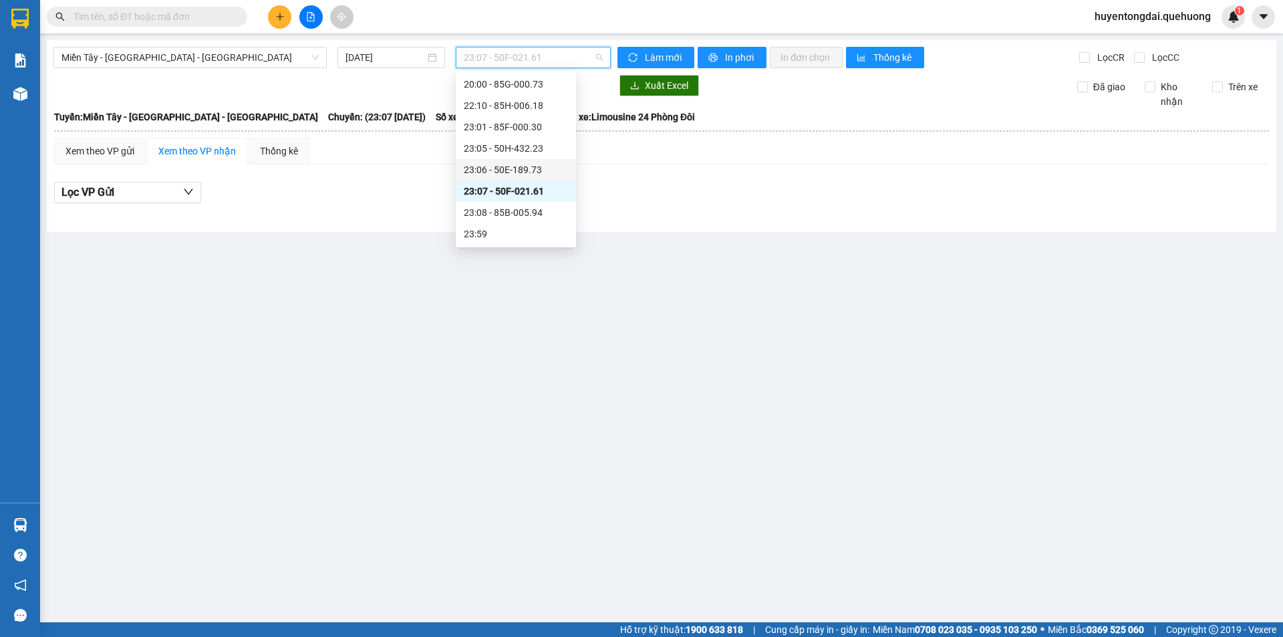
click at [506, 171] on div "23:06 - 50E-189.73" at bounding box center [516, 169] width 104 height 15
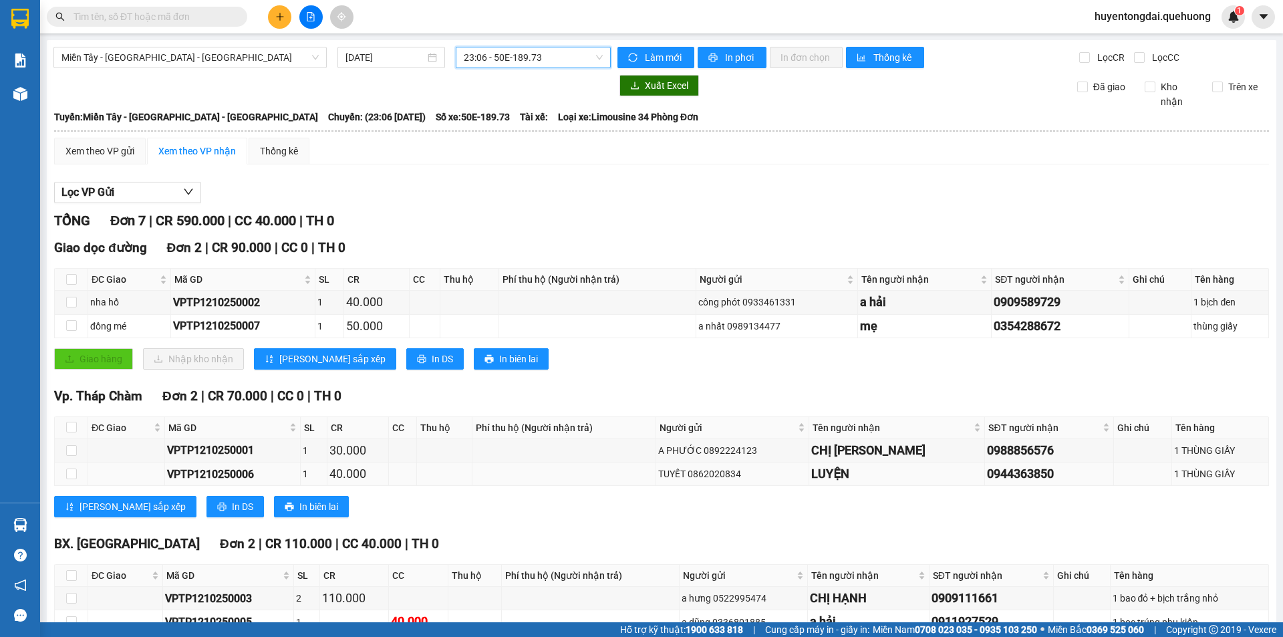
scroll to position [205, 0]
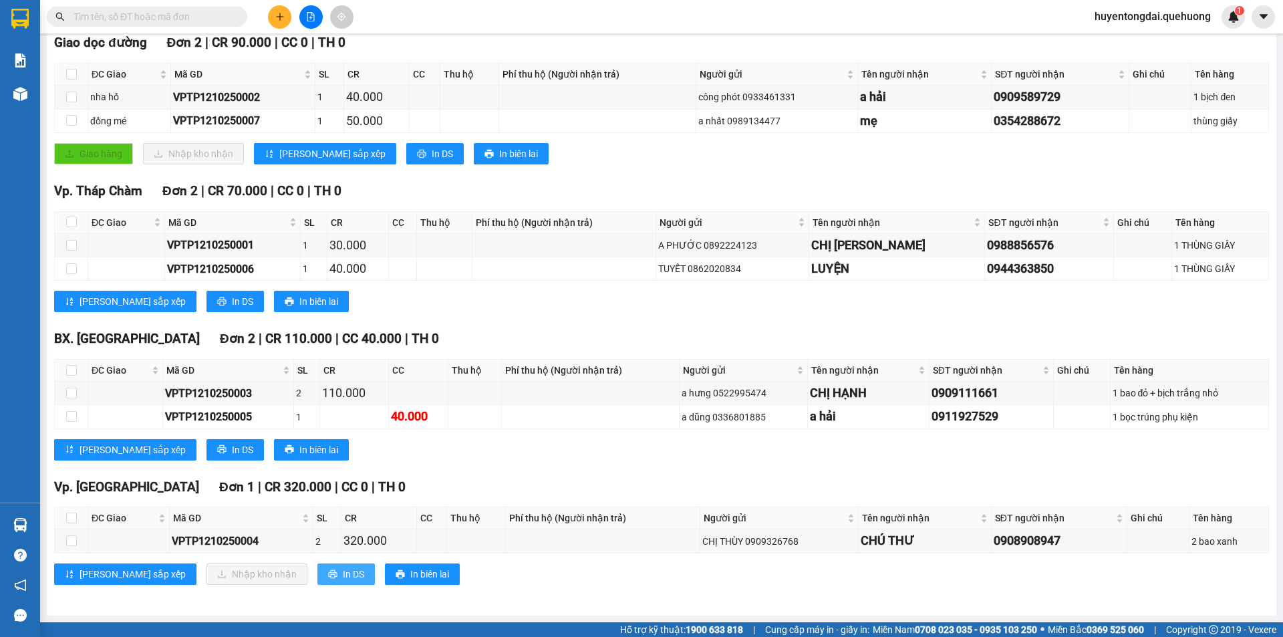
click at [343, 574] on span "In DS" at bounding box center [353, 574] width 21 height 15
